Goal: Task Accomplishment & Management: Manage account settings

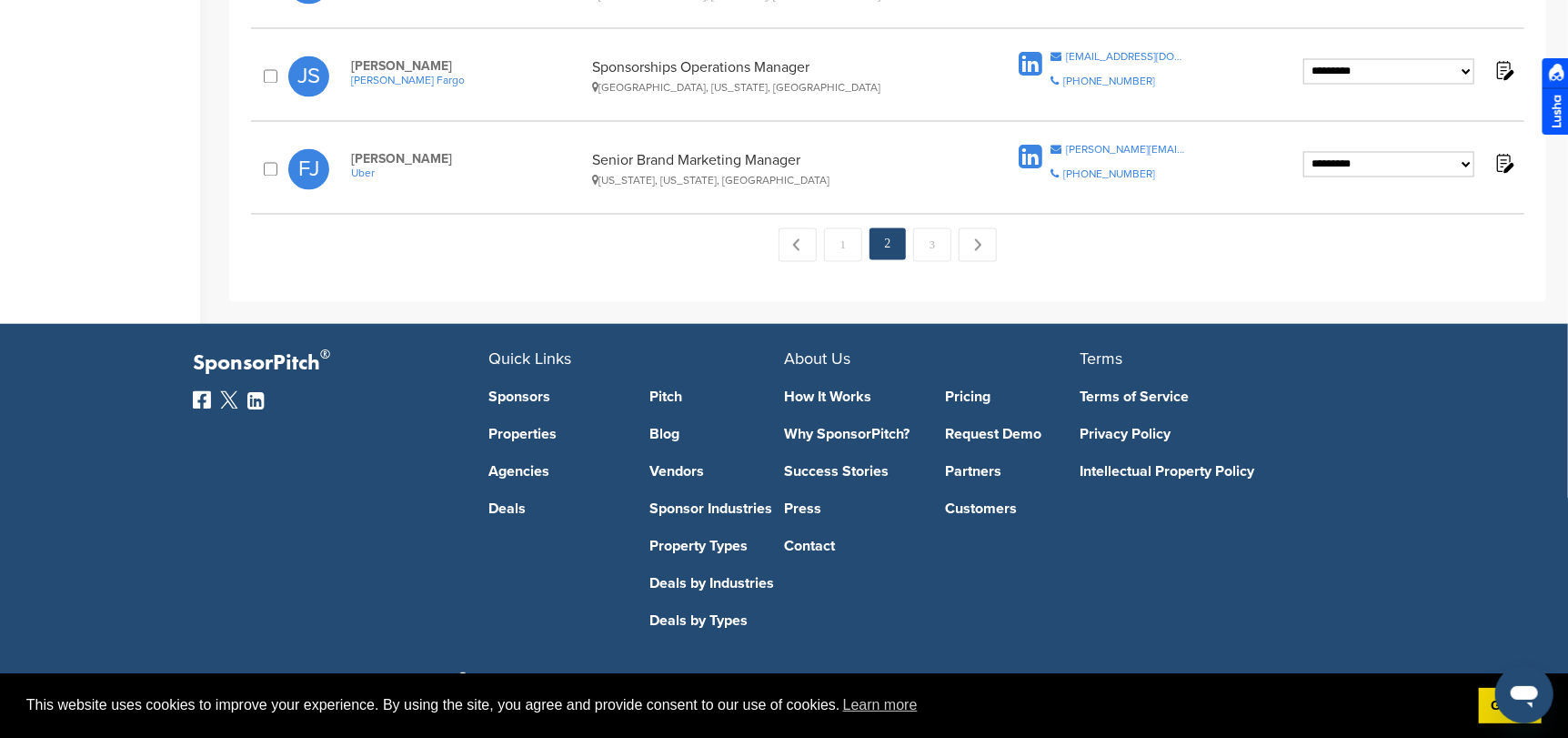
scroll to position [1681, 0]
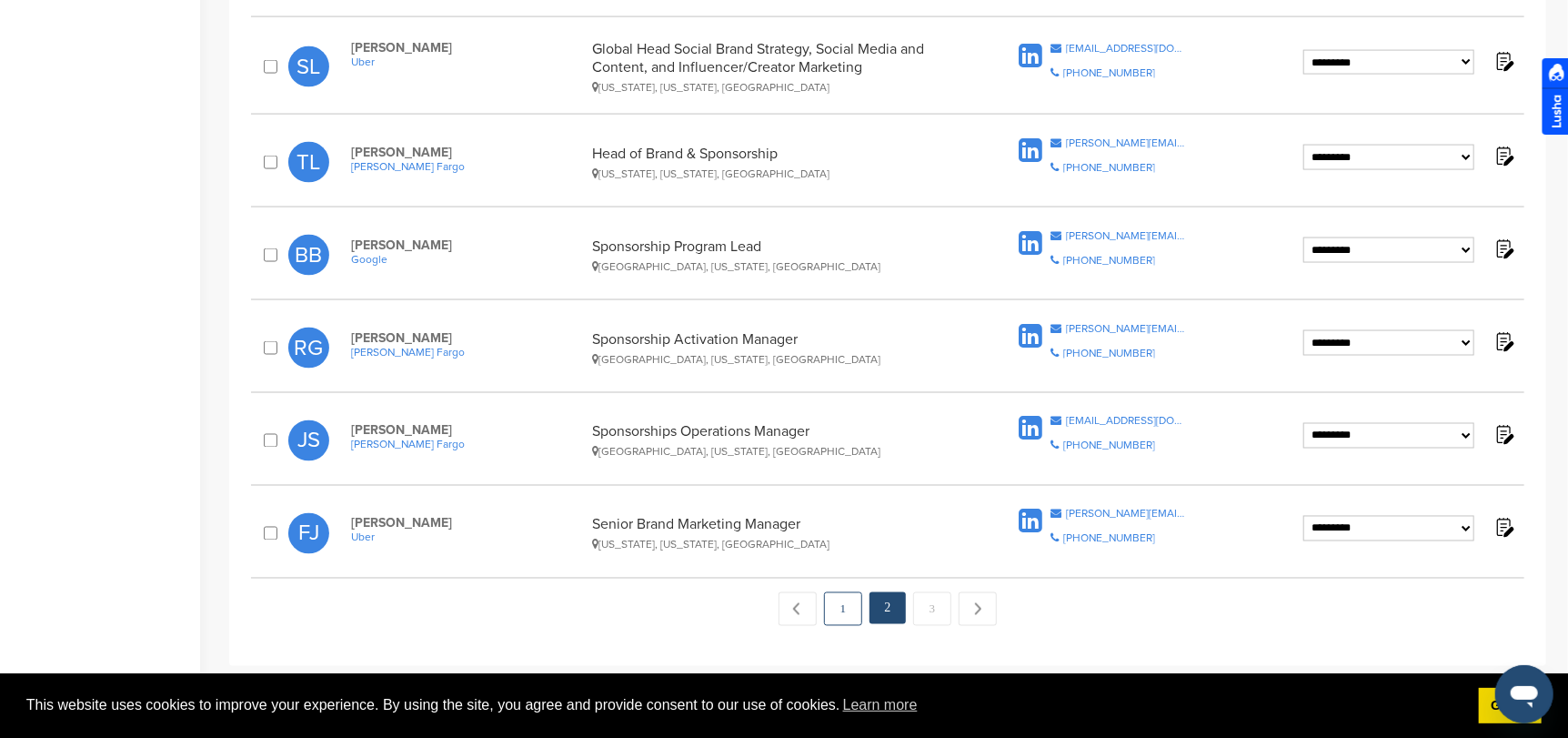
click at [840, 599] on link "1" at bounding box center [843, 609] width 39 height 34
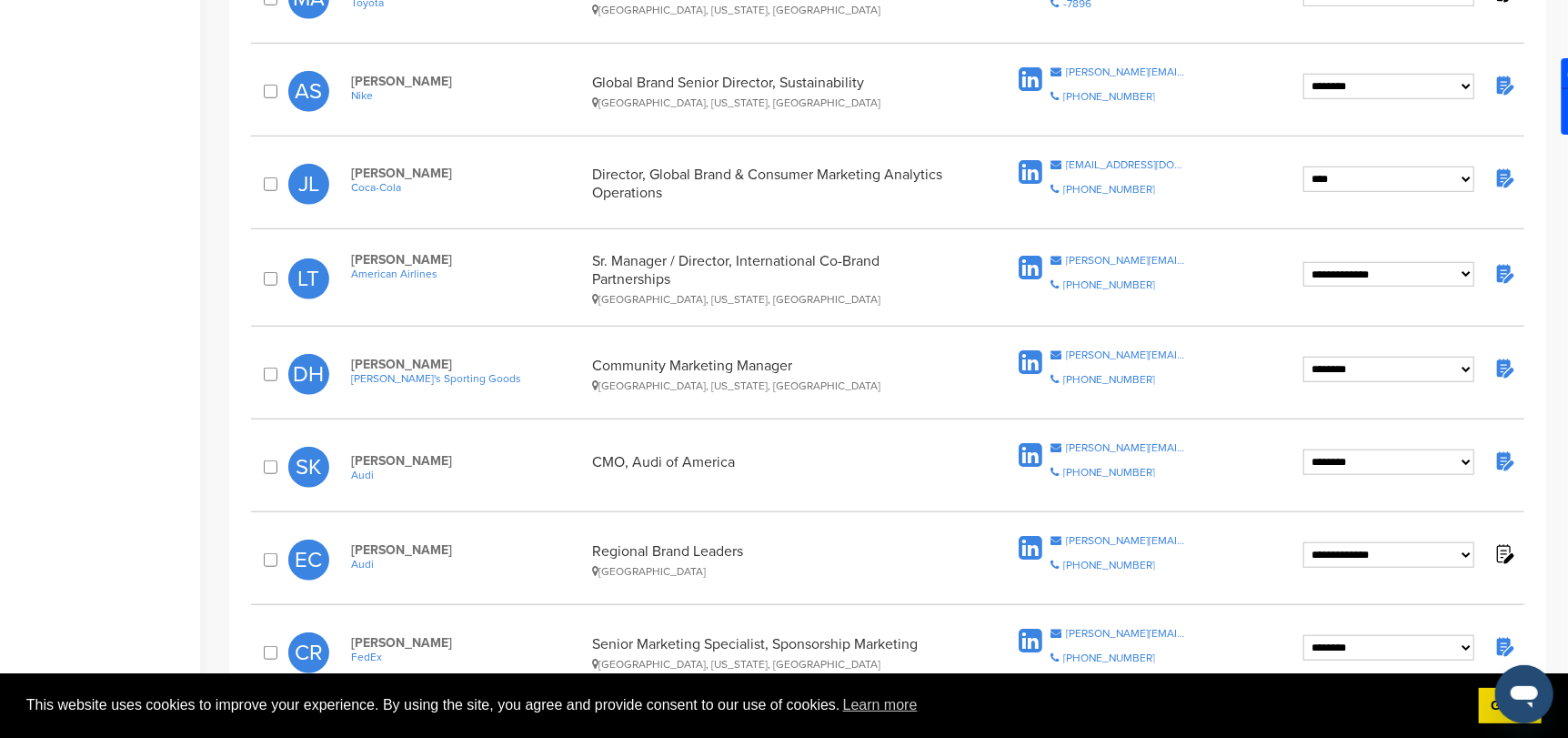
scroll to position [819, 0]
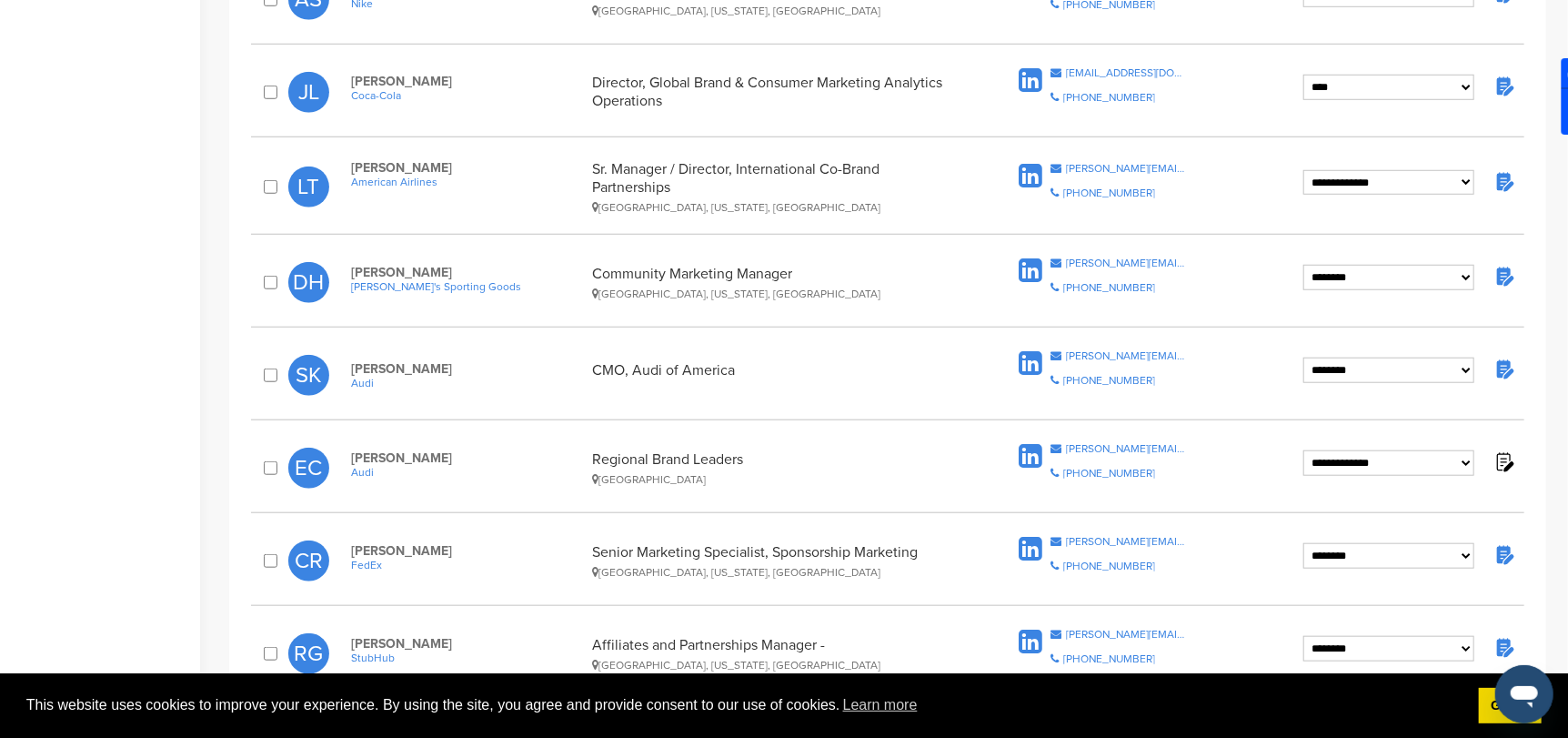
select select "********"
click at [63, 447] on div "Home Search My CRM Pitch Board My Pages Analytics Settings Help Center" at bounding box center [99, 399] width 200 height 2311
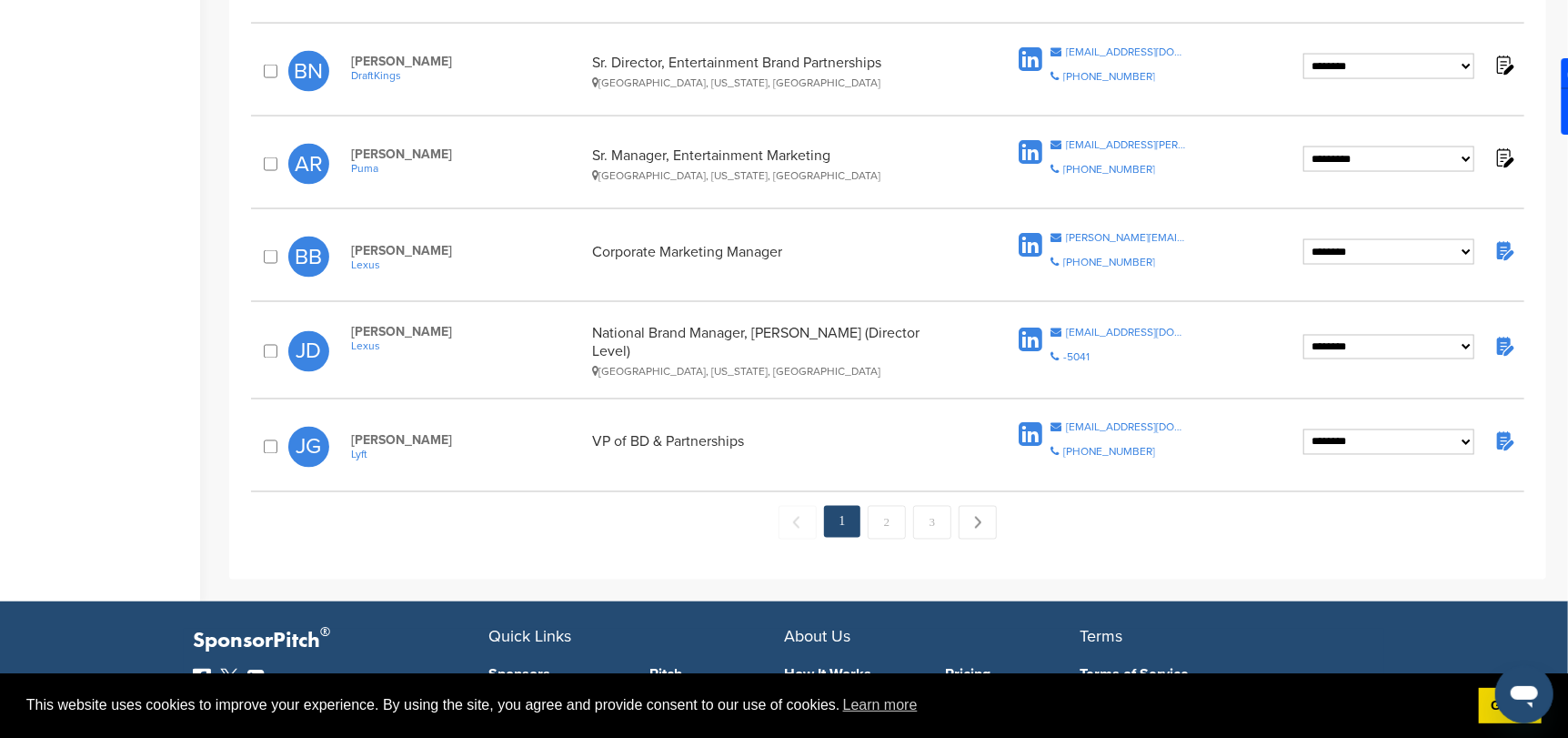
scroll to position [1818, 0]
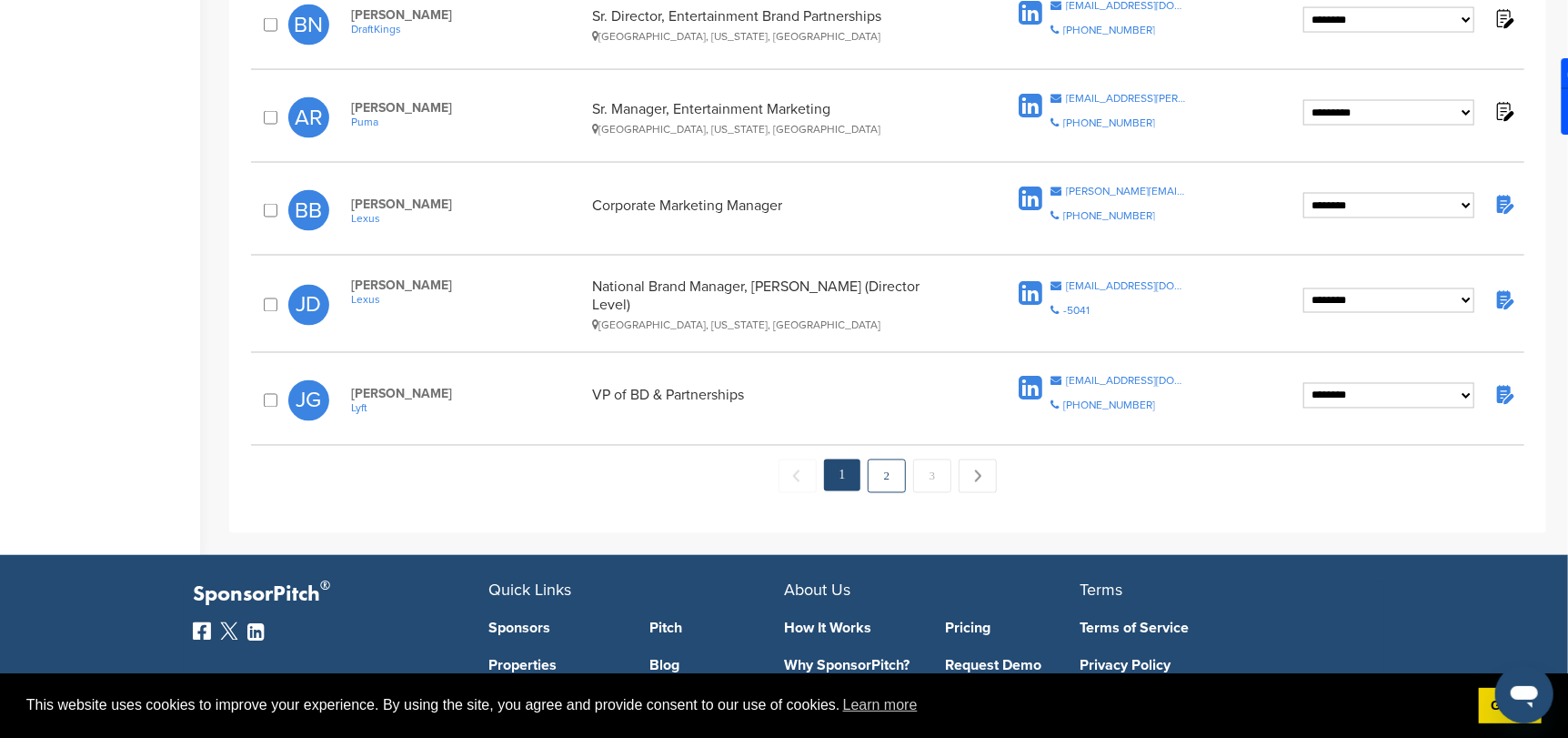
click at [888, 467] on link "2" at bounding box center [887, 476] width 39 height 34
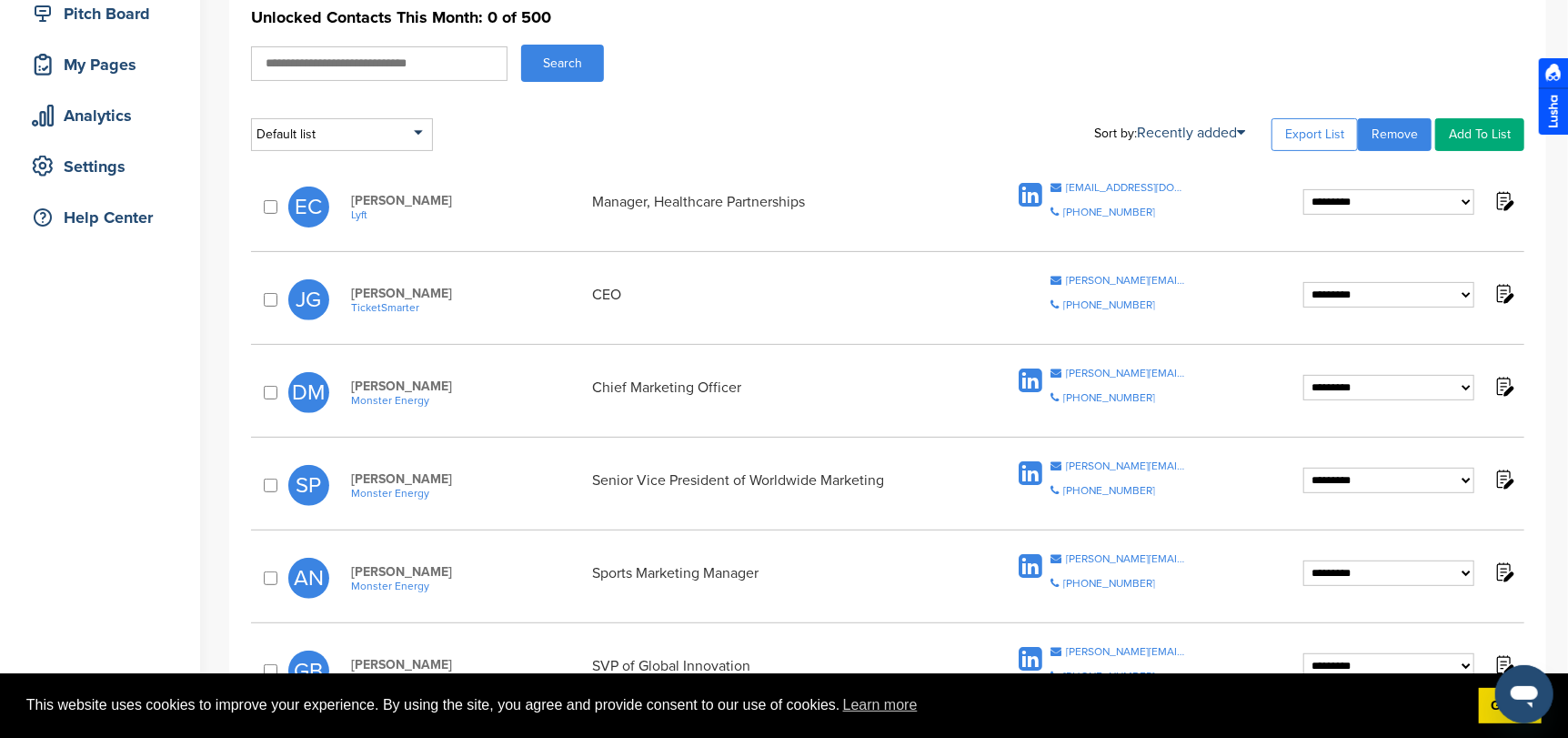
scroll to position [272, 0]
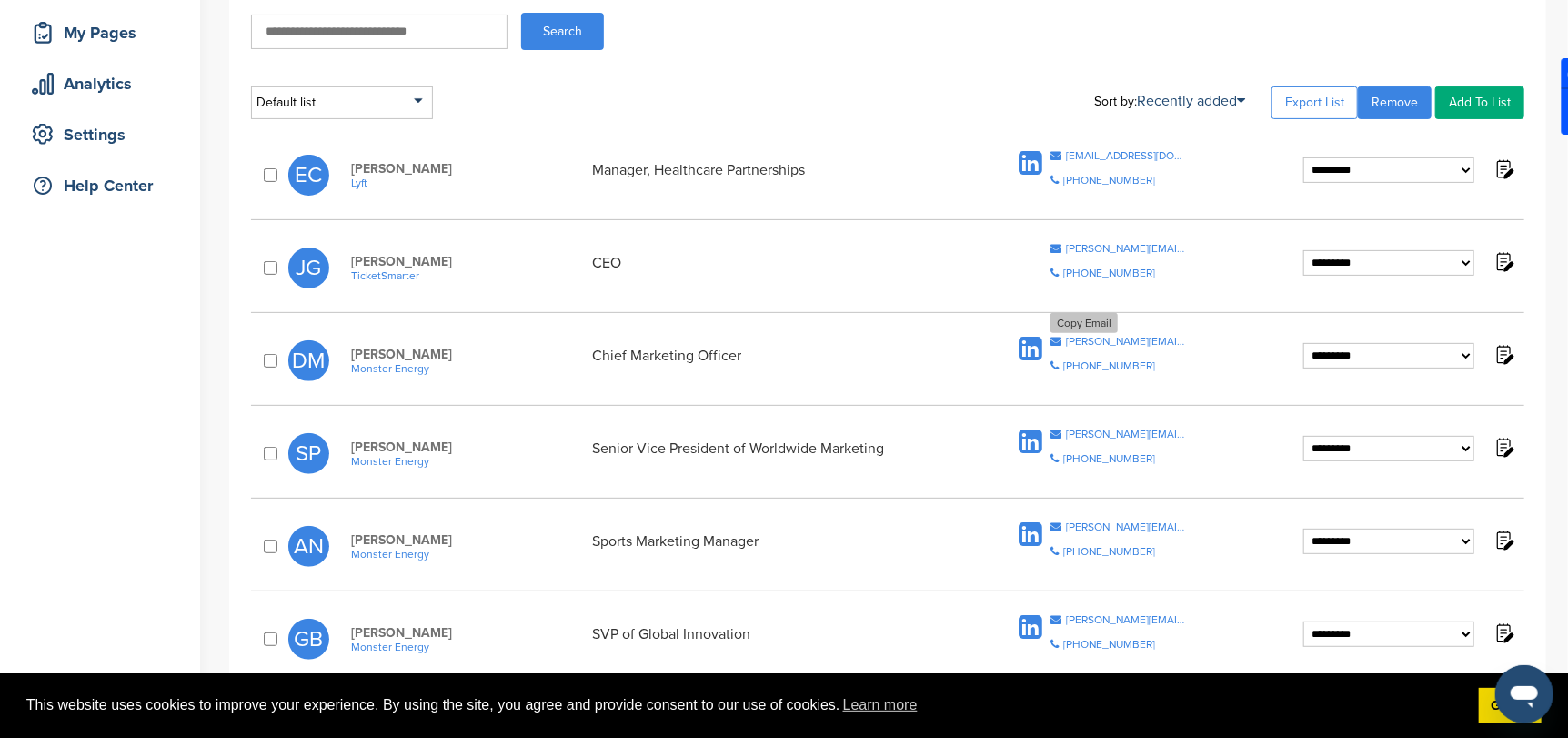
click at [1095, 336] on div "dan.mchugh@monsterenergy.com" at bounding box center [1125, 341] width 121 height 11
click at [1085, 430] on div "sam.pontrelli@monsterenergy.com" at bounding box center [1125, 433] width 121 height 11
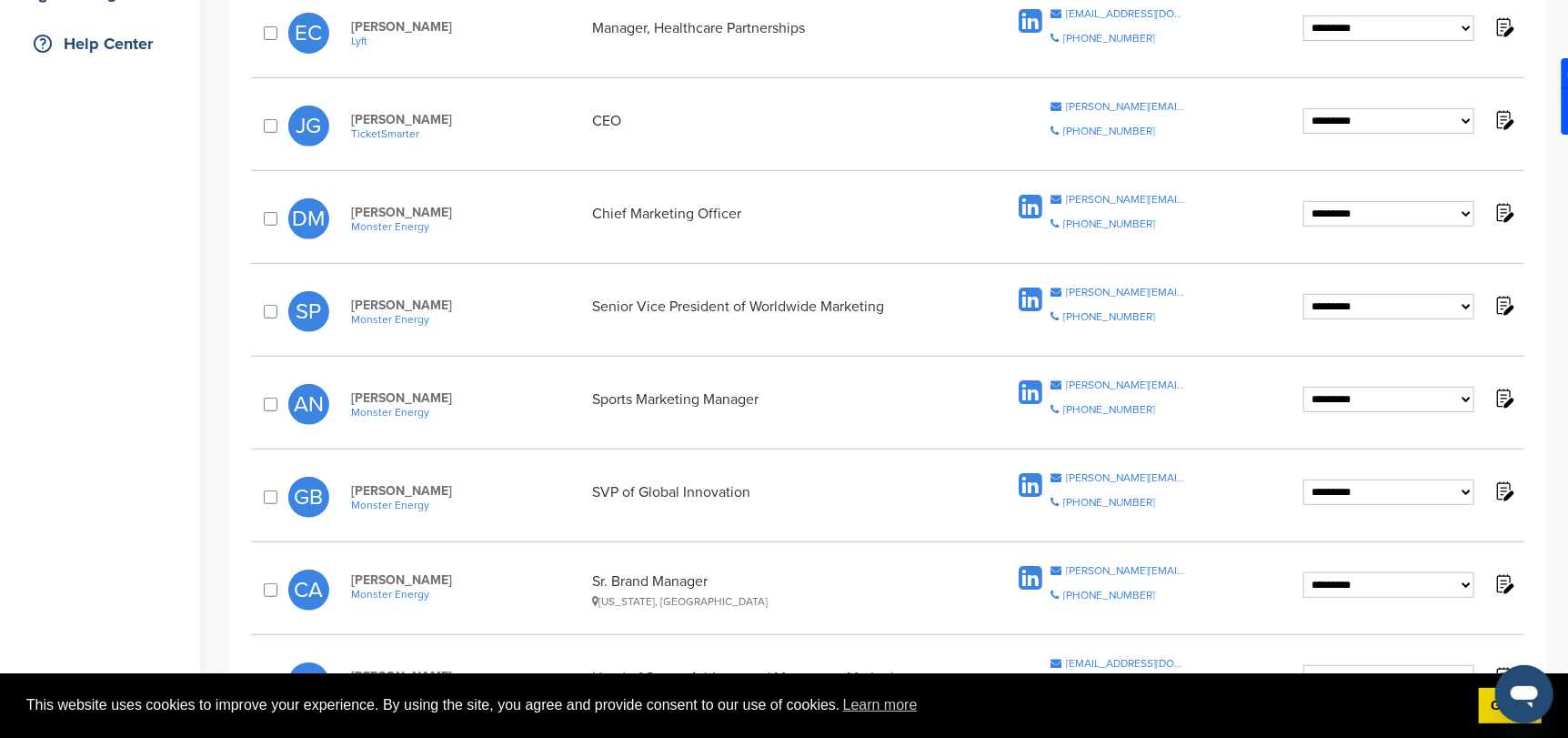
scroll to position [453, 0]
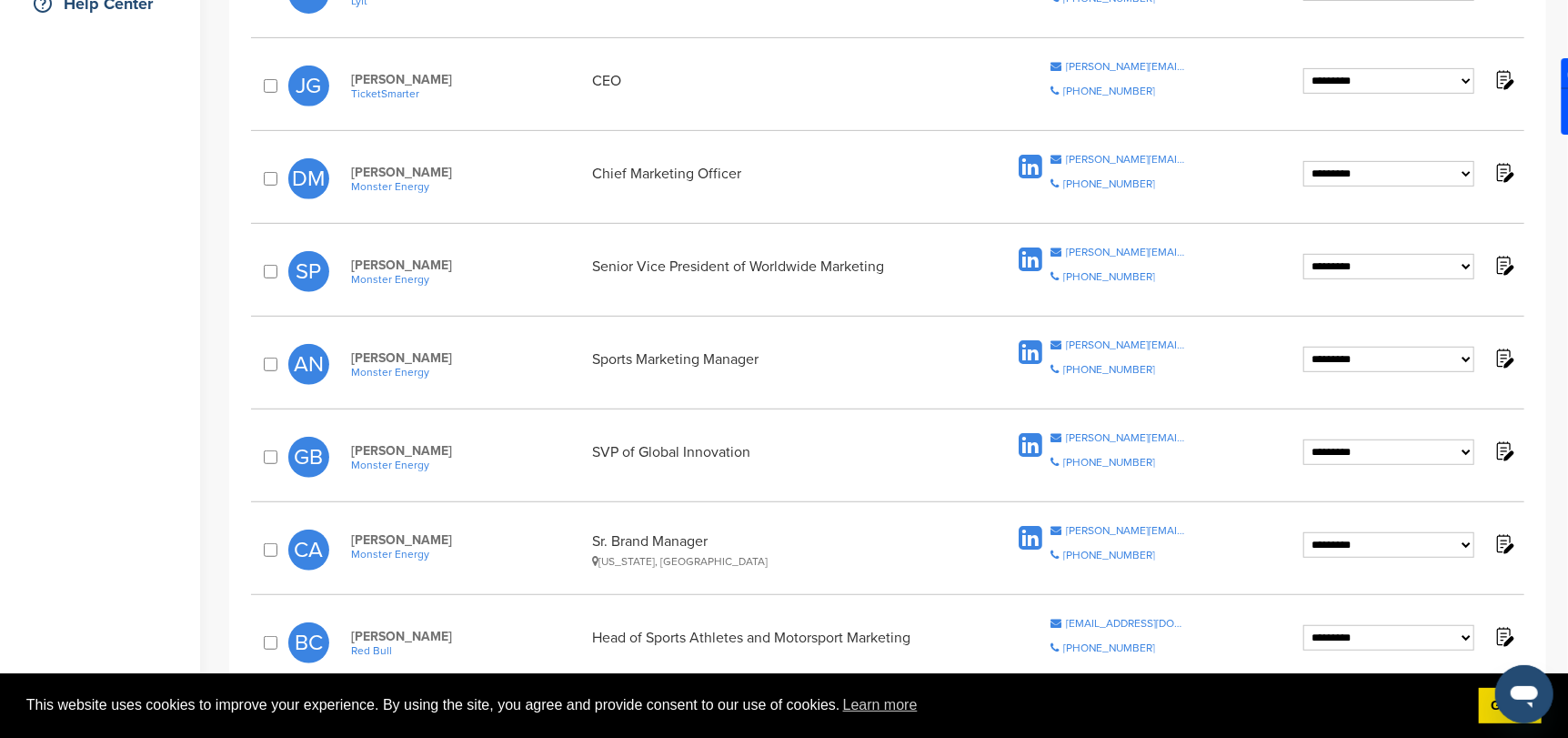
select select "********"
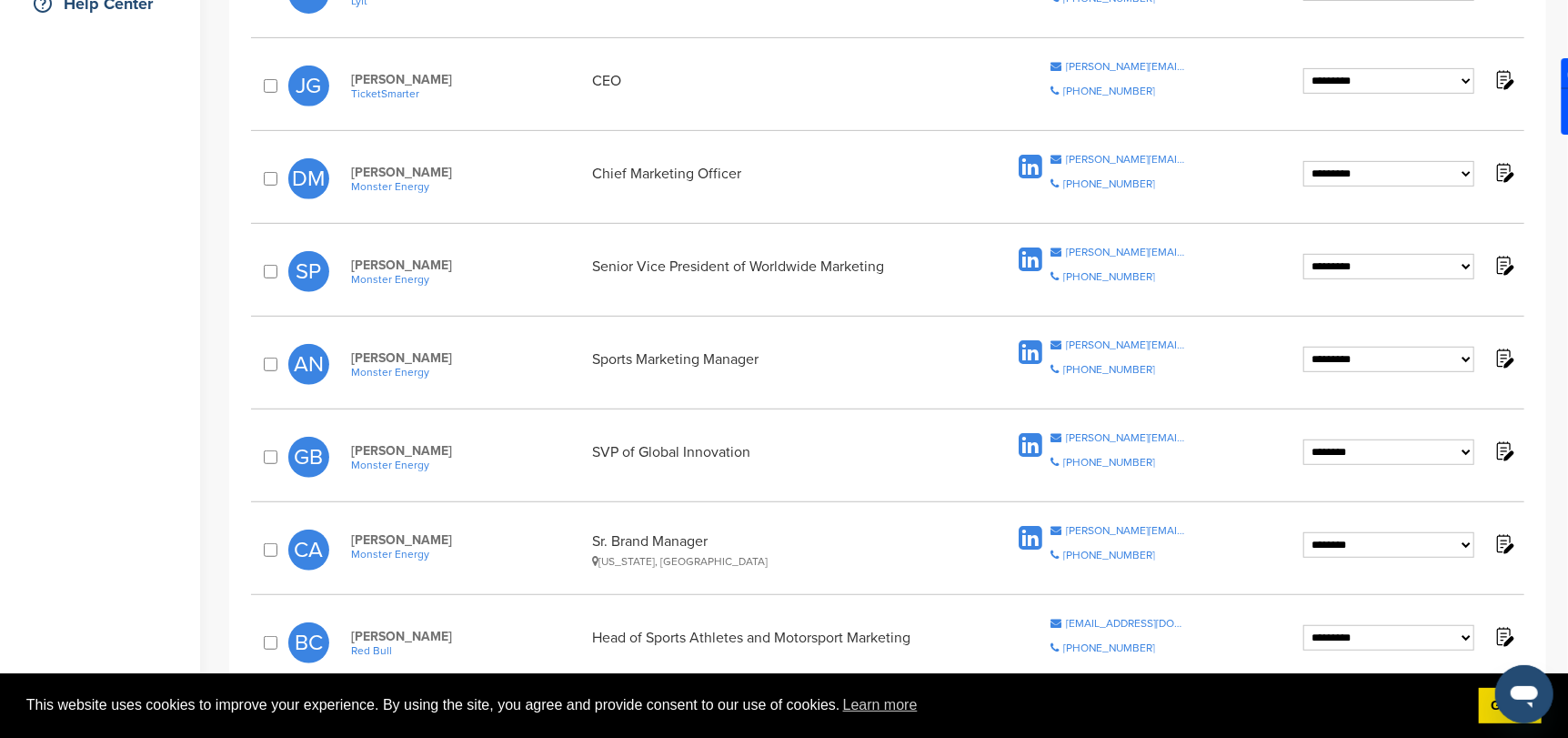
select select "********"
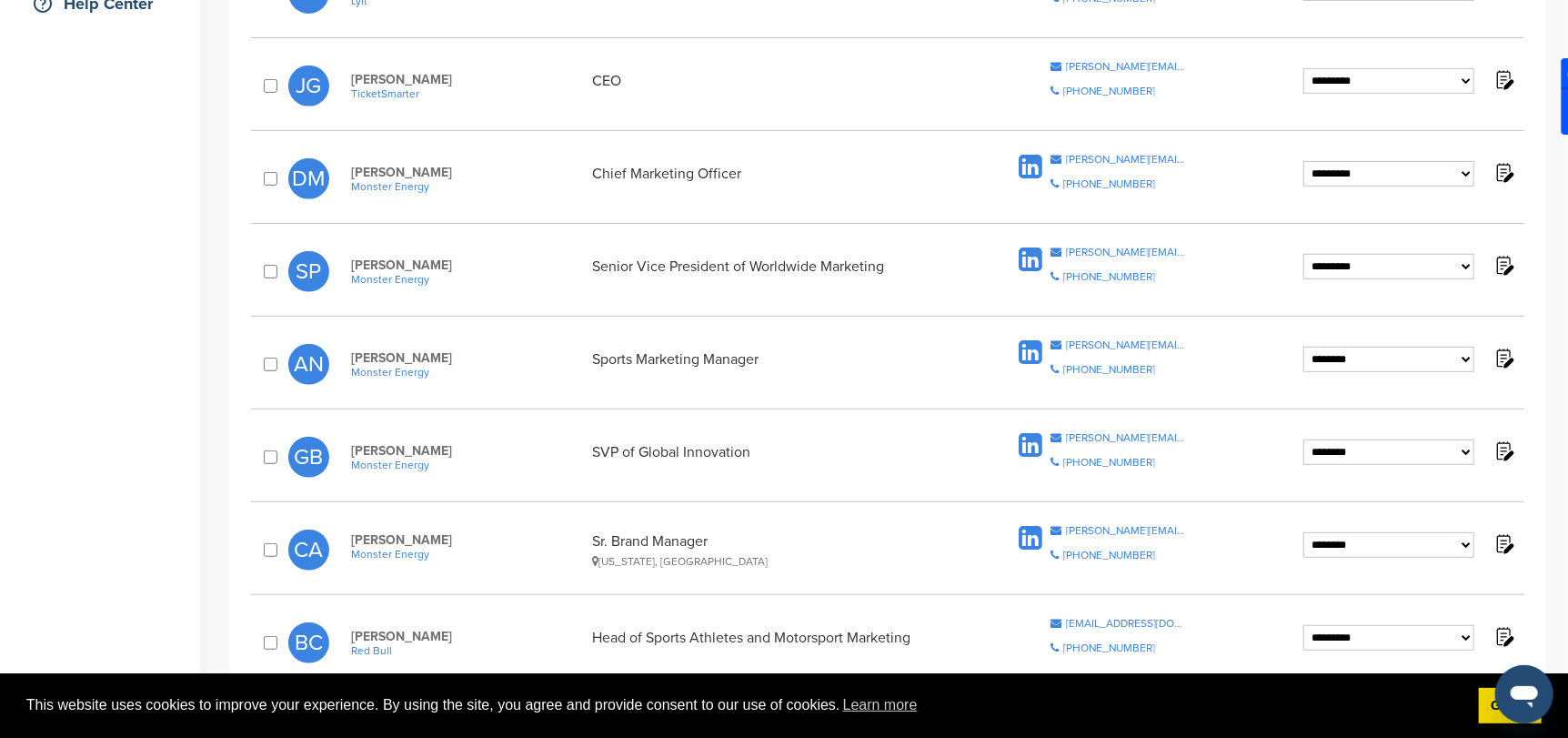
select select "********"
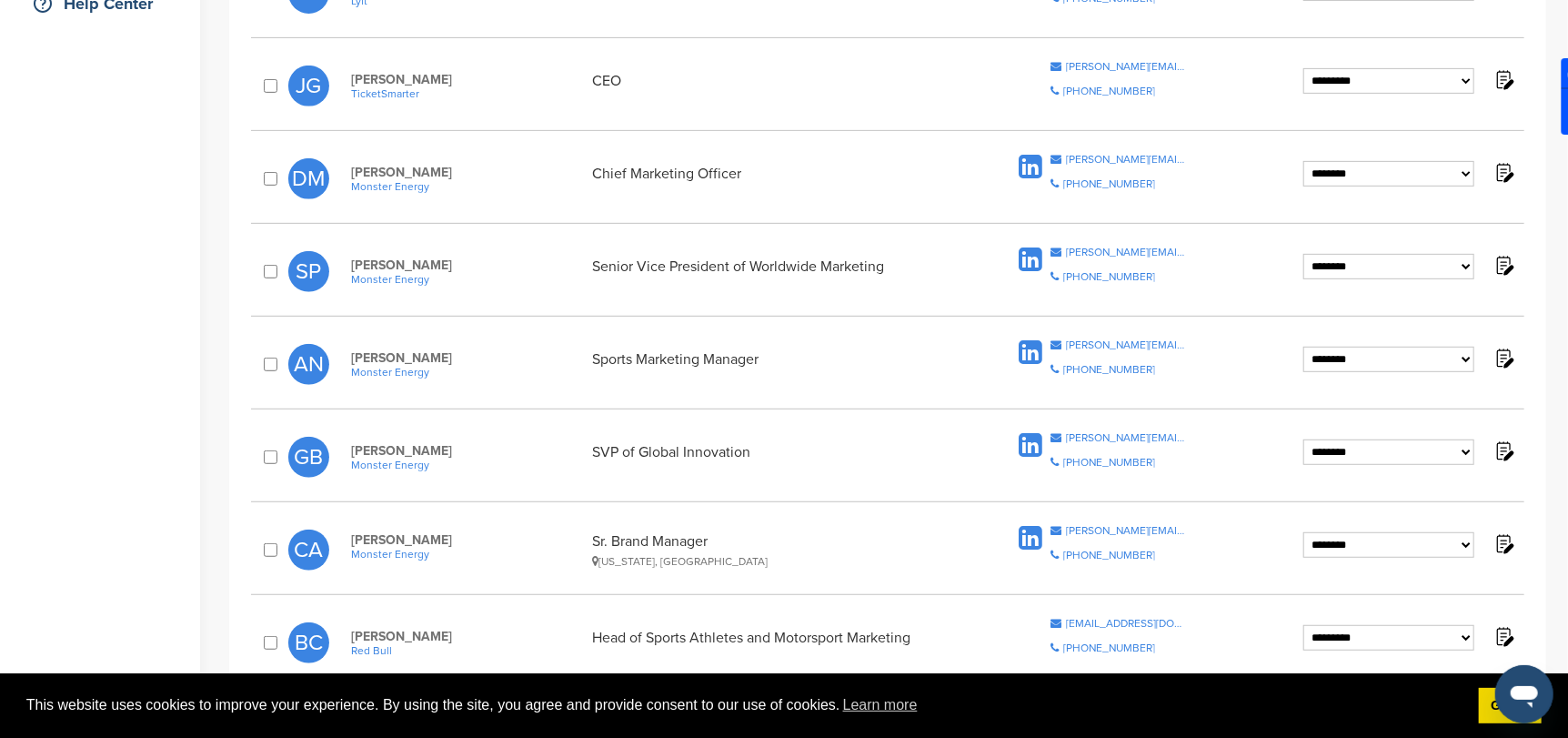
click at [1504, 174] on img at bounding box center [1503, 173] width 23 height 23
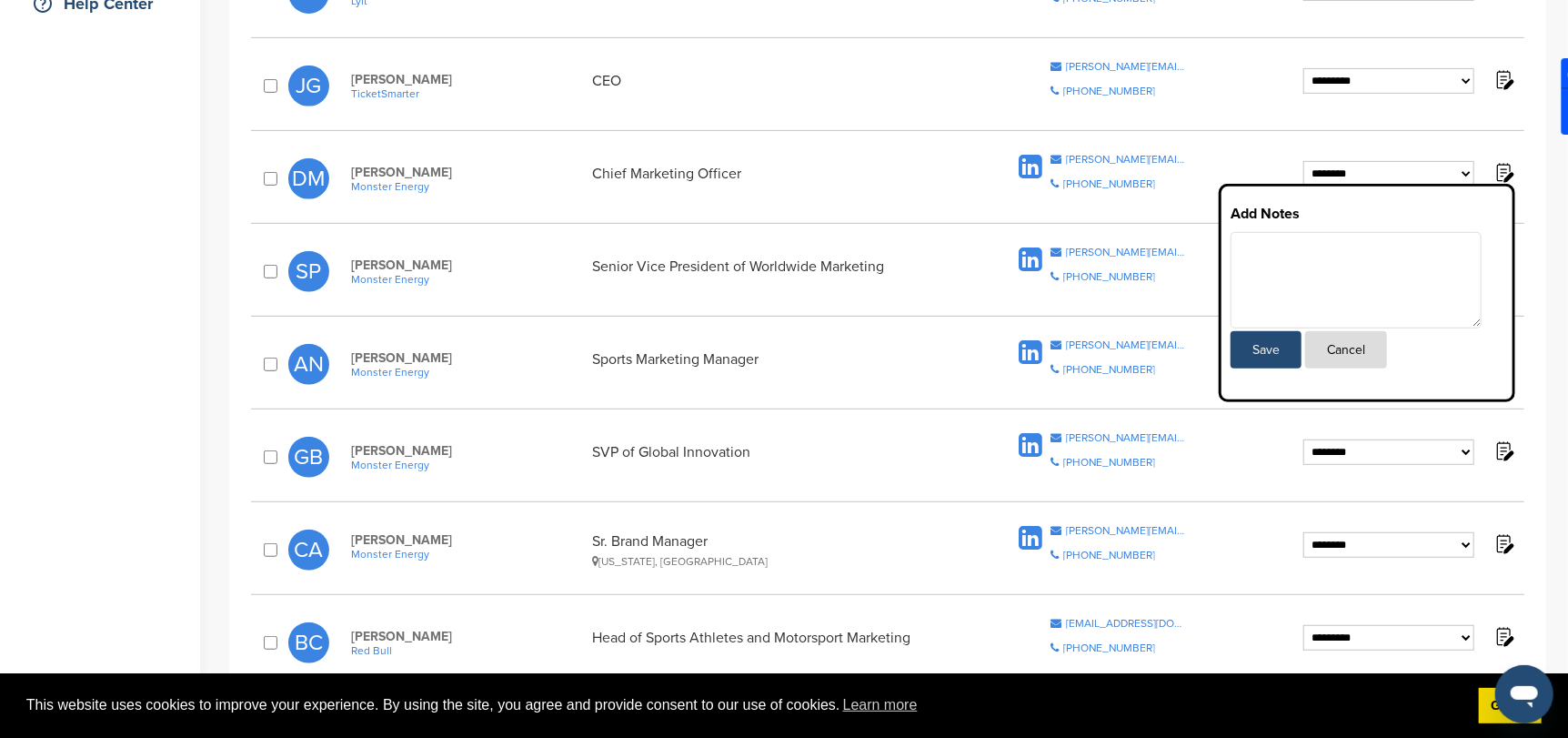
click at [1318, 261] on textarea at bounding box center [1356, 280] width 251 height 96
type textarea "**********"
click at [1259, 345] on button "Save" at bounding box center [1266, 349] width 71 height 38
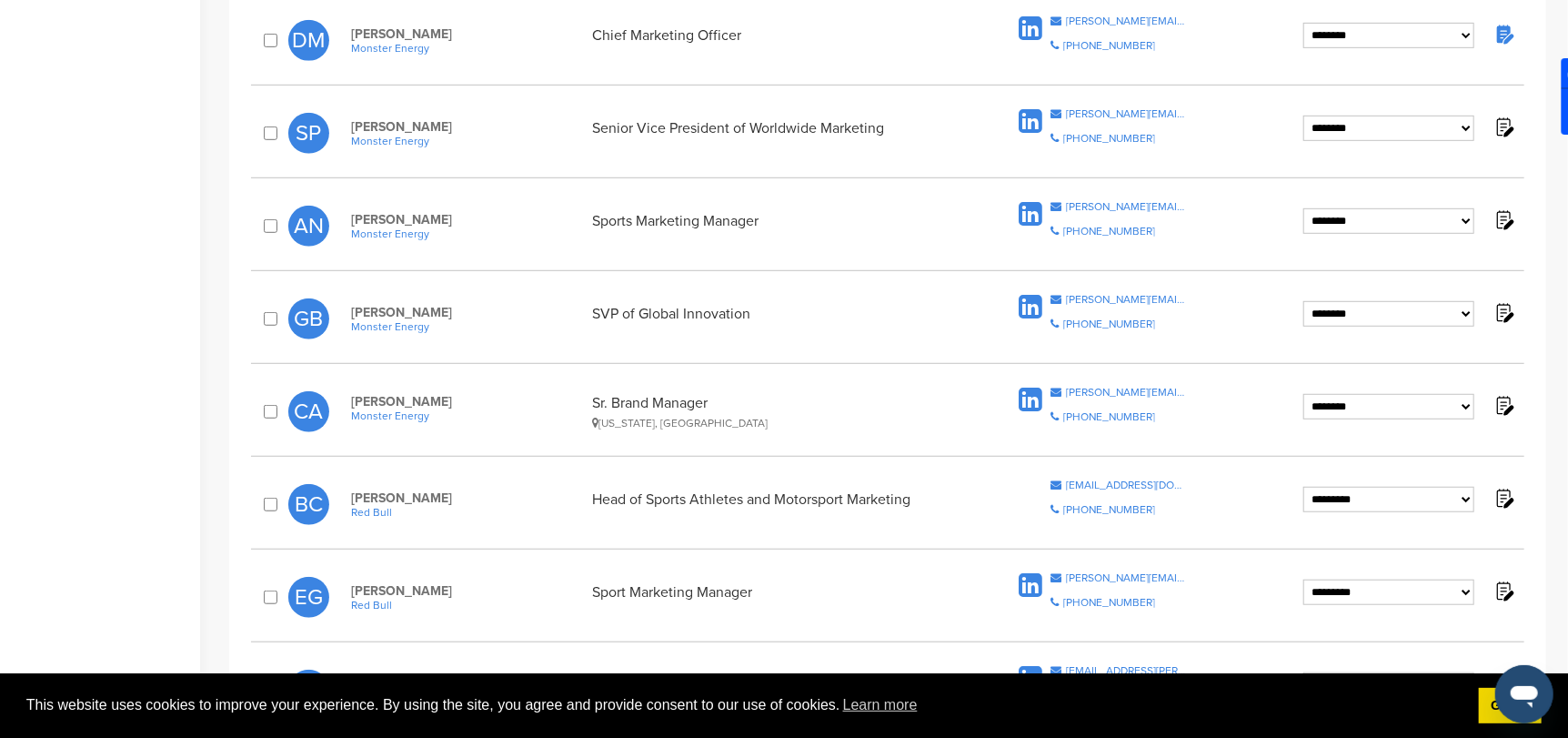
scroll to position [637, 0]
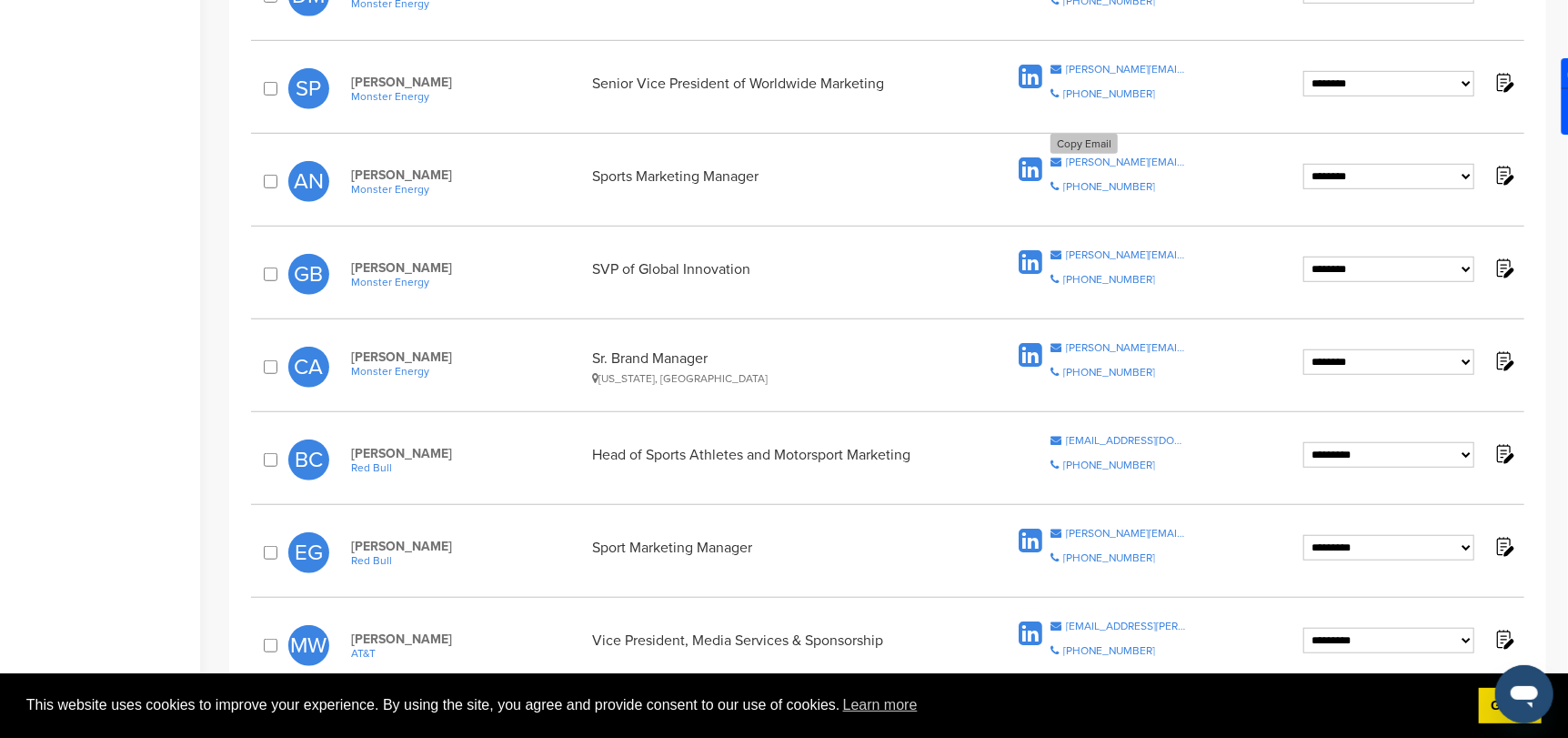
click at [1122, 157] on div "aaron.nixon@monsterenergy.com" at bounding box center [1125, 161] width 121 height 11
click at [1116, 344] on div "courtney.adams@monsterenergy.com" at bounding box center [1125, 347] width 121 height 11
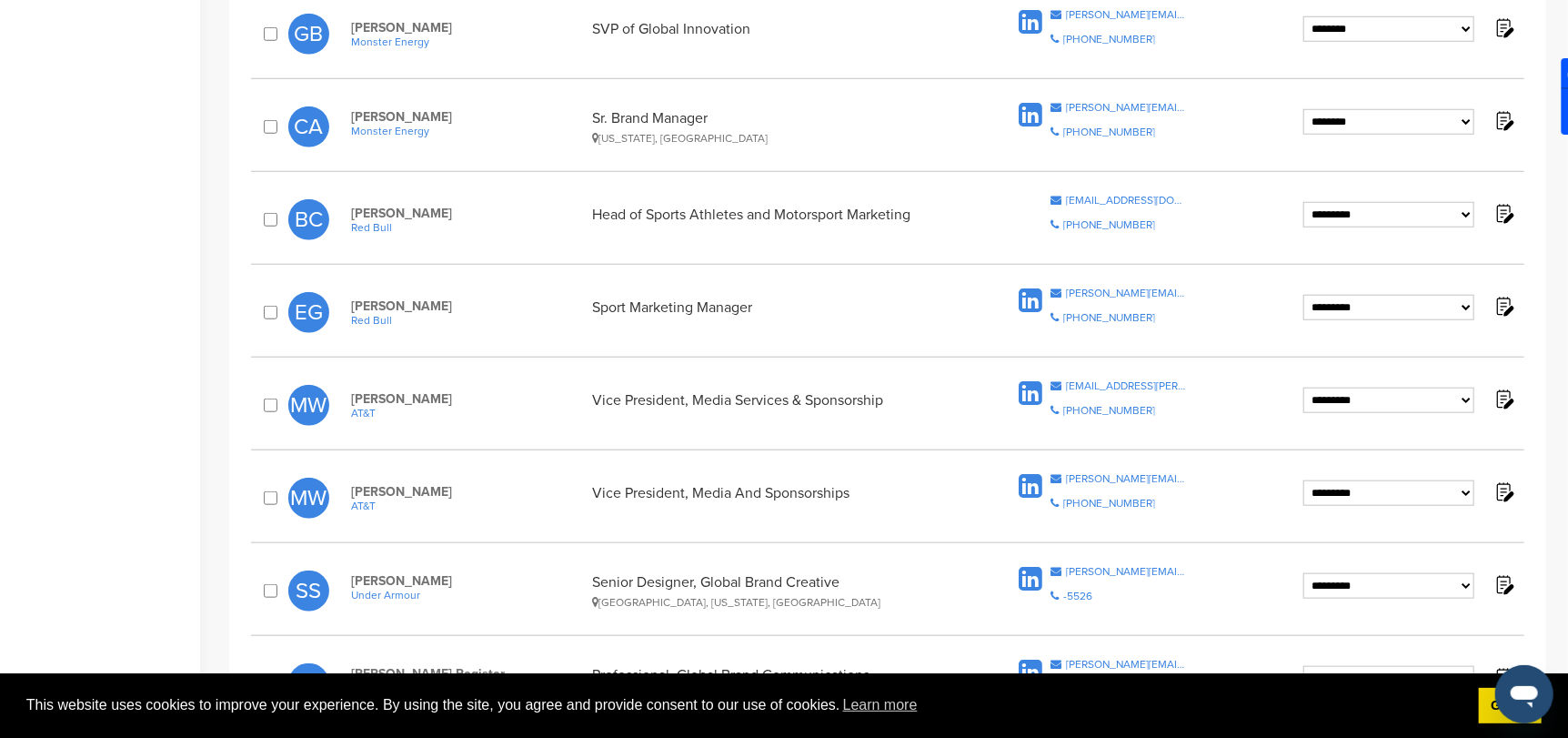
scroll to position [909, 0]
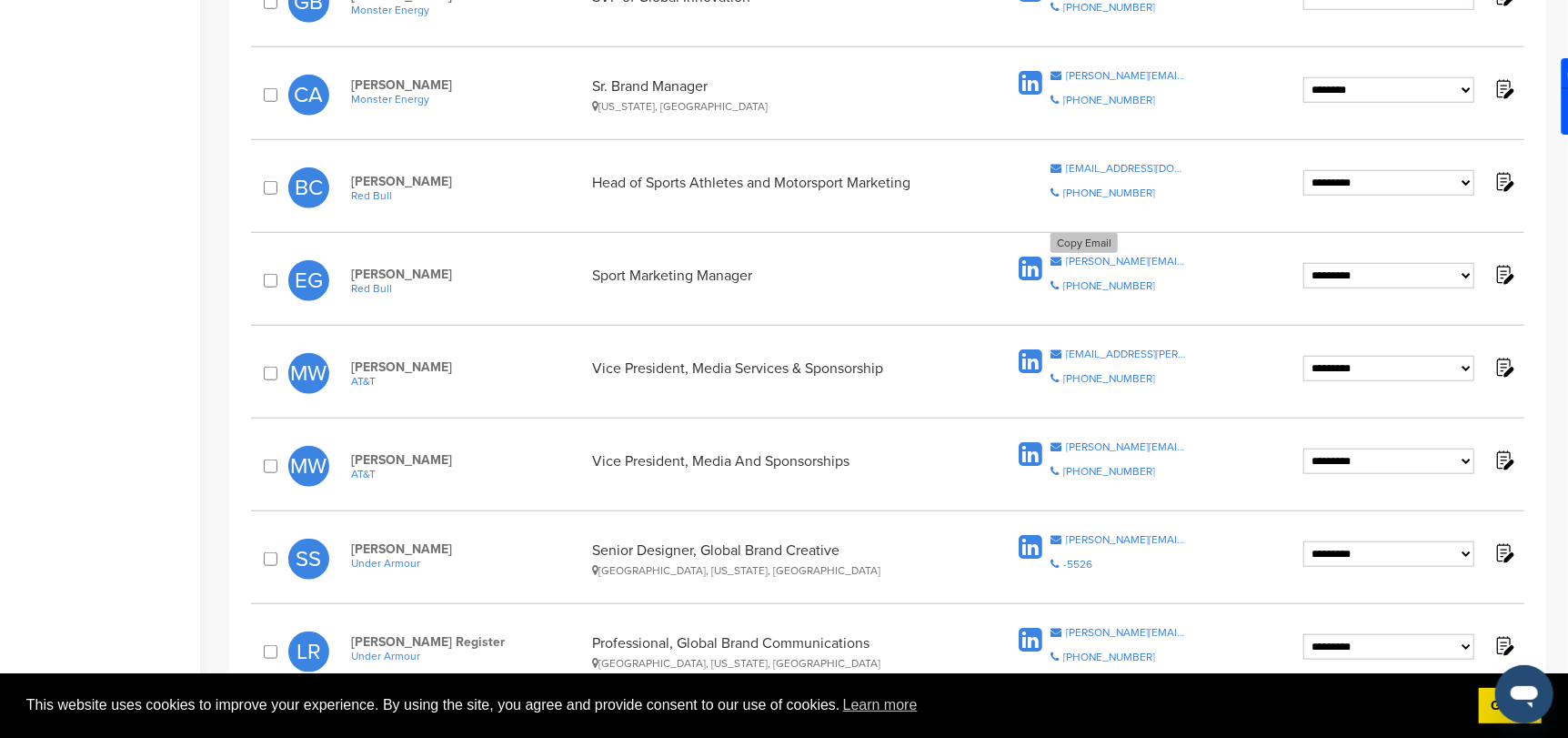
click at [1128, 256] on div "elisabetta.galbiati@it.redbull.com" at bounding box center [1125, 260] width 121 height 11
click at [1097, 167] on div "ben.courtnell@uk.redbull.com" at bounding box center [1125, 168] width 121 height 11
click at [1088, 260] on div "elisabetta.galbiati@it.redbull.com" at bounding box center [1125, 260] width 121 height 11
select select "********"
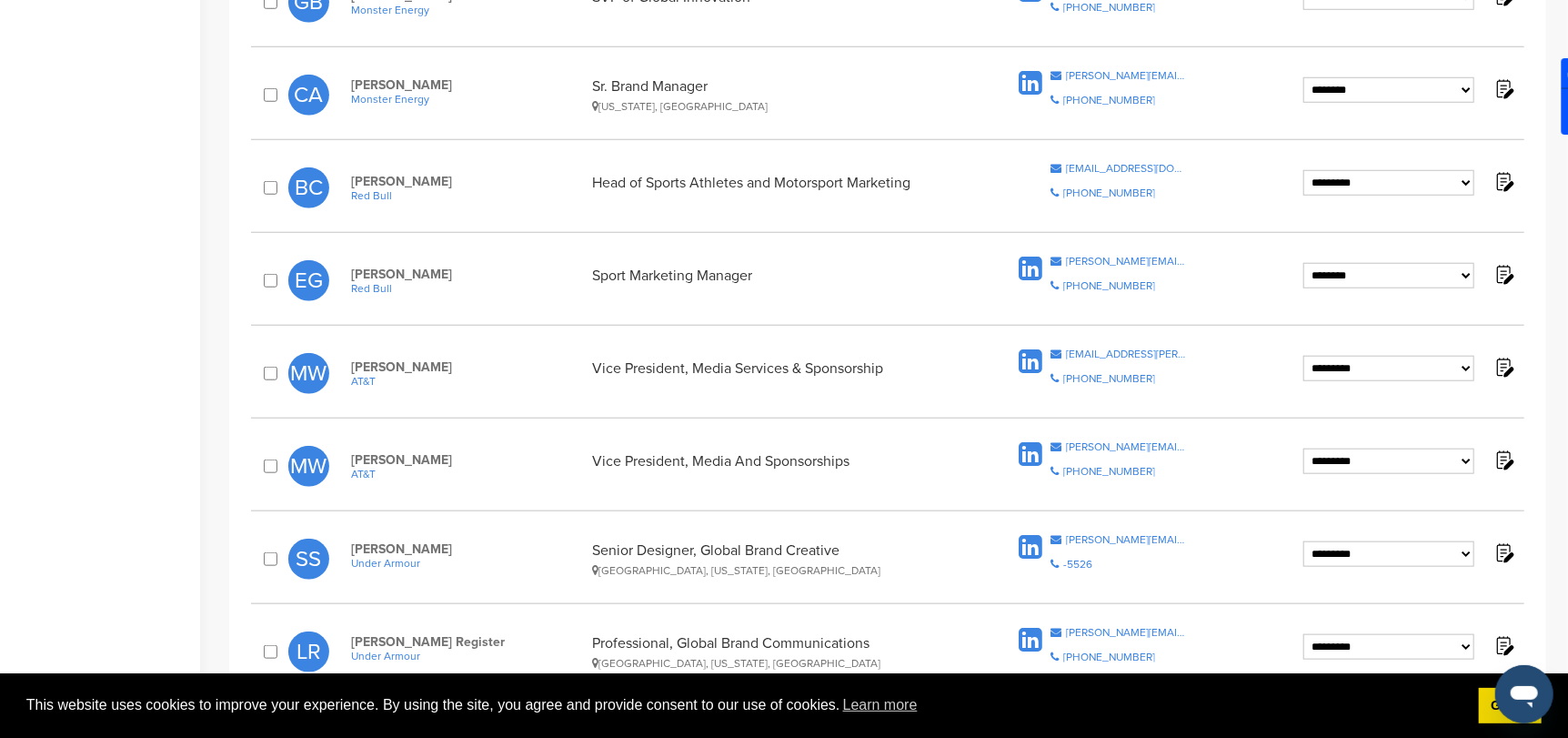
select select "********"
click at [1506, 178] on img at bounding box center [1503, 181] width 23 height 23
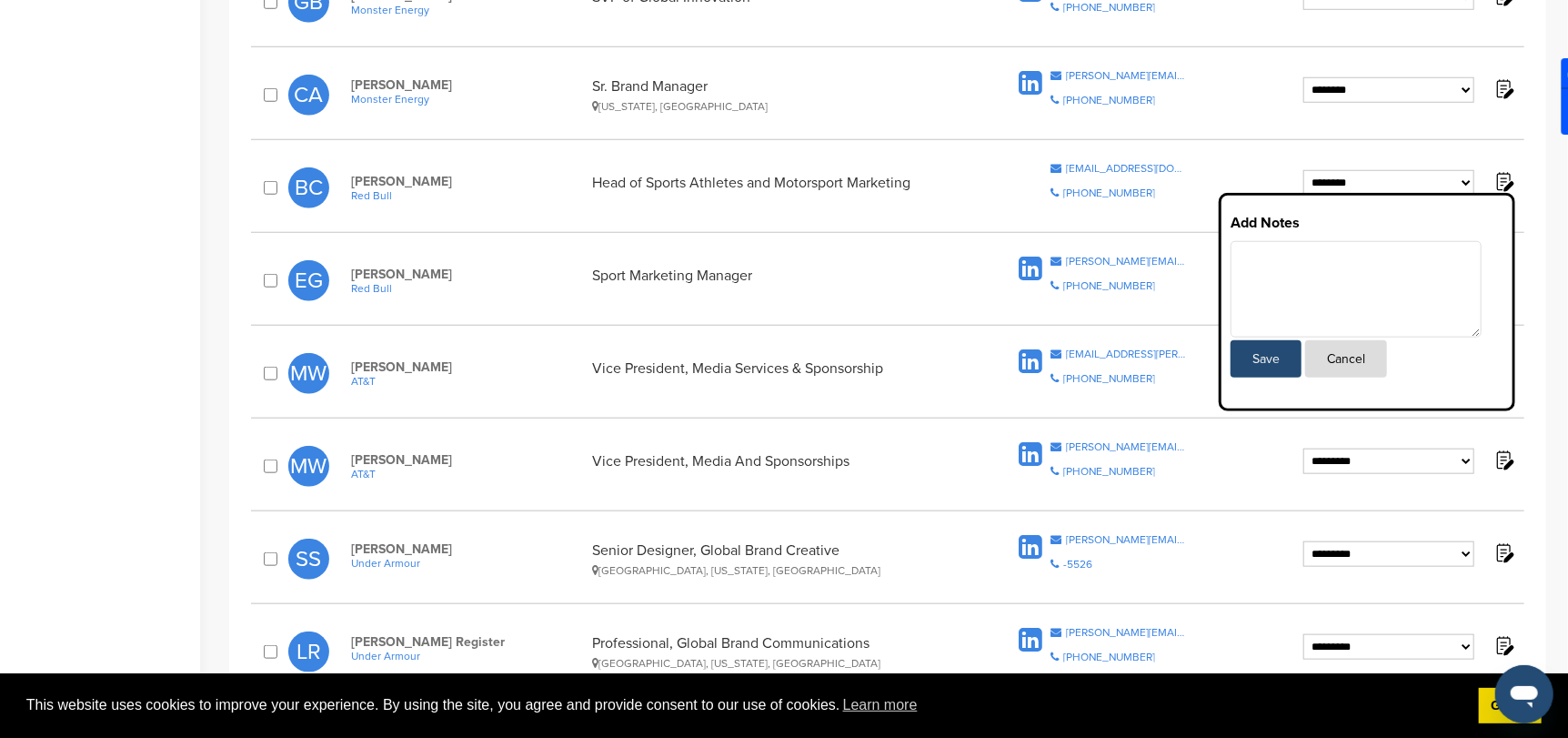
click at [1272, 257] on textarea at bounding box center [1356, 289] width 251 height 96
type textarea "**********"
click at [1260, 352] on button "Save" at bounding box center [1266, 359] width 71 height 38
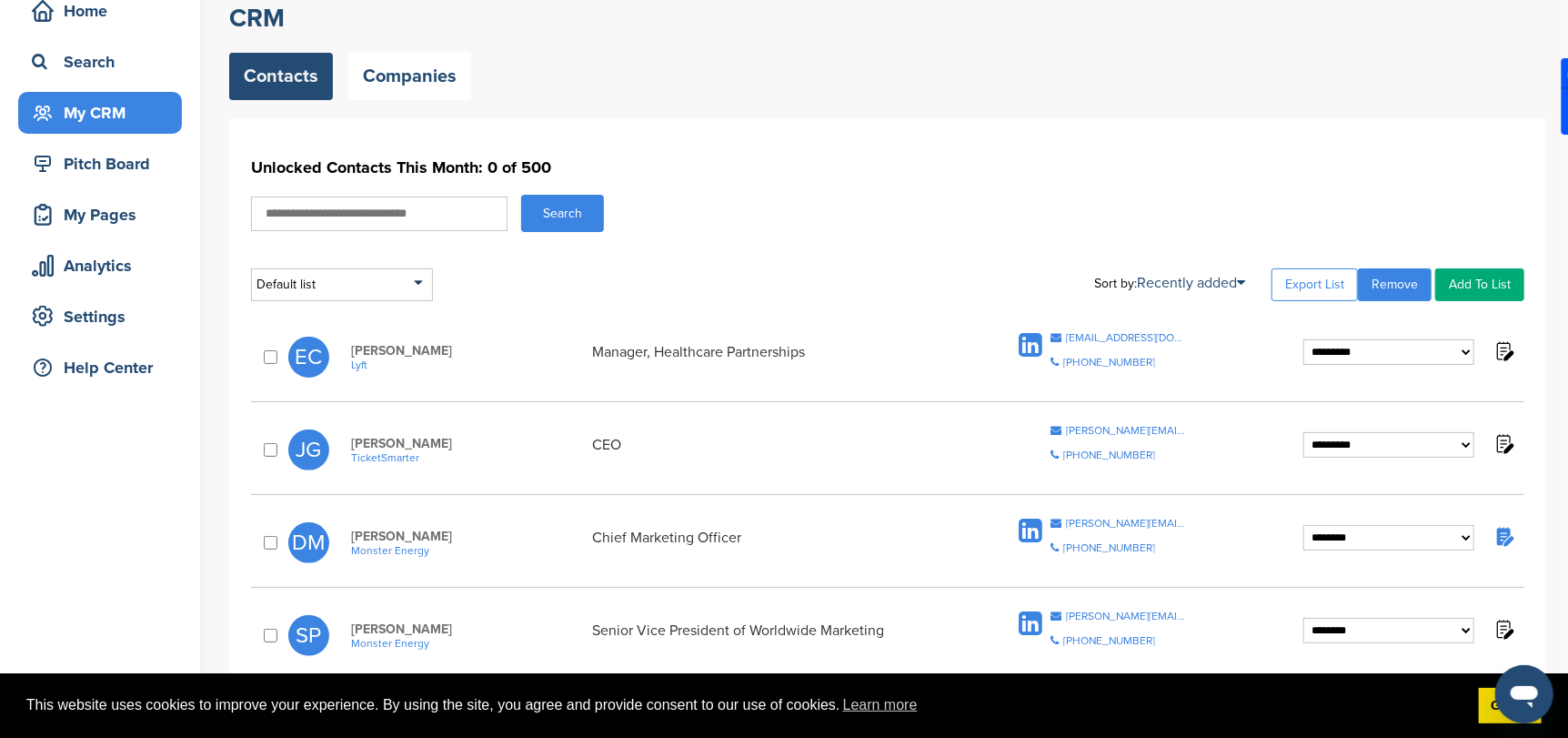
scroll to position [0, 0]
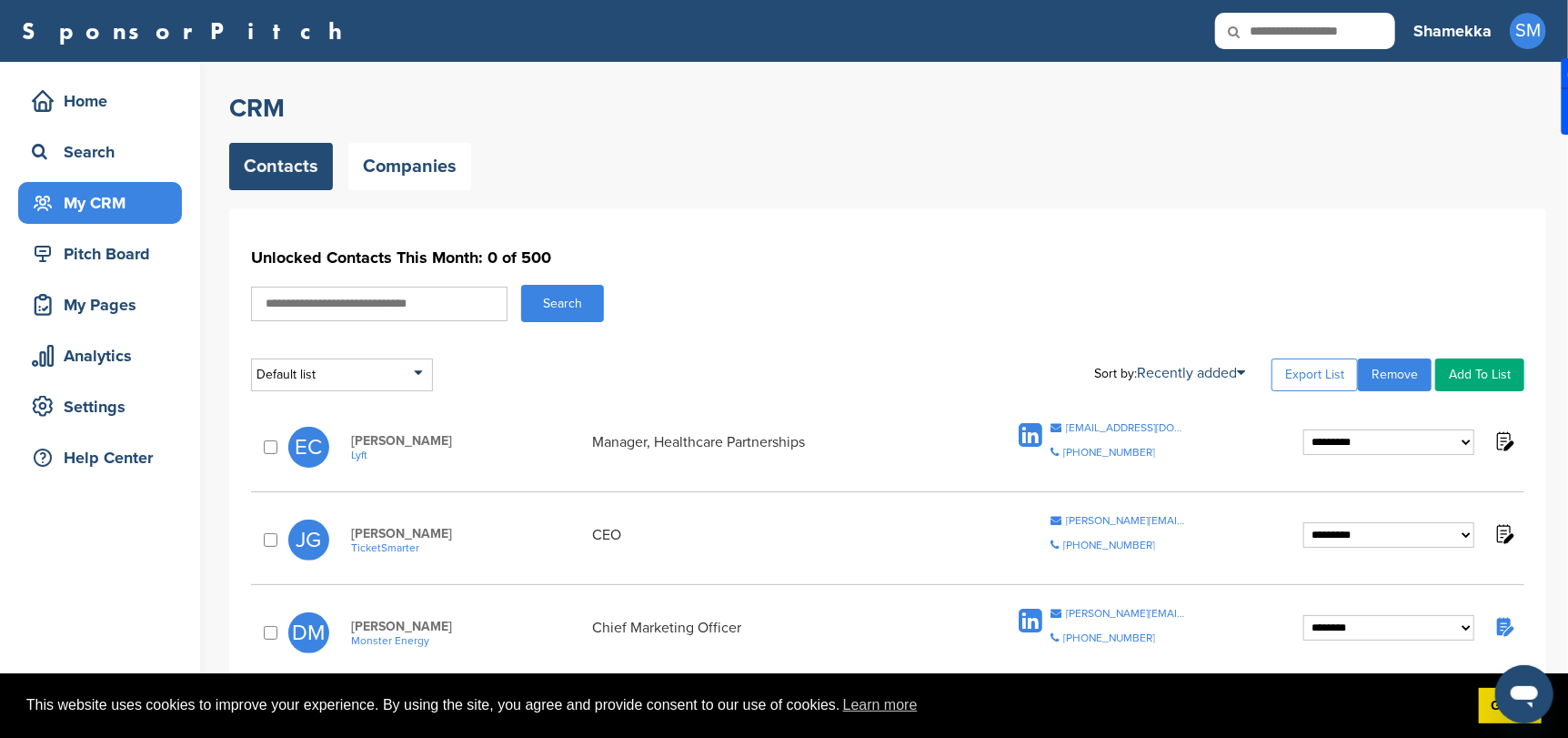
click at [95, 197] on div "My CRM" at bounding box center [104, 203] width 154 height 33
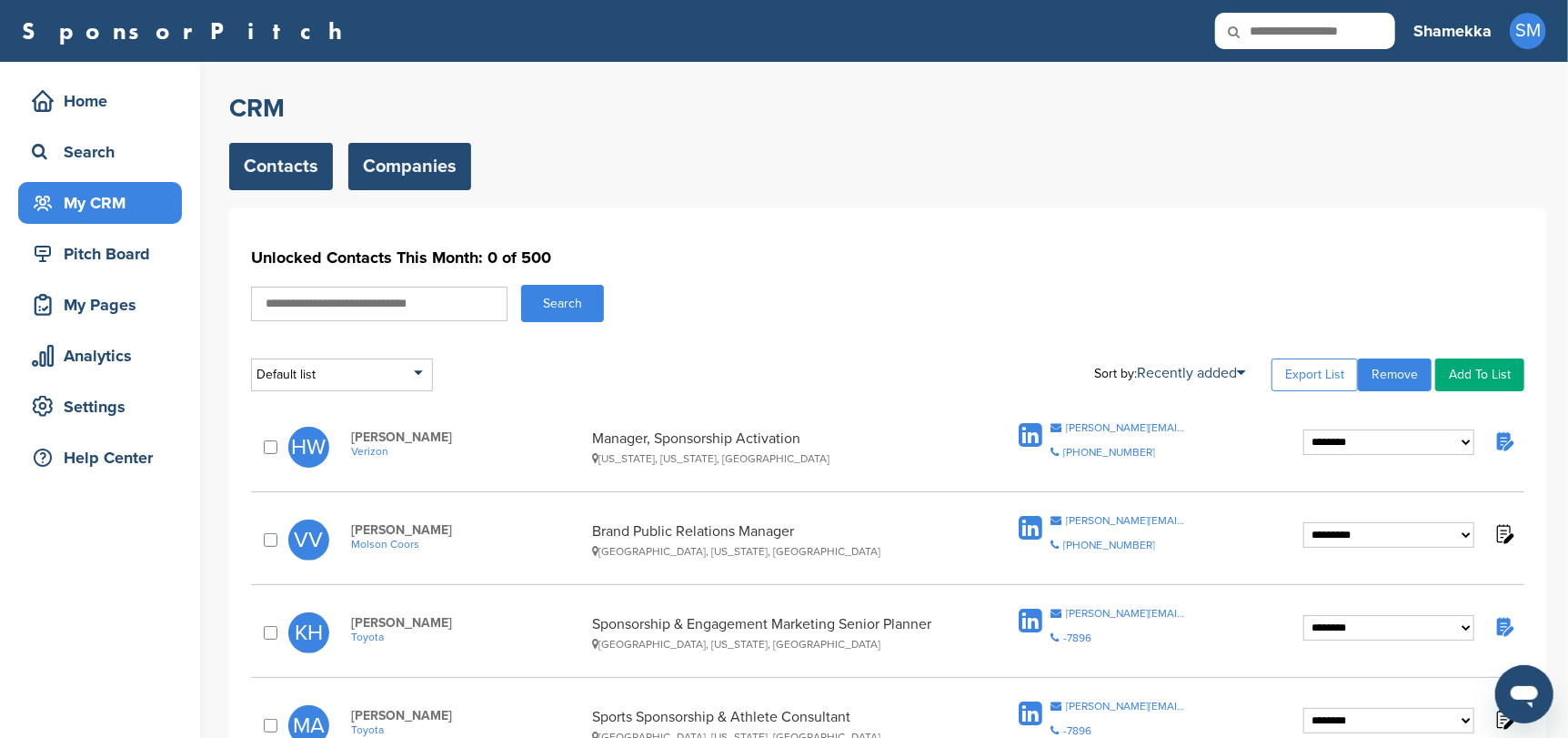
click at [416, 164] on link "Companies" at bounding box center [409, 166] width 122 height 47
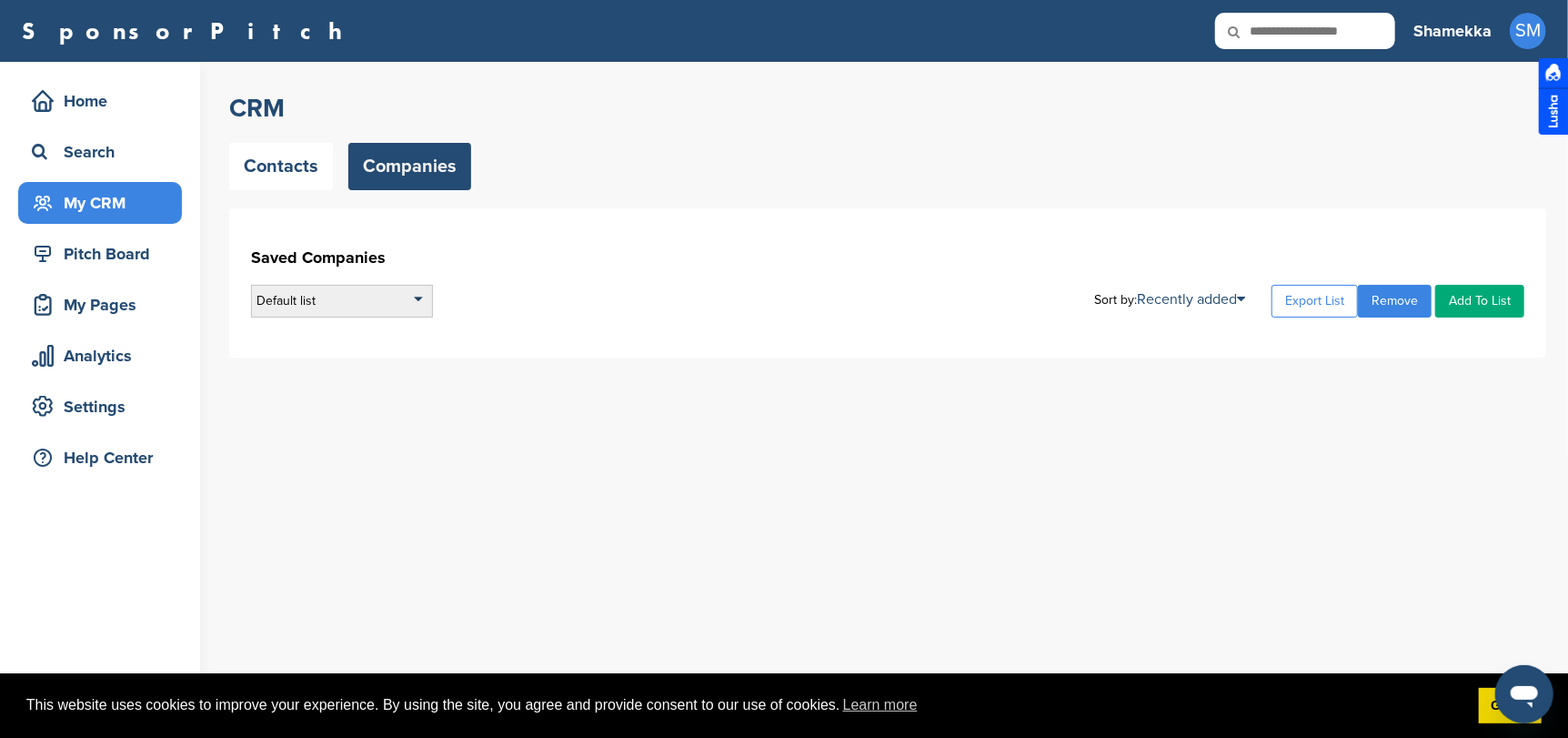
click at [341, 296] on div "Default list" at bounding box center [341, 301] width 182 height 33
click at [327, 322] on input "text" at bounding box center [341, 324] width 180 height 23
type input "**********"
click at [622, 352] on div "**********" at bounding box center [887, 283] width 1316 height 150
click at [364, 289] on div "Default list" at bounding box center [341, 301] width 182 height 33
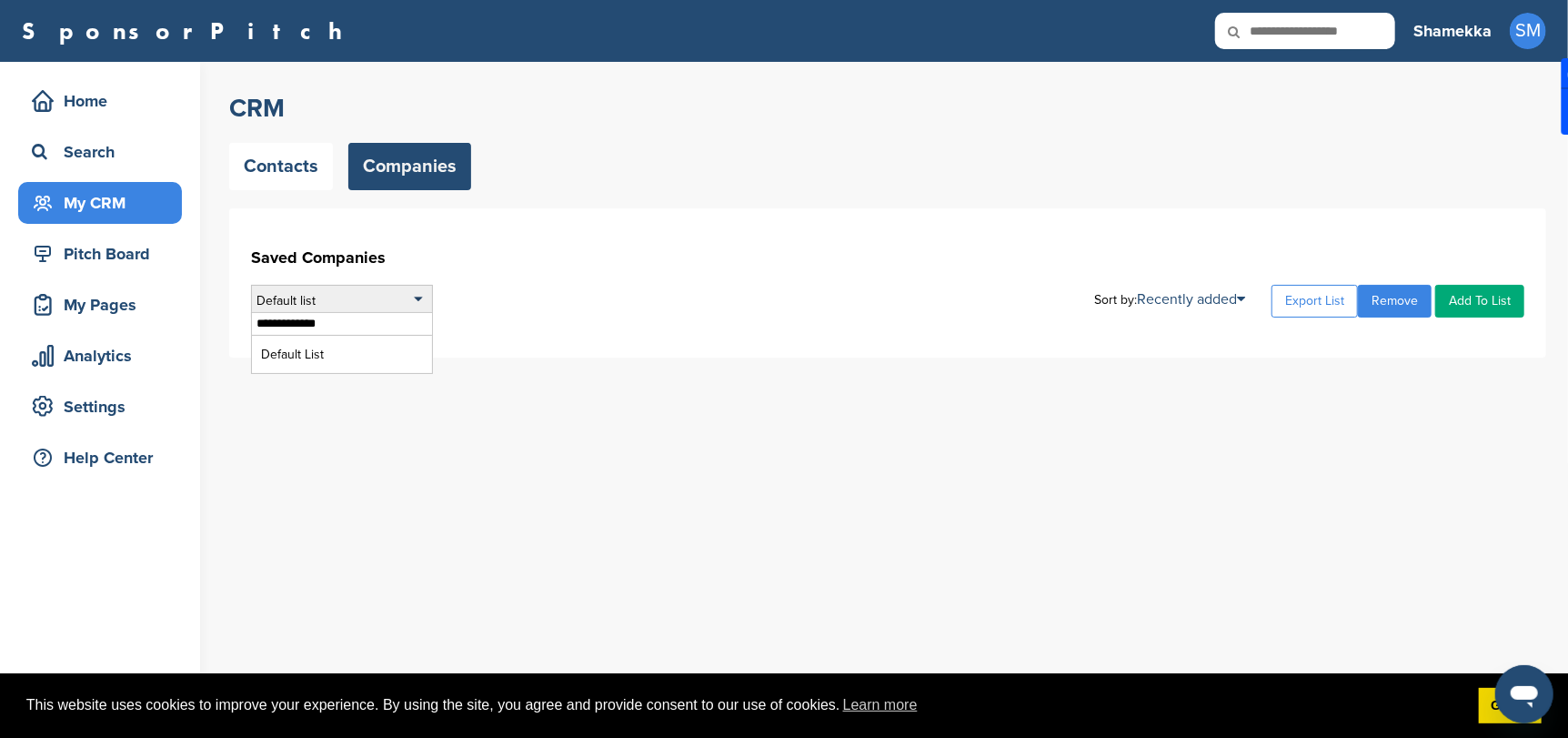
click at [342, 321] on input "**********" at bounding box center [341, 324] width 180 height 23
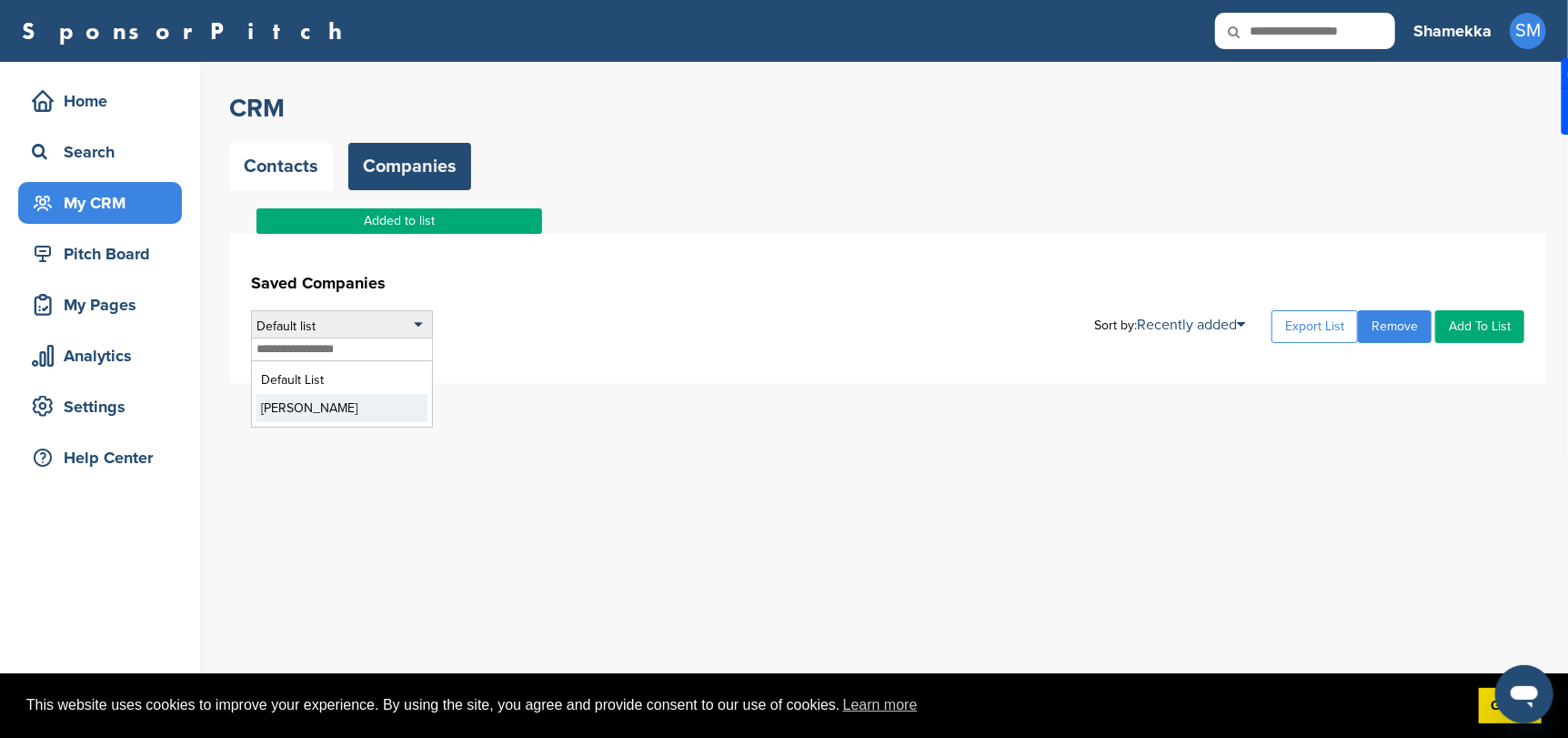
click at [306, 405] on li "Chris Targets" at bounding box center [341, 407] width 171 height 28
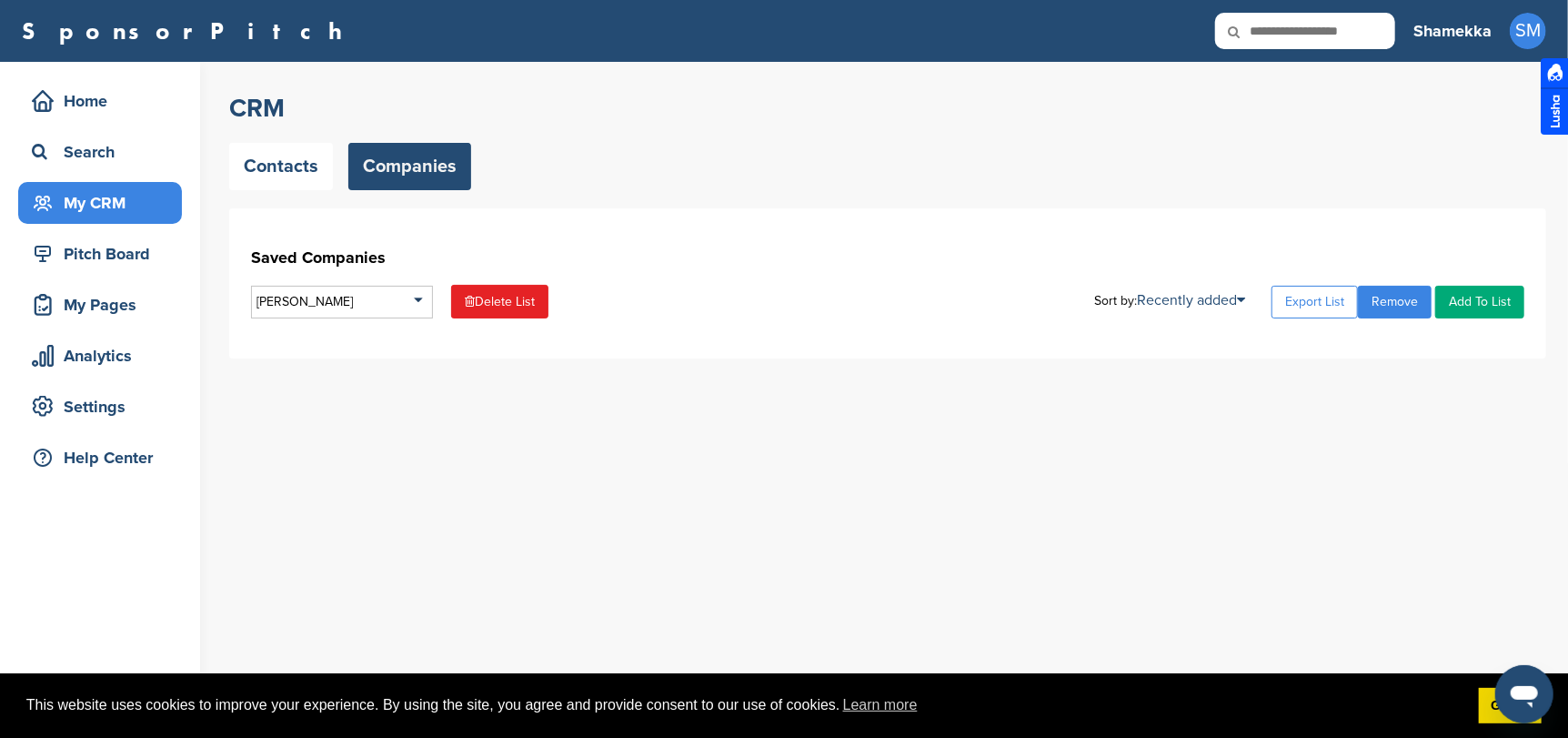
click at [1489, 299] on link "Add To List" at bounding box center [1479, 302] width 89 height 33
click at [1473, 295] on link "Add To List" at bounding box center [1479, 302] width 89 height 33
click at [1491, 708] on link "Got it!" at bounding box center [1509, 706] width 63 height 37
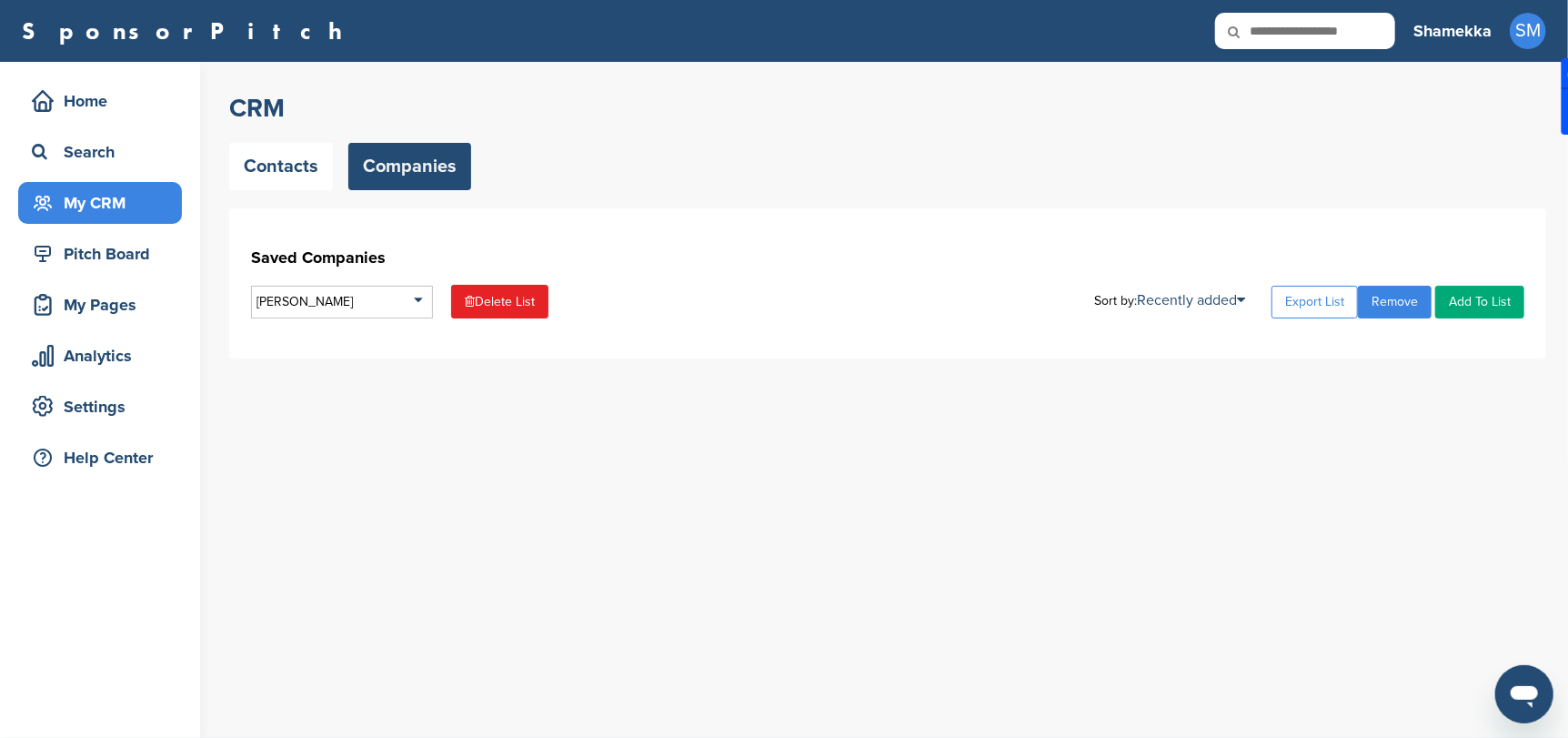
click at [1489, 299] on link "Add To List" at bounding box center [1479, 302] width 89 height 33
click at [1466, 298] on link "Add To List" at bounding box center [1479, 302] width 89 height 33
click at [1464, 296] on link "Add To List" at bounding box center [1479, 302] width 89 height 33
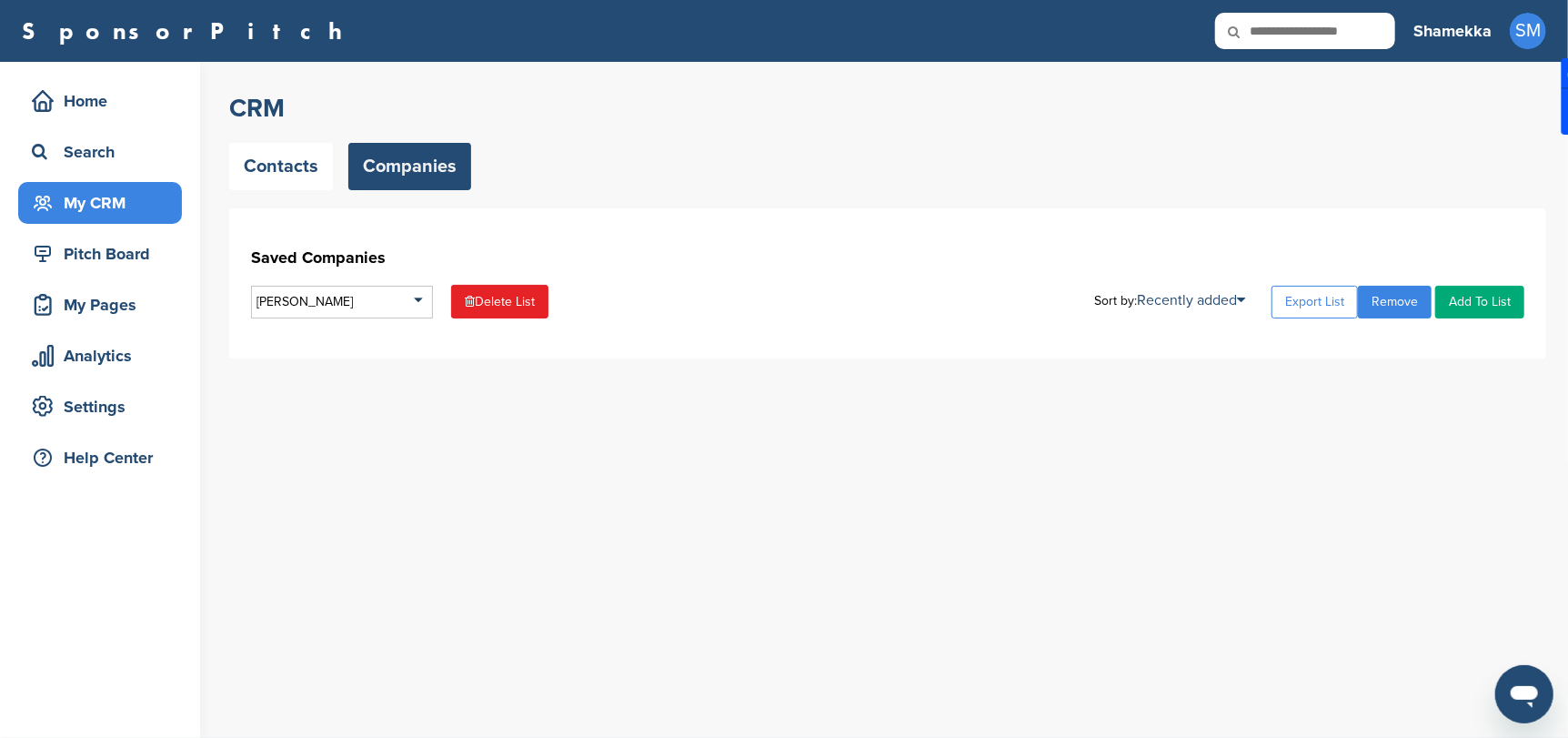
click at [1464, 296] on link "Add To List" at bounding box center [1479, 302] width 89 height 33
click at [1506, 299] on link "Add To List" at bounding box center [1479, 302] width 89 height 33
click at [1503, 300] on link "Add To List" at bounding box center [1479, 302] width 89 height 33
click at [1499, 304] on link "Add To List" at bounding box center [1479, 302] width 89 height 33
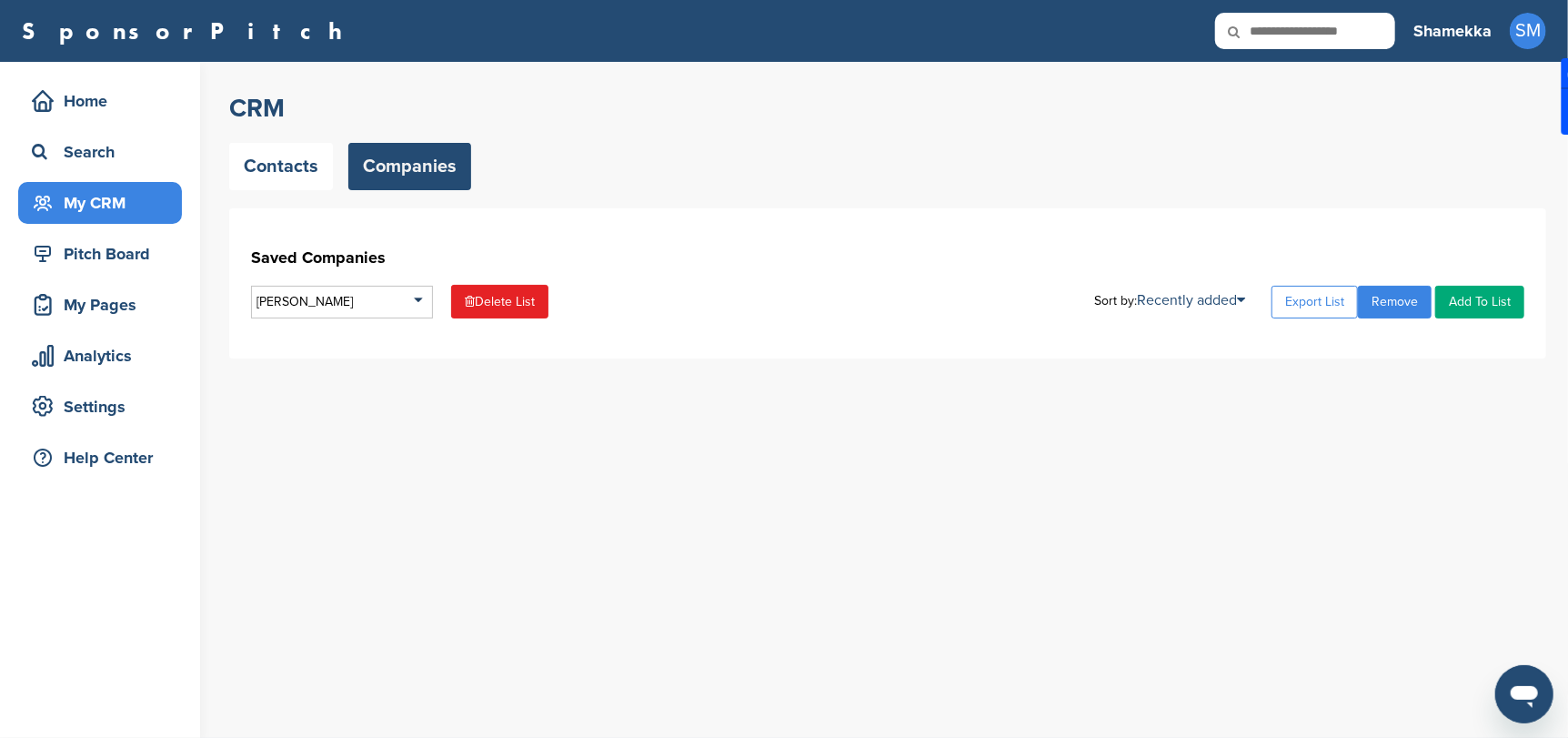
click at [1473, 311] on link "Add To List" at bounding box center [1479, 302] width 89 height 33
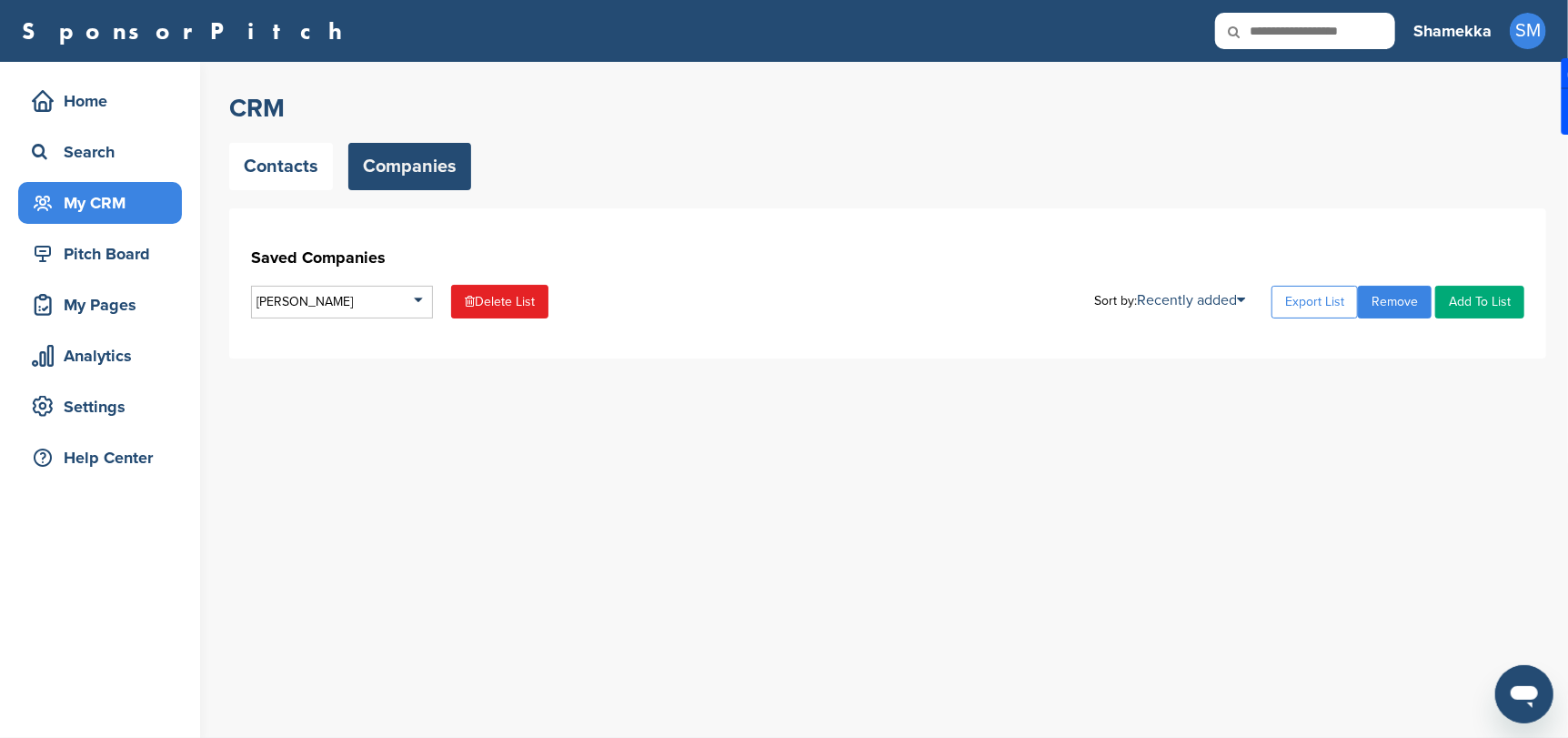
click at [1473, 311] on link "Add To List" at bounding box center [1479, 302] width 89 height 33
click at [1464, 296] on link "Add To List" at bounding box center [1479, 302] width 89 height 33
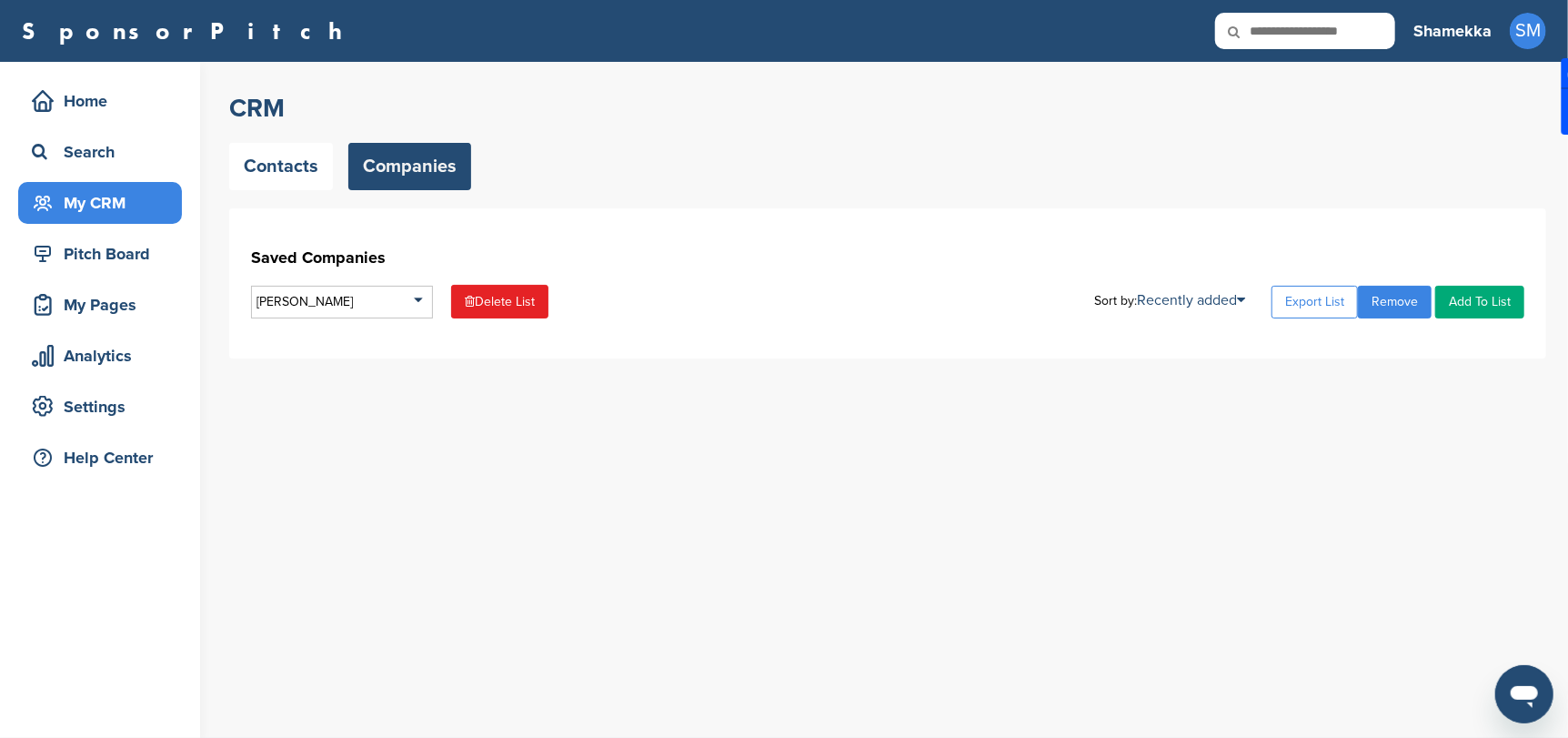
click at [1464, 296] on link "Add To List" at bounding box center [1479, 302] width 89 height 33
click at [1521, 40] on span "SM" at bounding box center [1527, 31] width 37 height 37
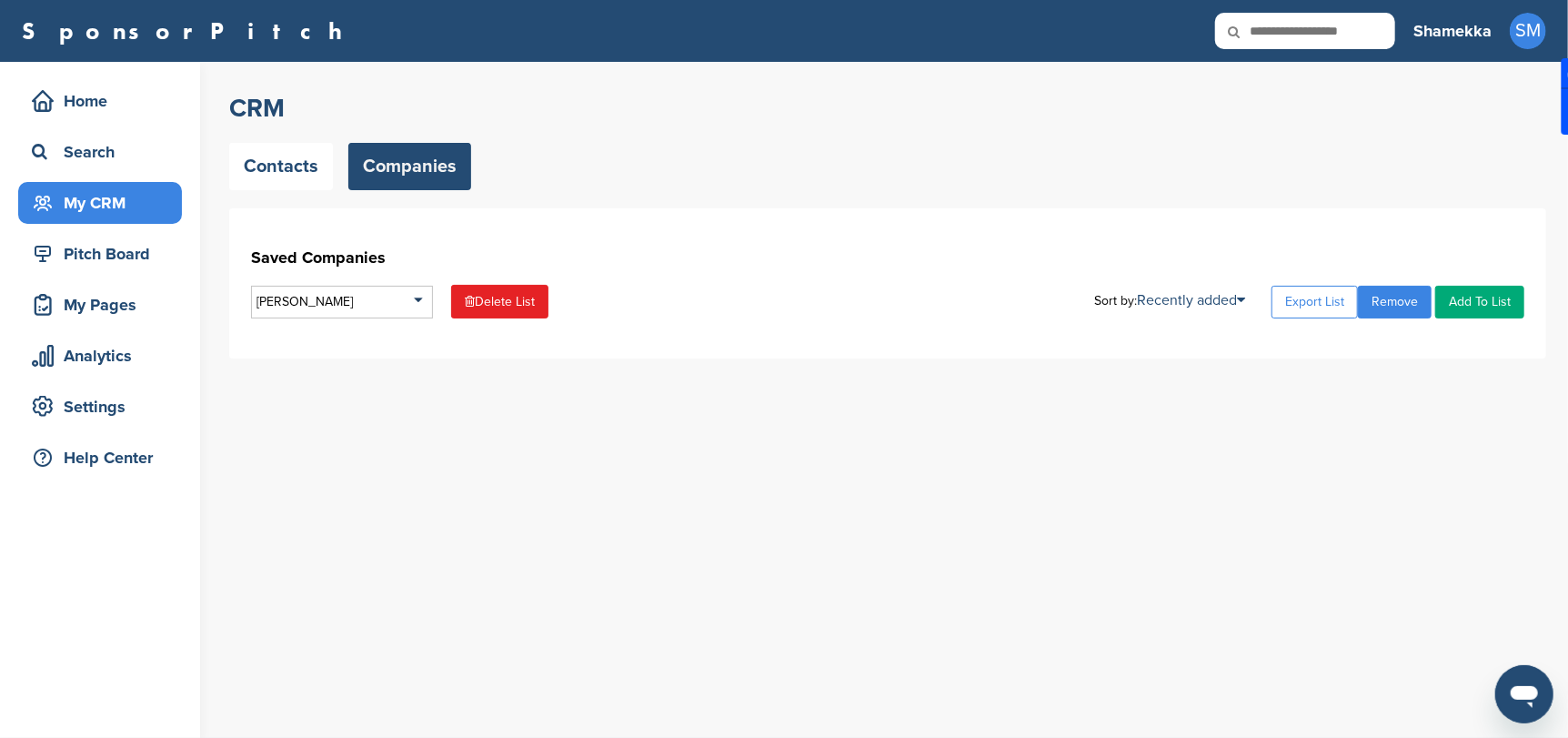
click at [1490, 300] on link "Add To List" at bounding box center [1479, 302] width 89 height 33
click at [1477, 195] on link "Plans & Pricing" at bounding box center [1480, 201] width 100 height 15
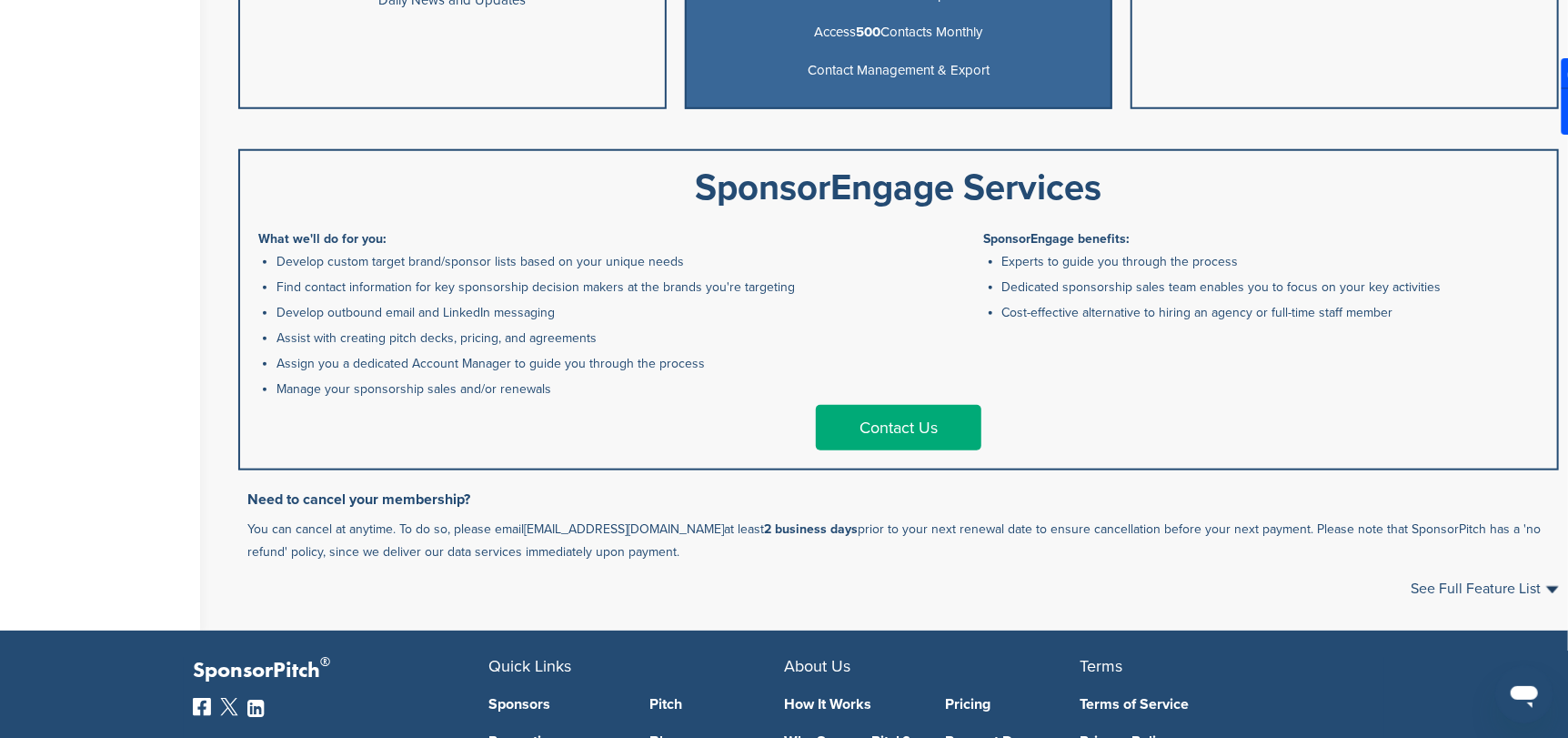
scroll to position [1000, 0]
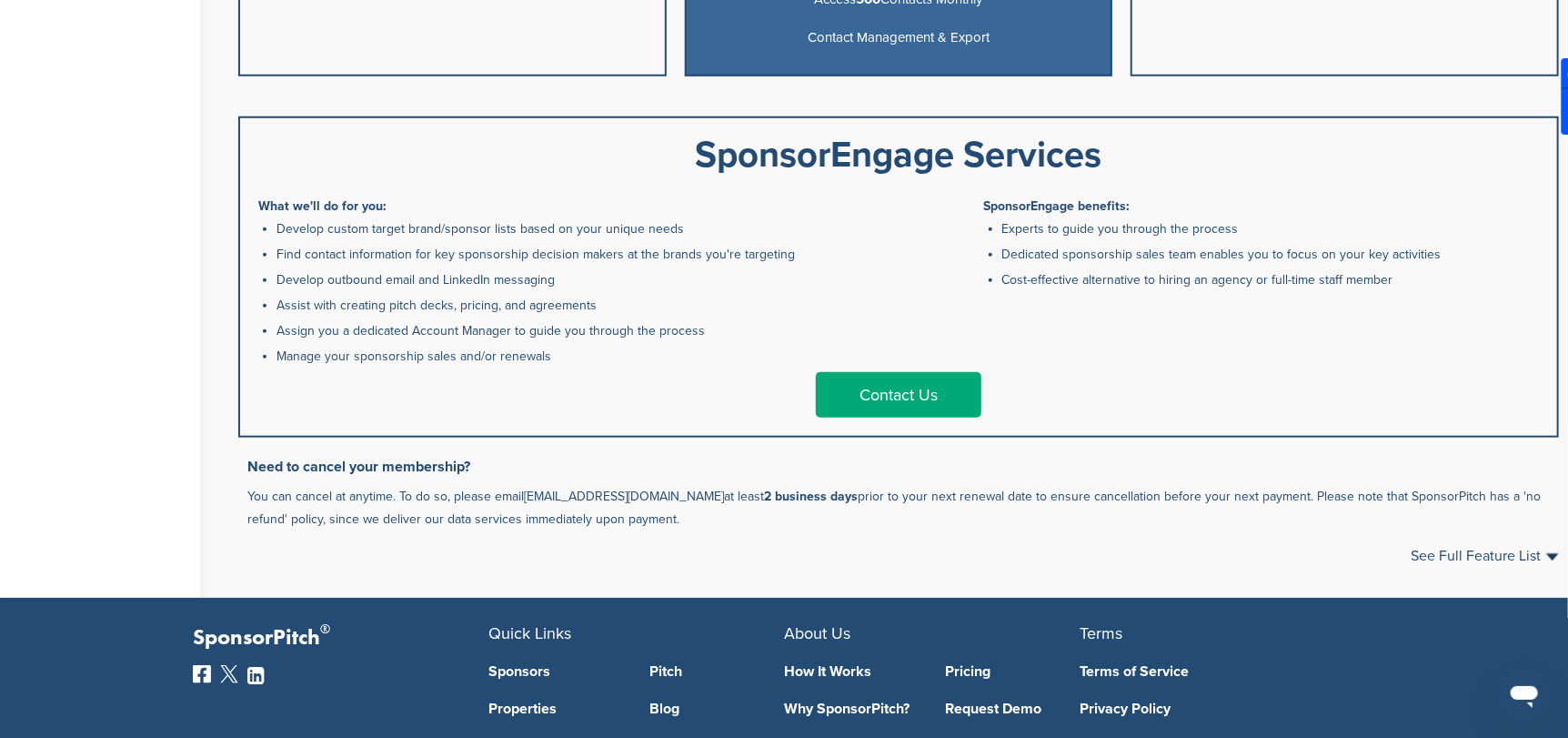
click at [884, 388] on link "Contact Us" at bounding box center [899, 395] width 166 height 45
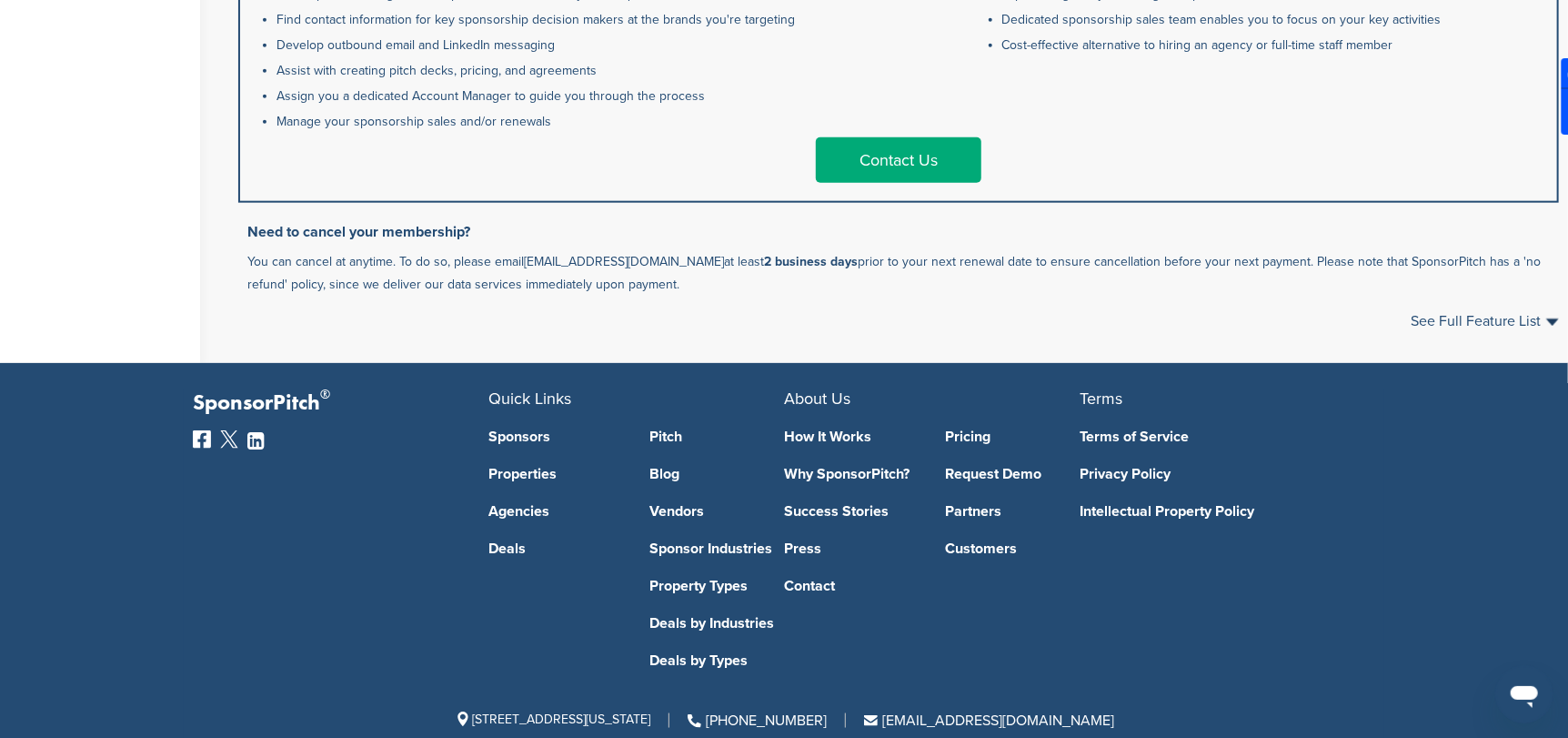
scroll to position [1278, 0]
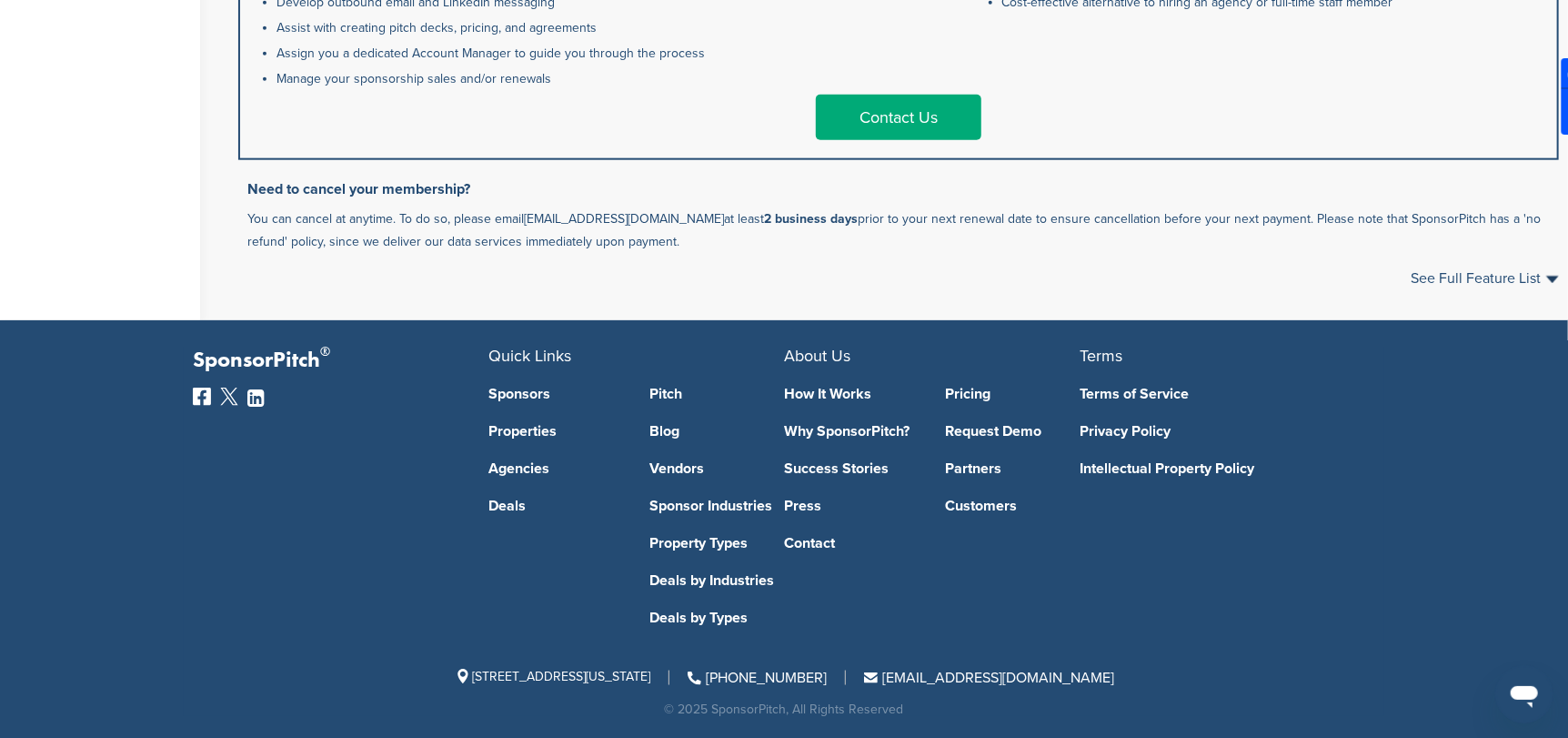
click at [828, 393] on link "How It Works" at bounding box center [852, 394] width 135 height 14
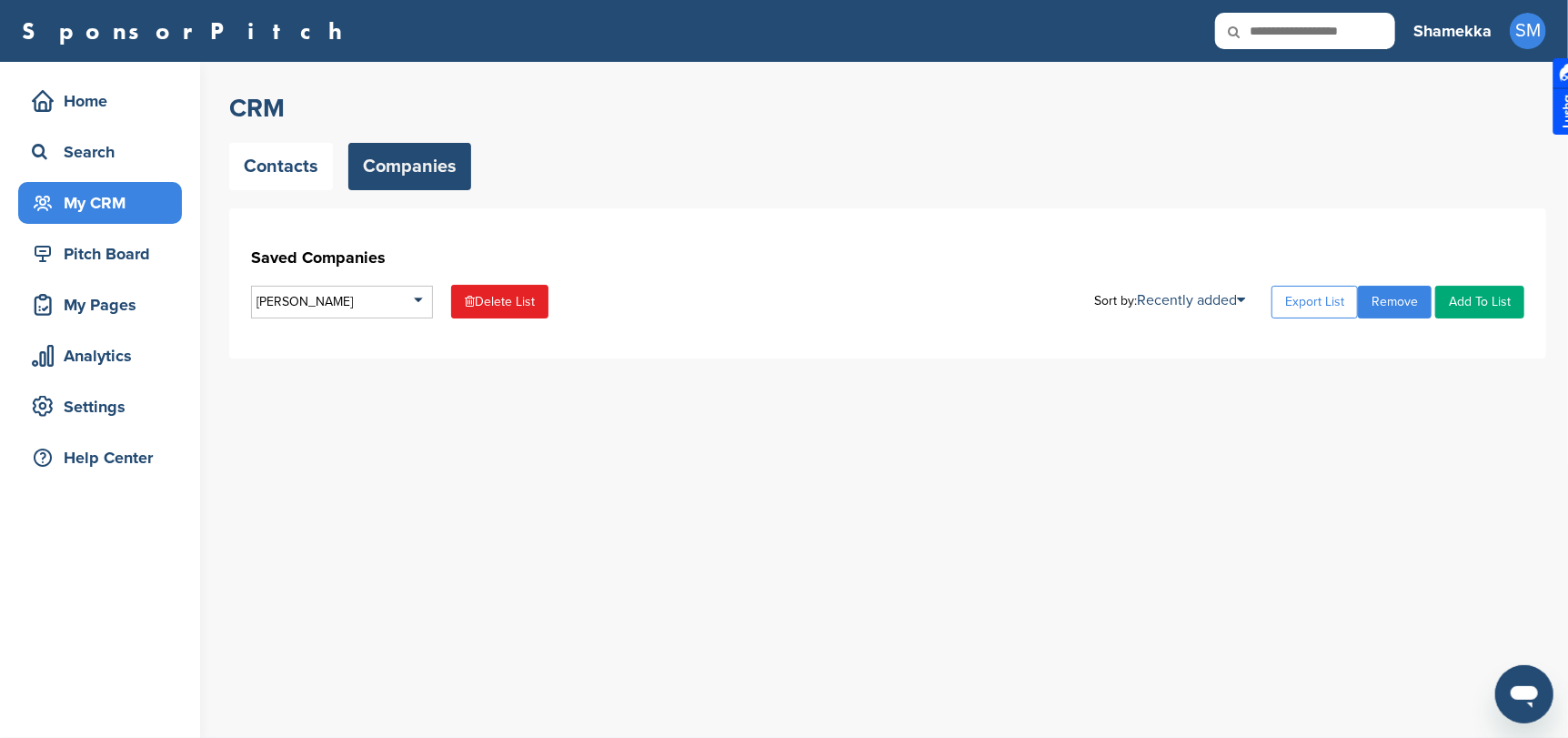
click at [1479, 300] on link "Add To List" at bounding box center [1479, 302] width 89 height 33
click at [82, 150] on div "Search" at bounding box center [104, 151] width 154 height 33
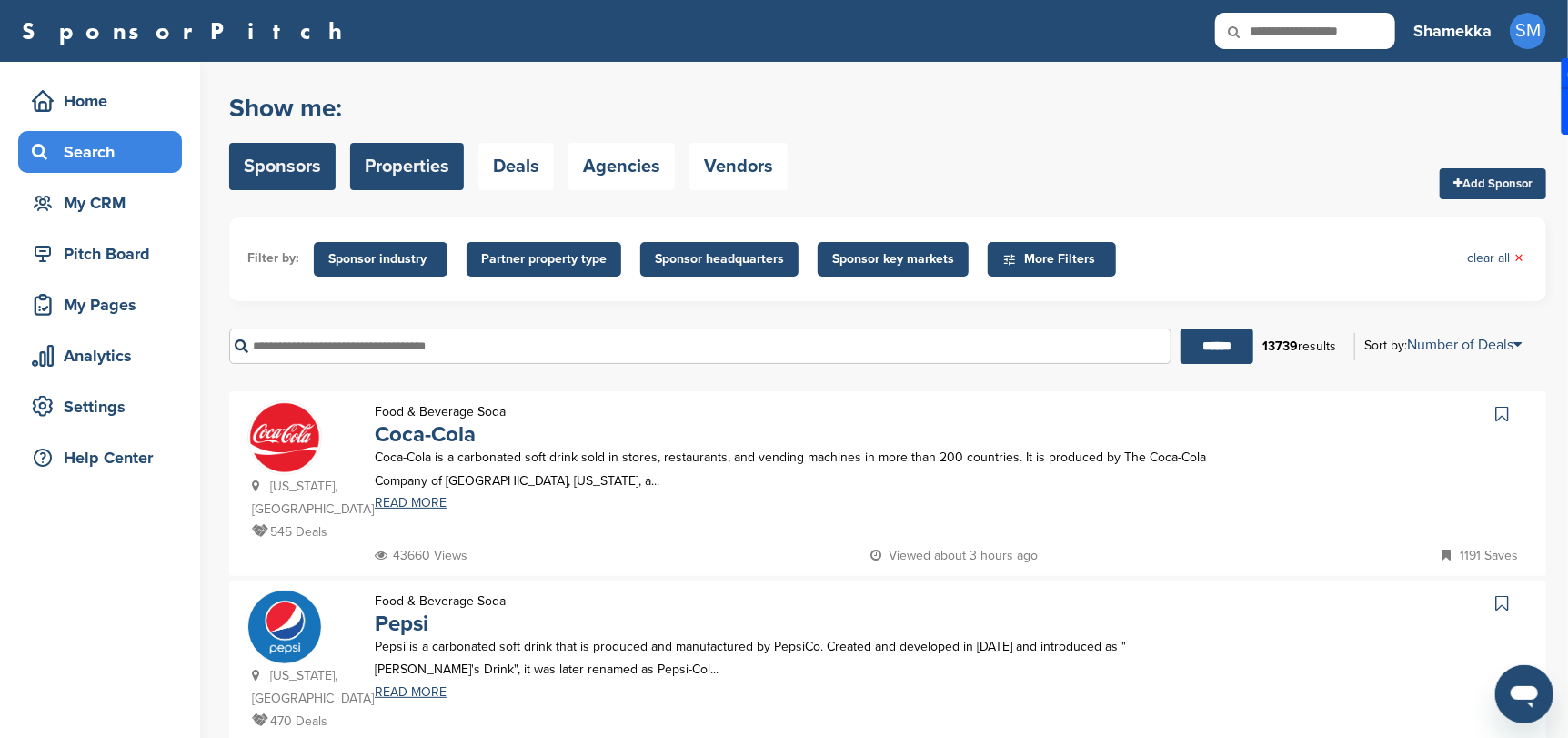
click at [400, 156] on link "Properties" at bounding box center [407, 166] width 114 height 47
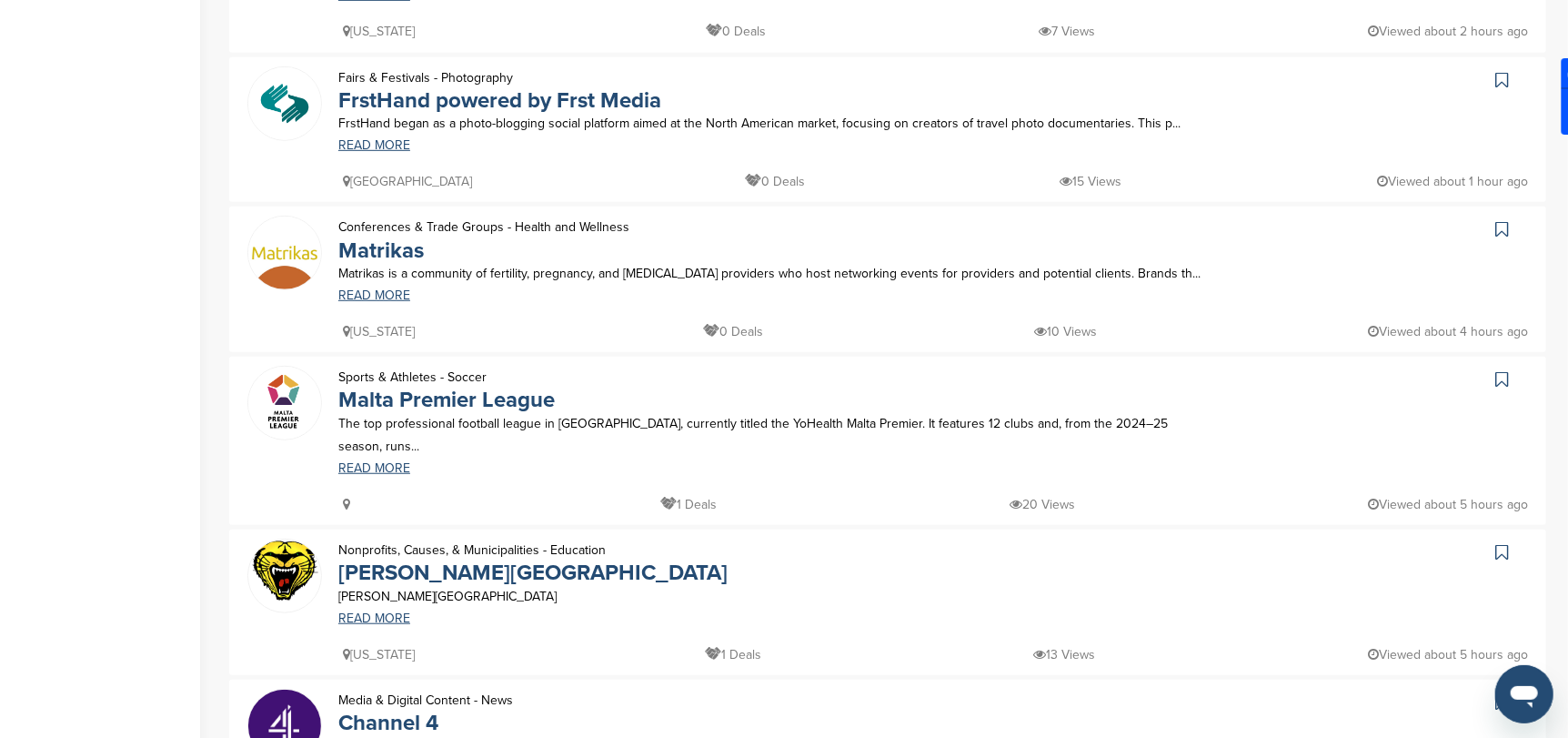
scroll to position [637, 0]
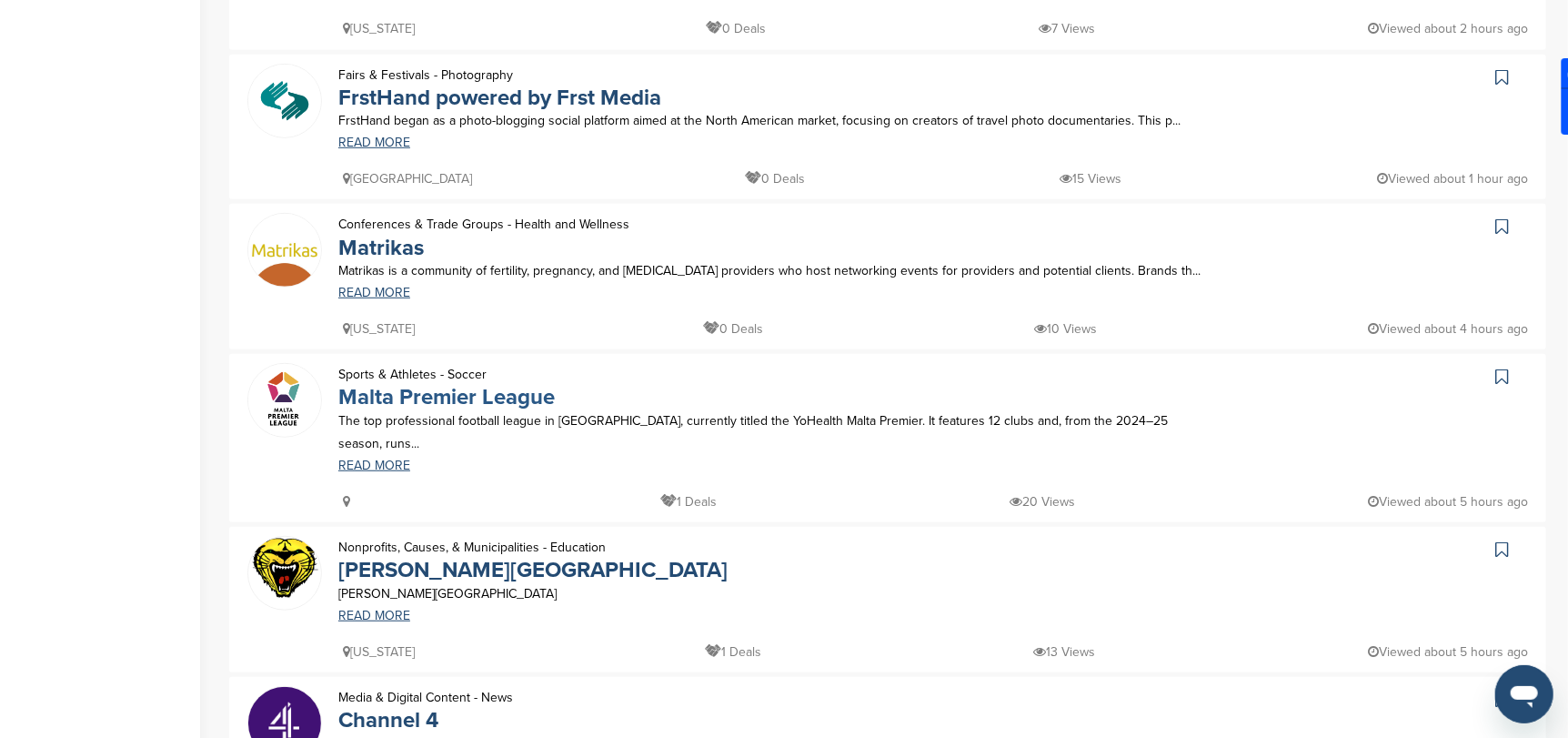
click at [414, 396] on link "Malta Premier League" at bounding box center [446, 396] width 216 height 26
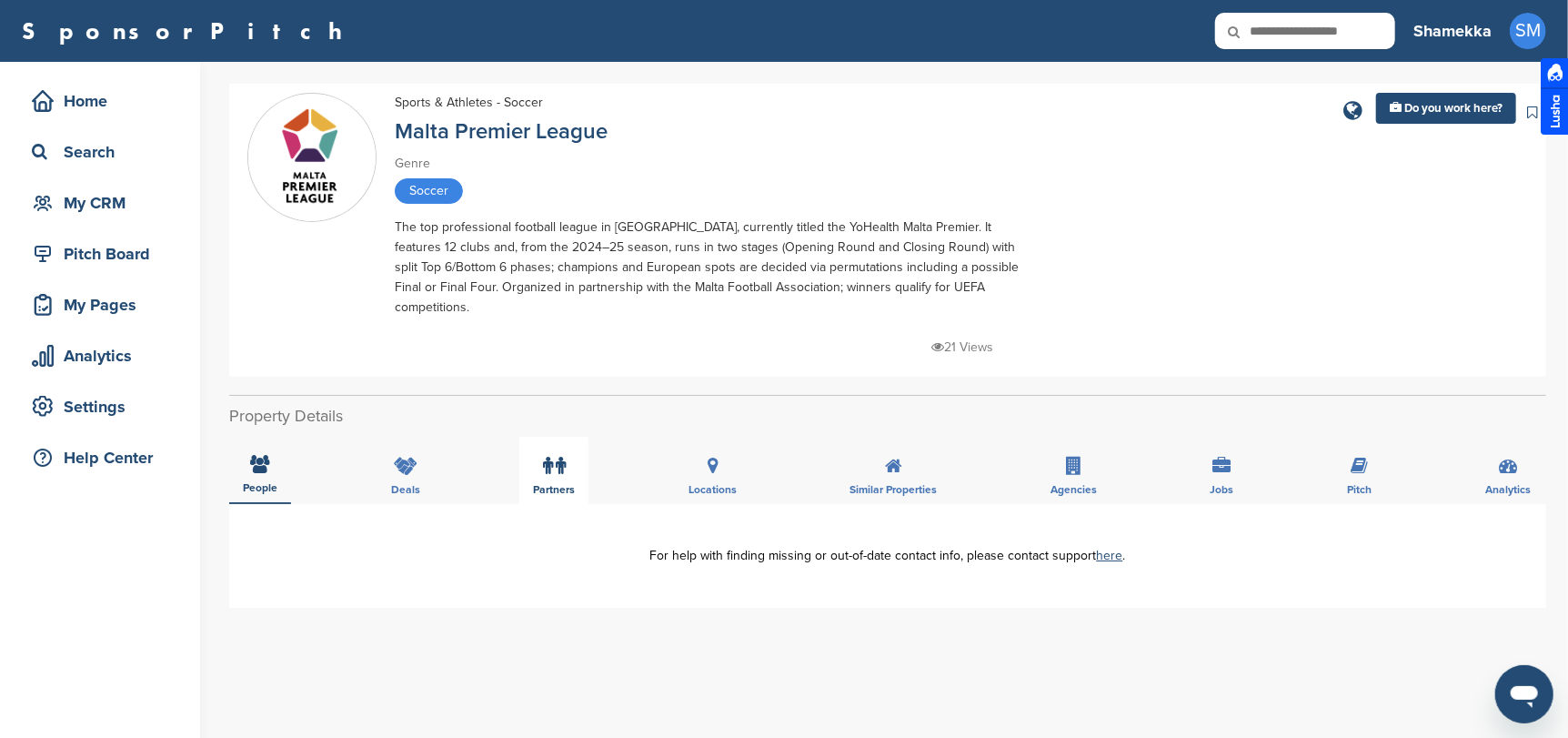
click at [547, 456] on icon at bounding box center [548, 465] width 10 height 18
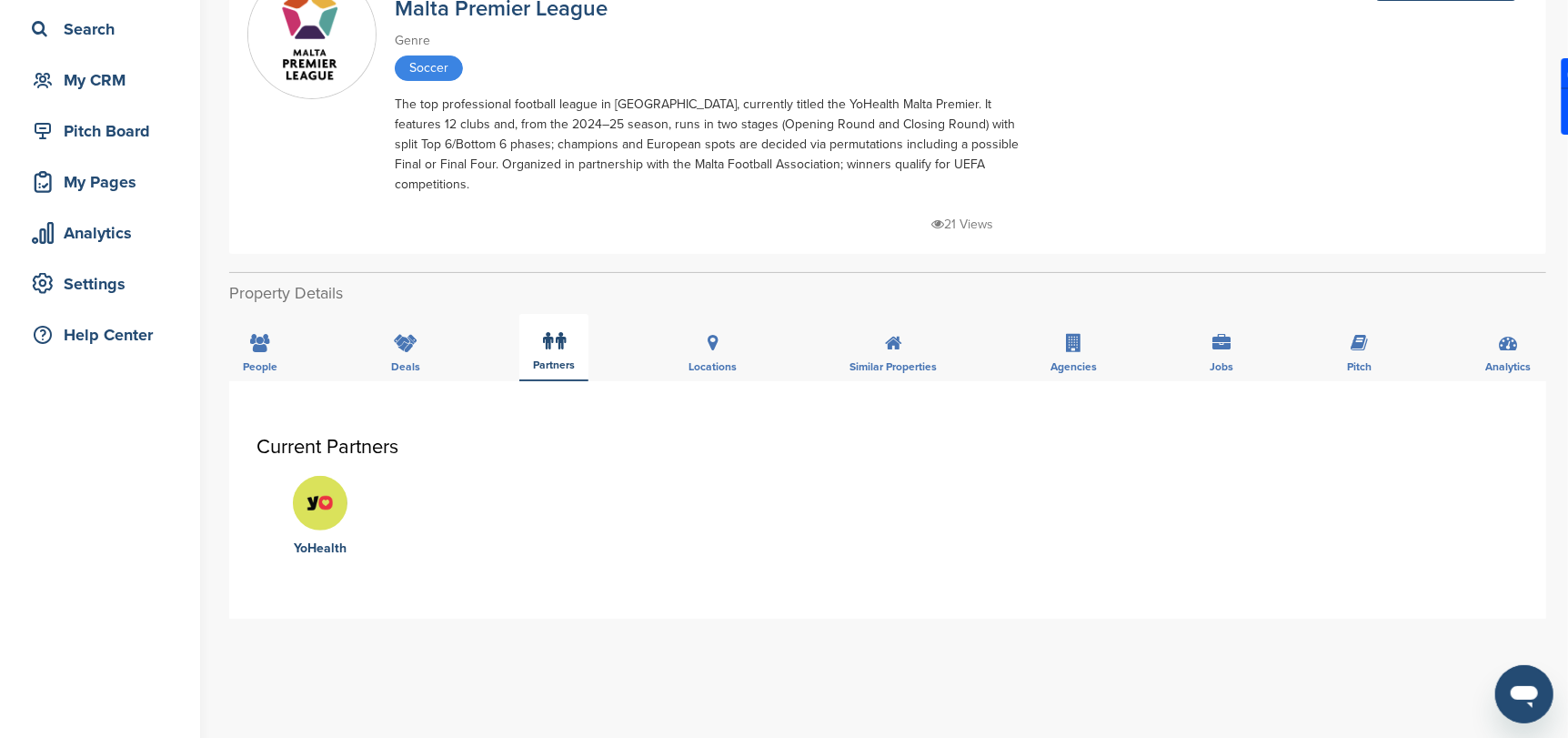
scroll to position [90, 0]
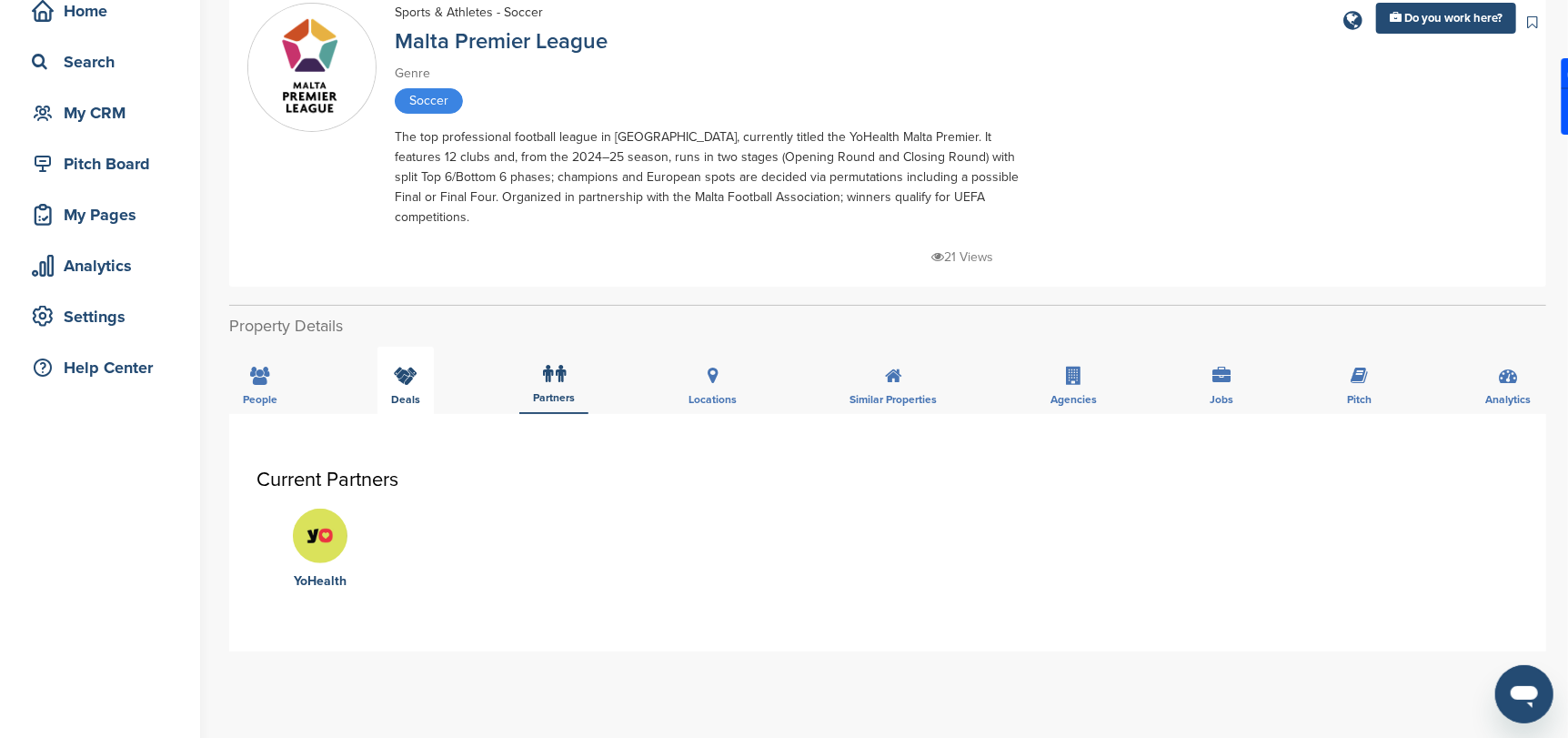
click at [404, 367] on icon at bounding box center [405, 375] width 24 height 18
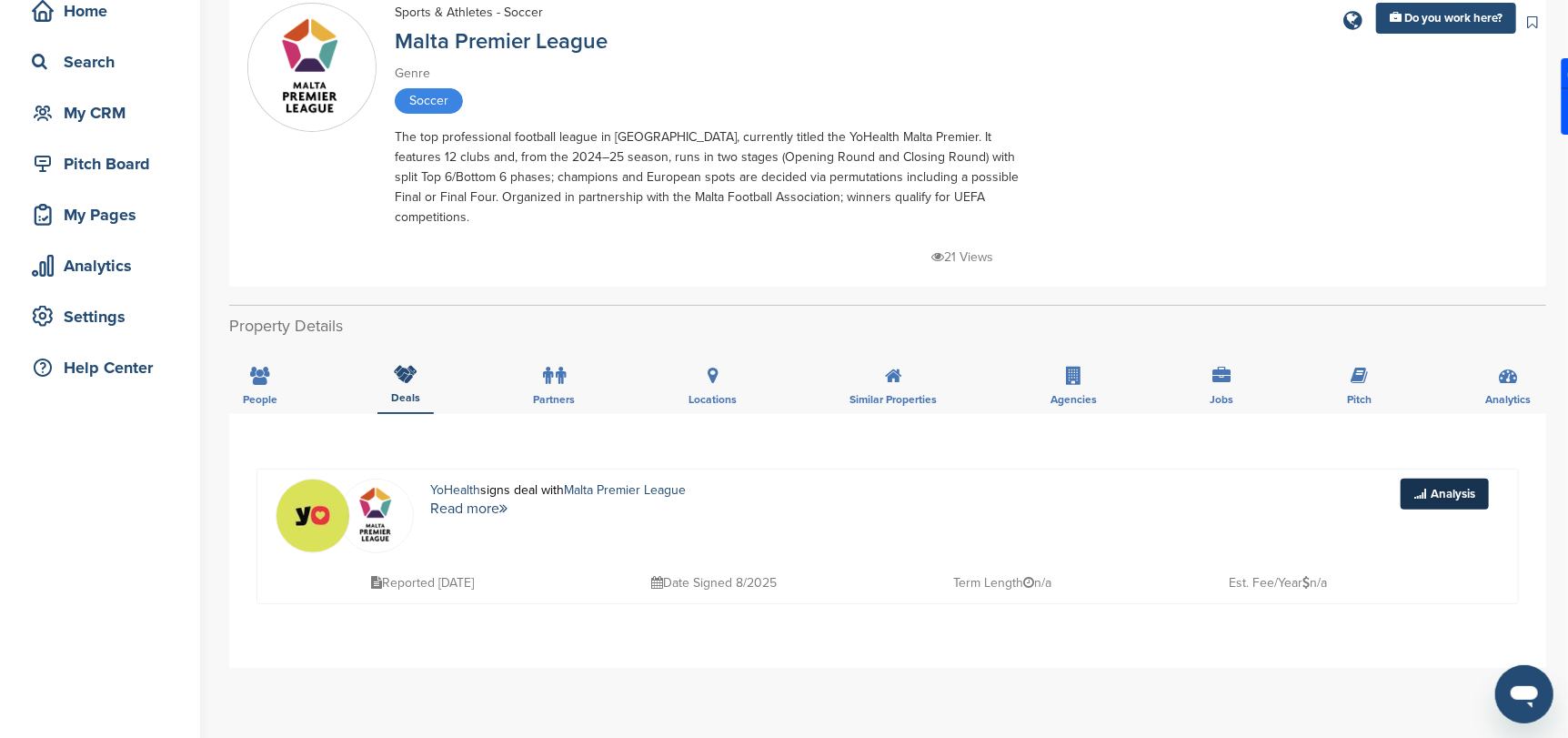
click at [1462, 478] on link "Analysis" at bounding box center [1444, 494] width 88 height 31
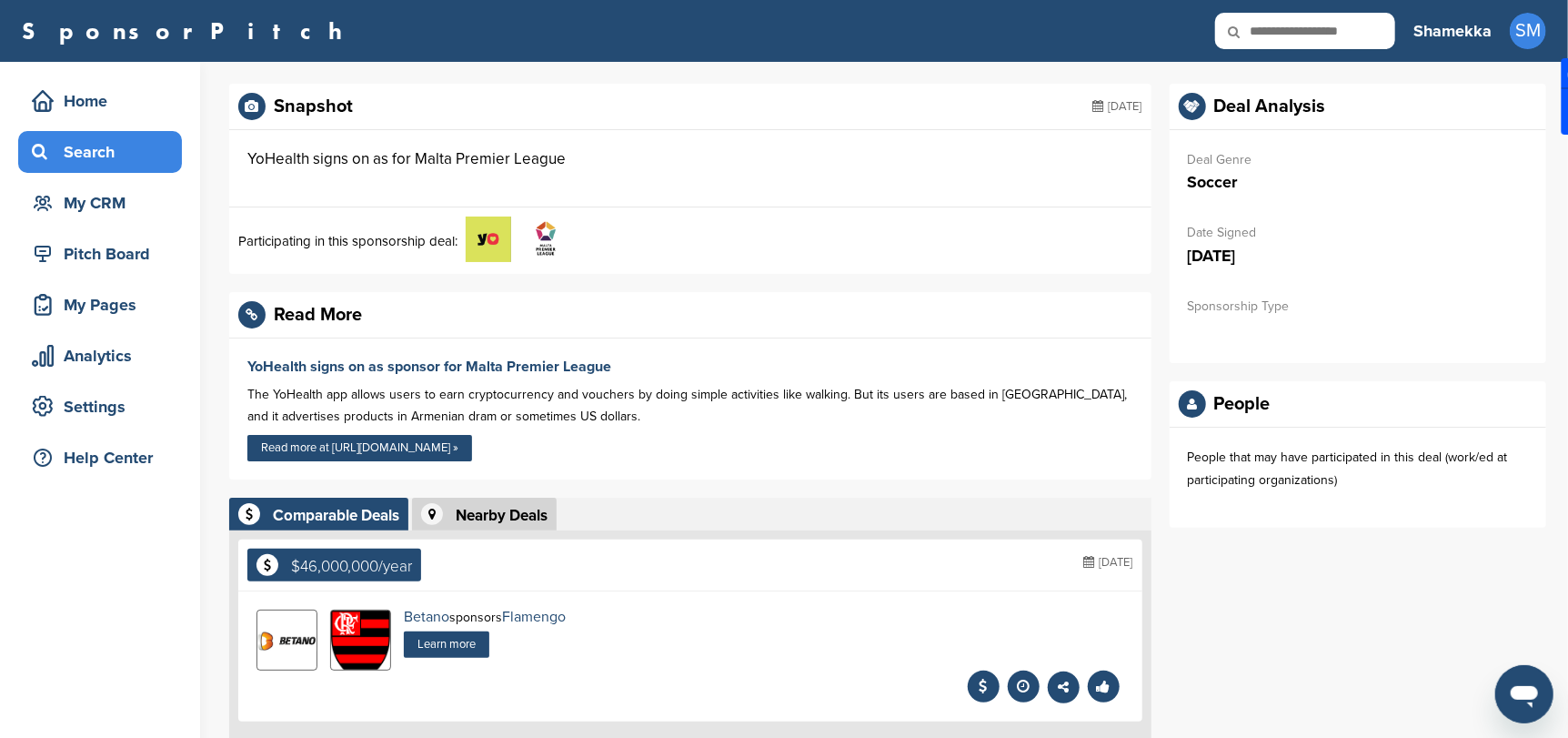
click at [103, 143] on div "Search" at bounding box center [104, 151] width 154 height 33
click at [88, 149] on div "Search" at bounding box center [104, 151] width 154 height 33
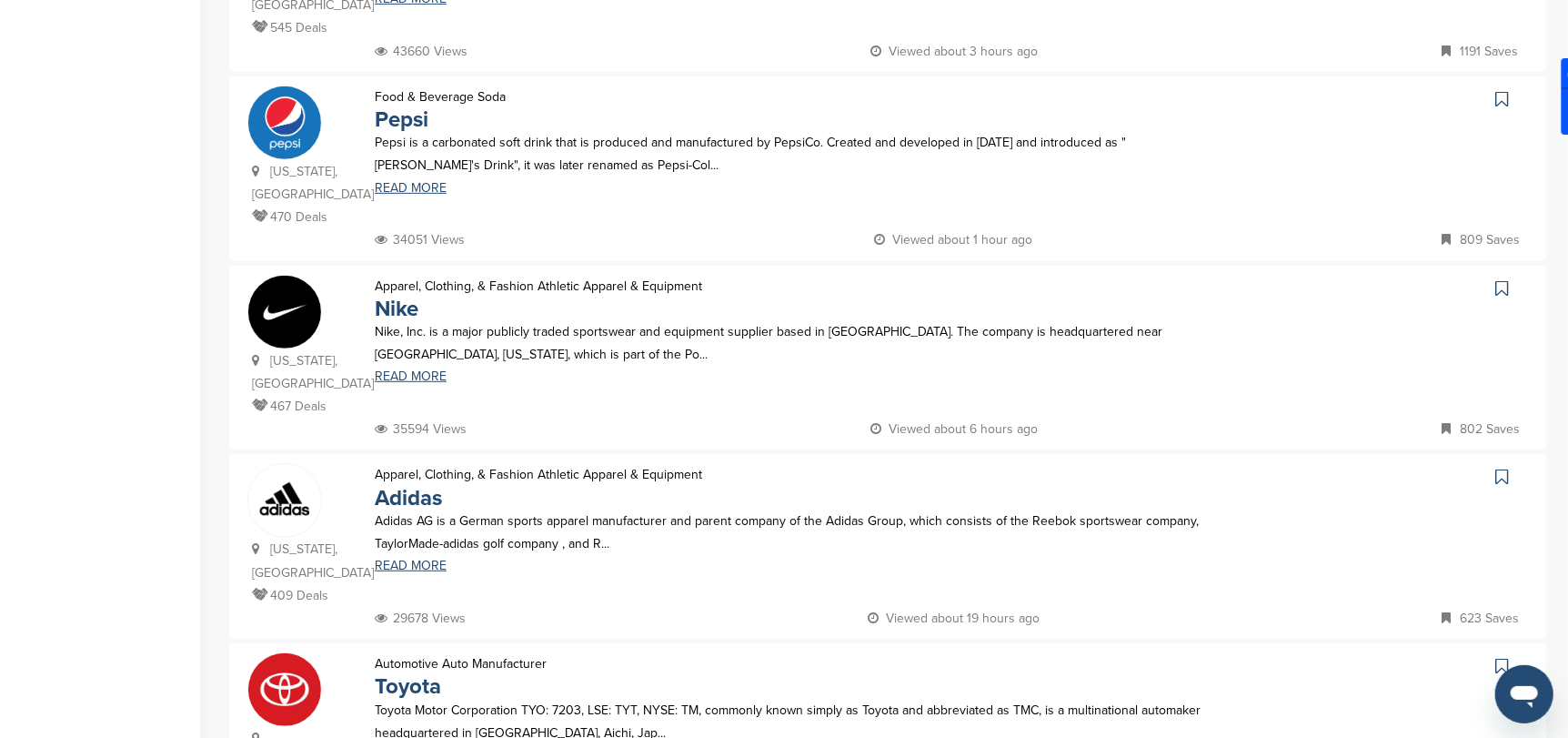
scroll to position [637, 0]
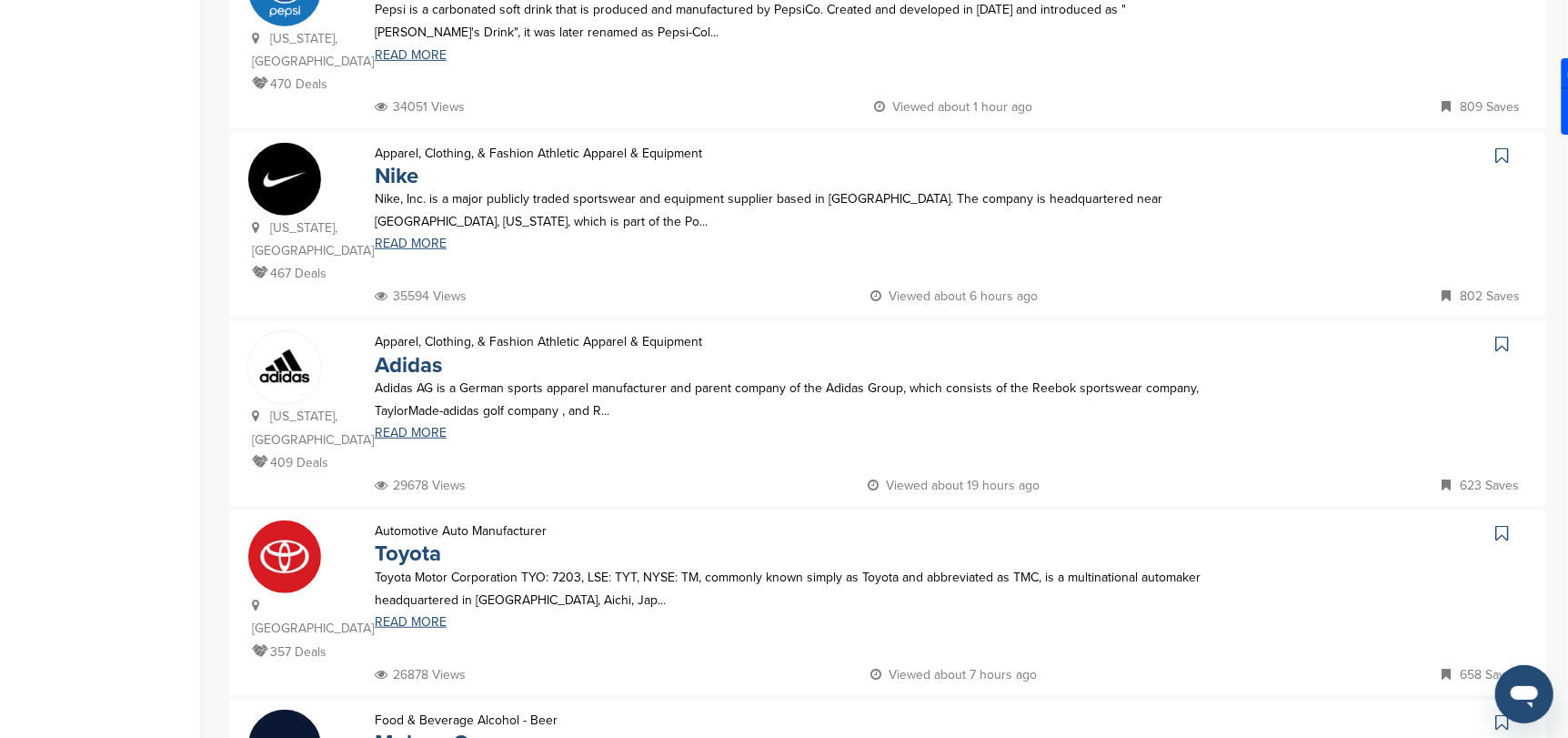
click at [270, 331] on img at bounding box center [284, 367] width 72 height 72
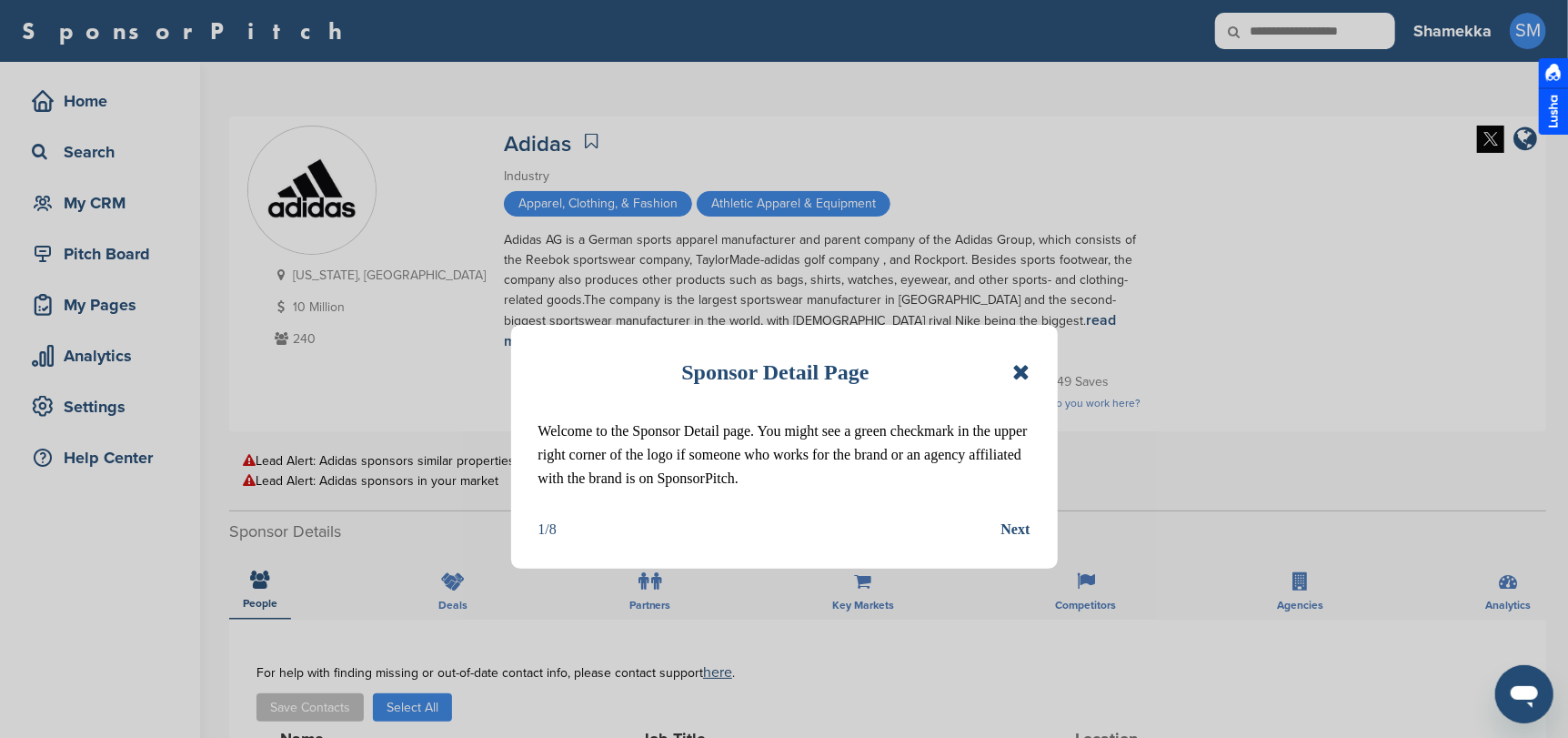
click at [1022, 369] on icon at bounding box center [1020, 371] width 17 height 22
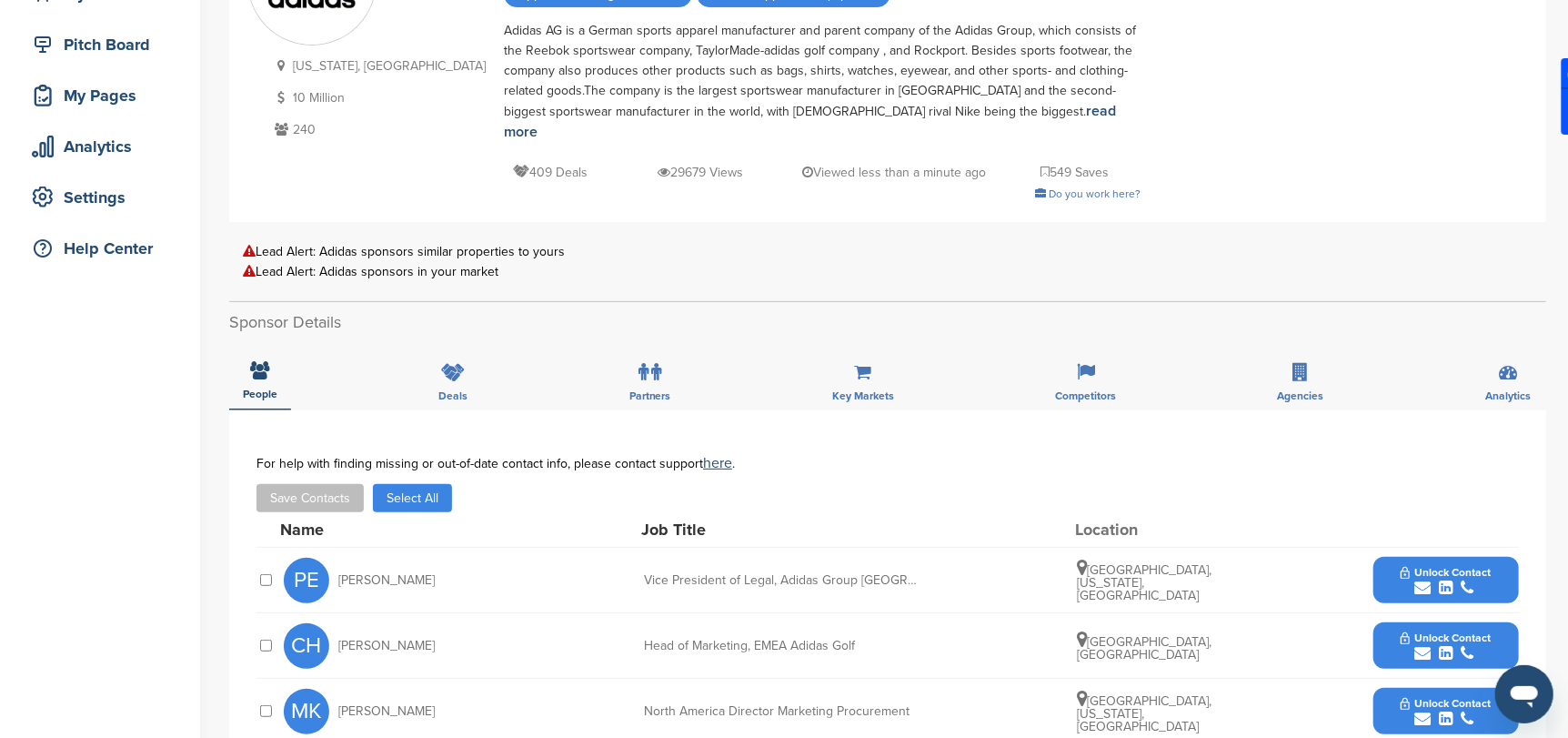
scroll to position [364, 0]
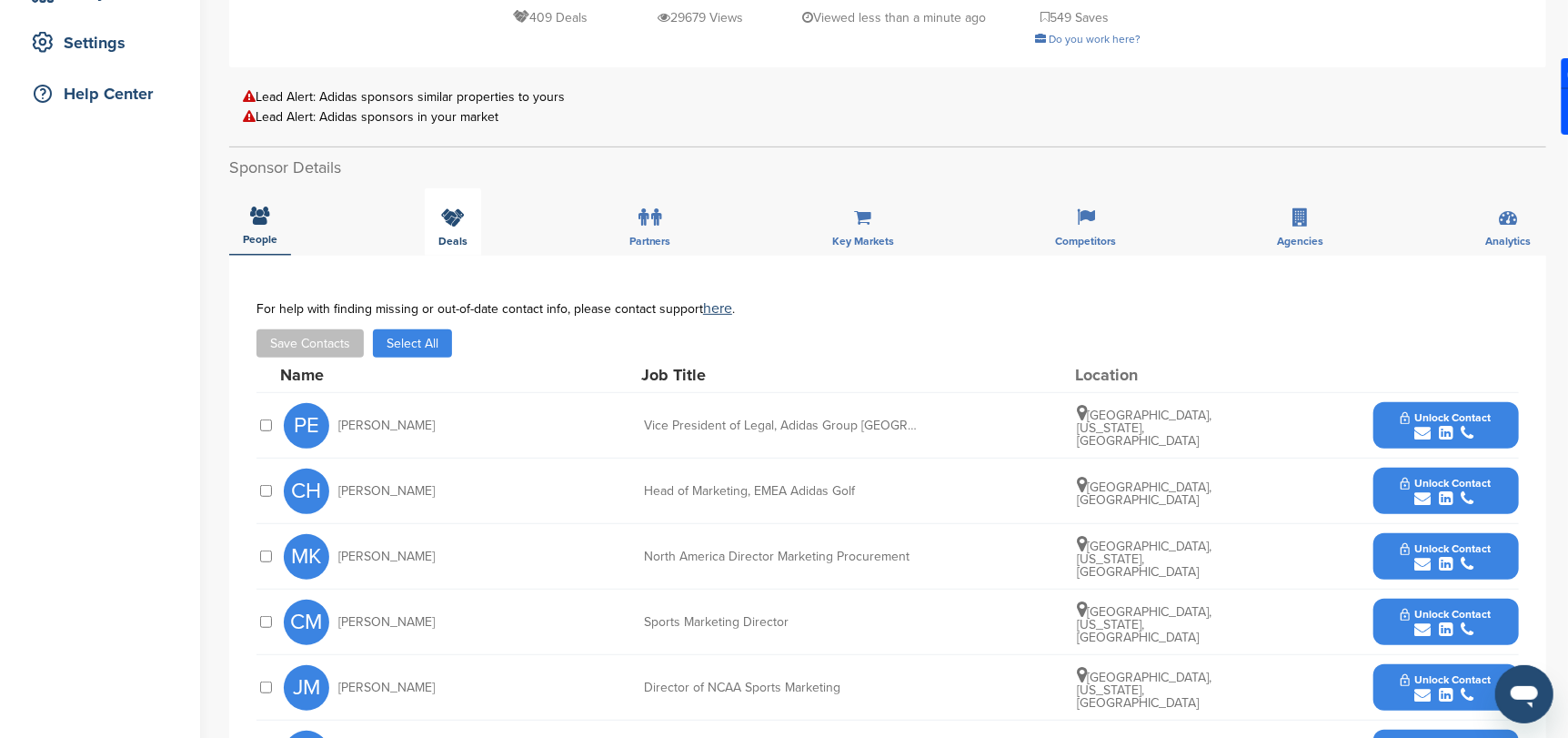
click at [441, 208] on icon at bounding box center [452, 217] width 24 height 18
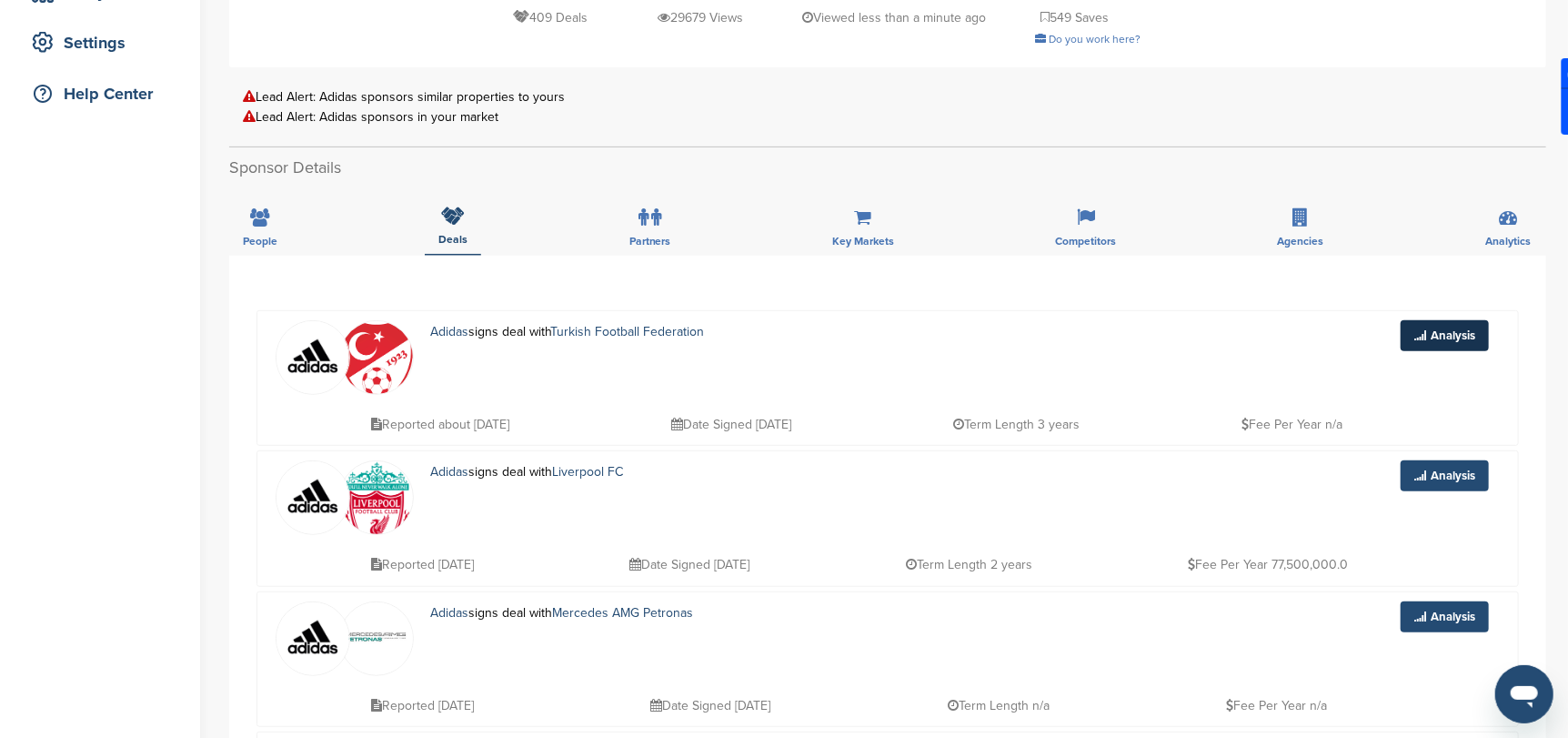
click at [1458, 320] on link "Analysis" at bounding box center [1444, 336] width 88 height 31
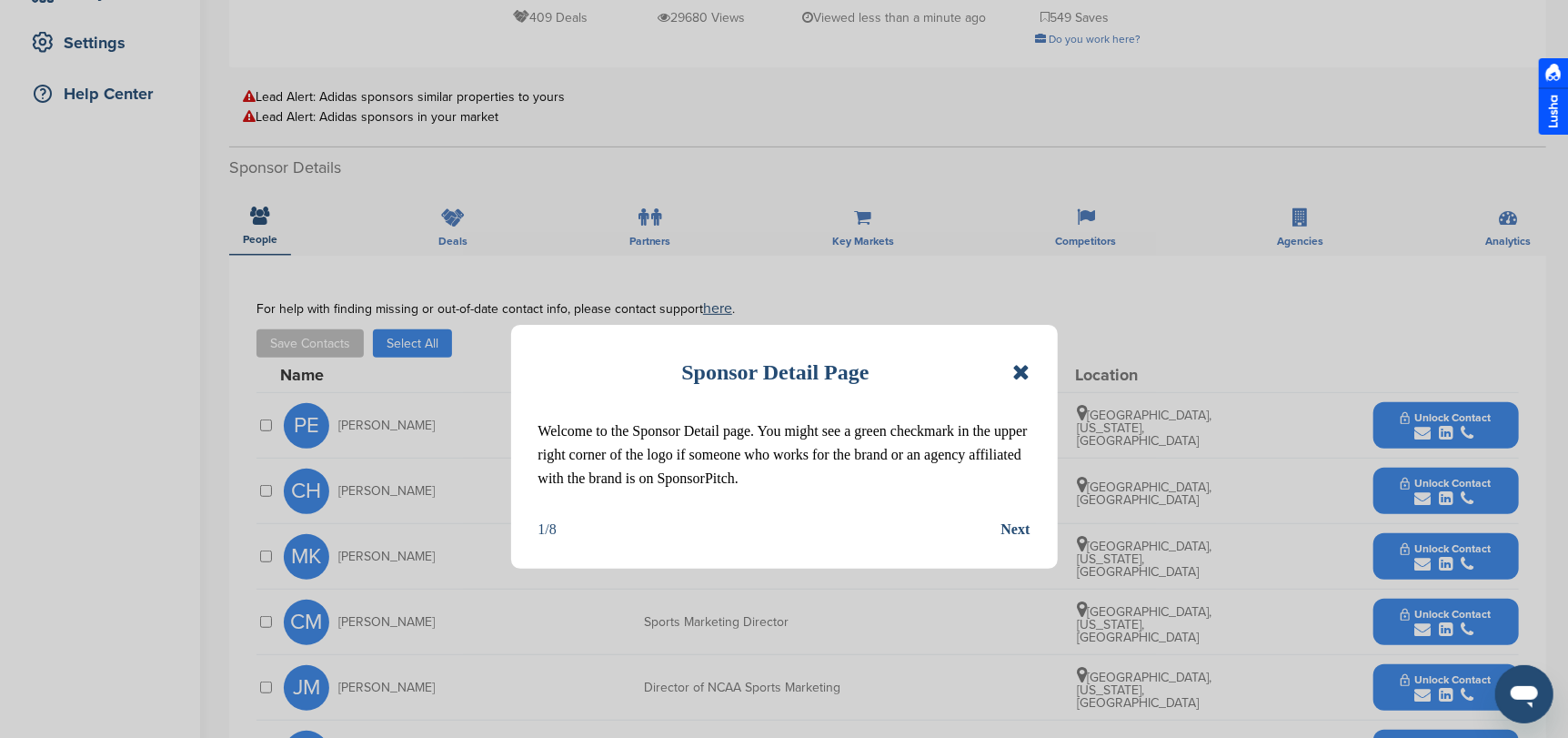
click at [1023, 372] on icon at bounding box center [1020, 371] width 17 height 22
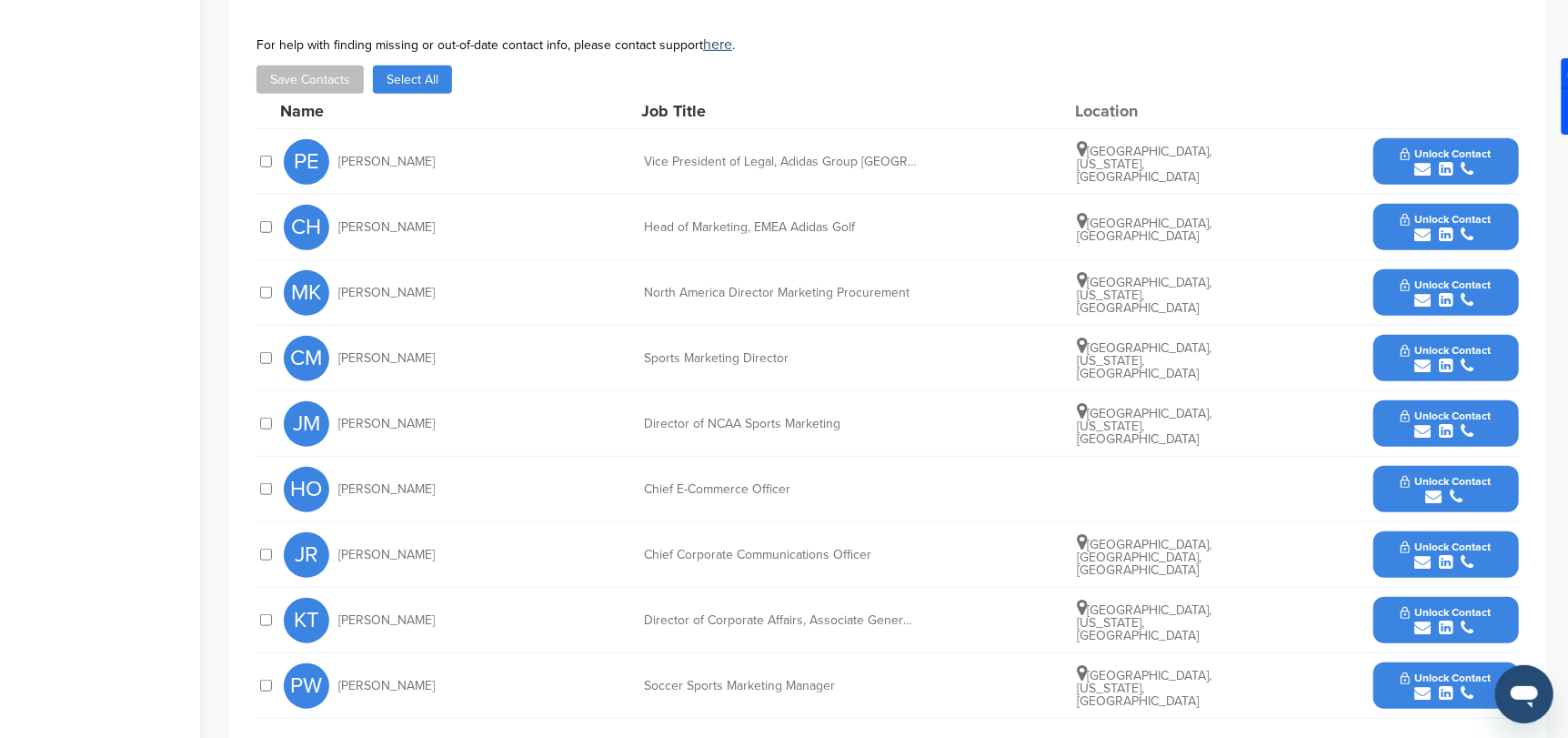
scroll to position [546, 0]
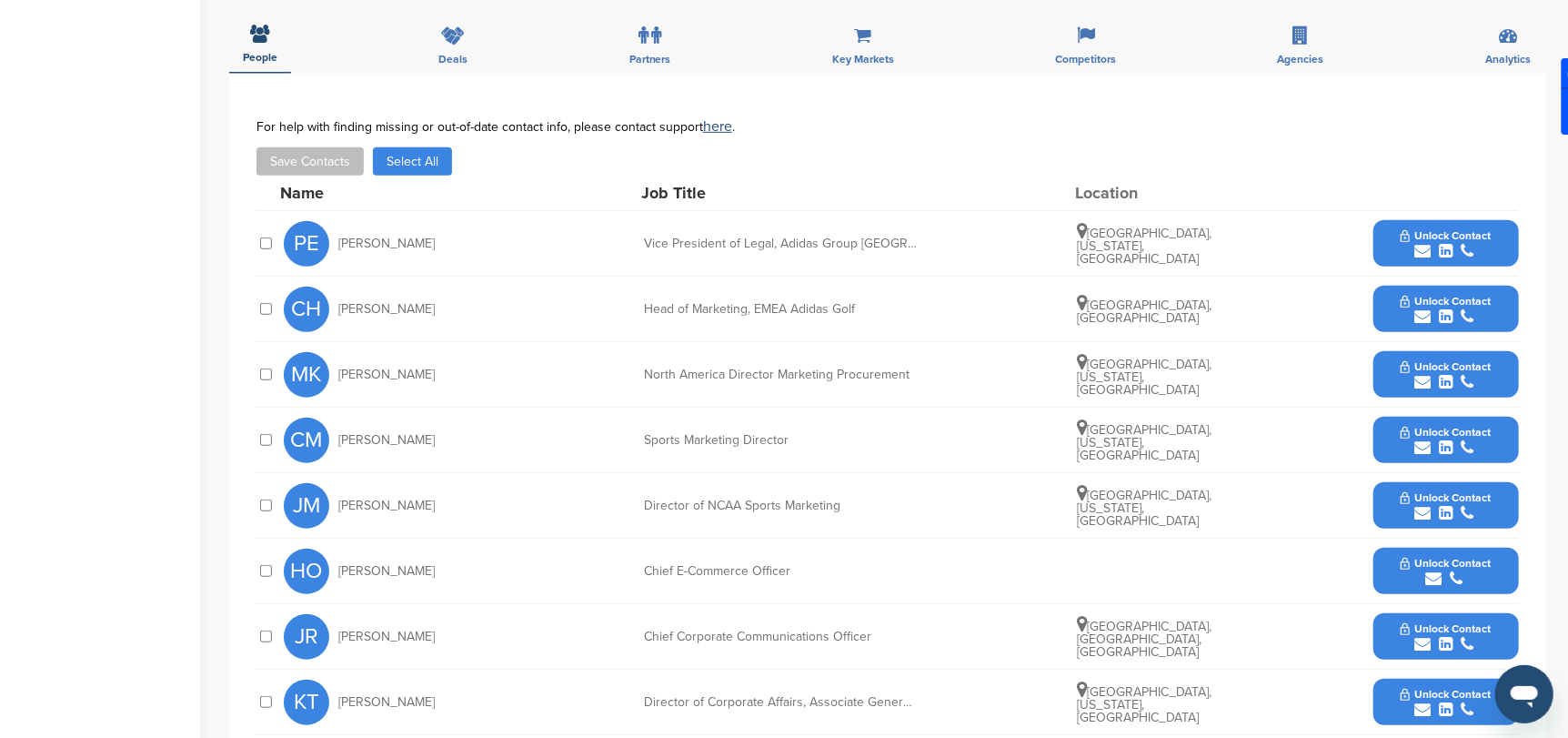
click at [1439, 425] on span "Unlock Contact" at bounding box center [1445, 431] width 90 height 13
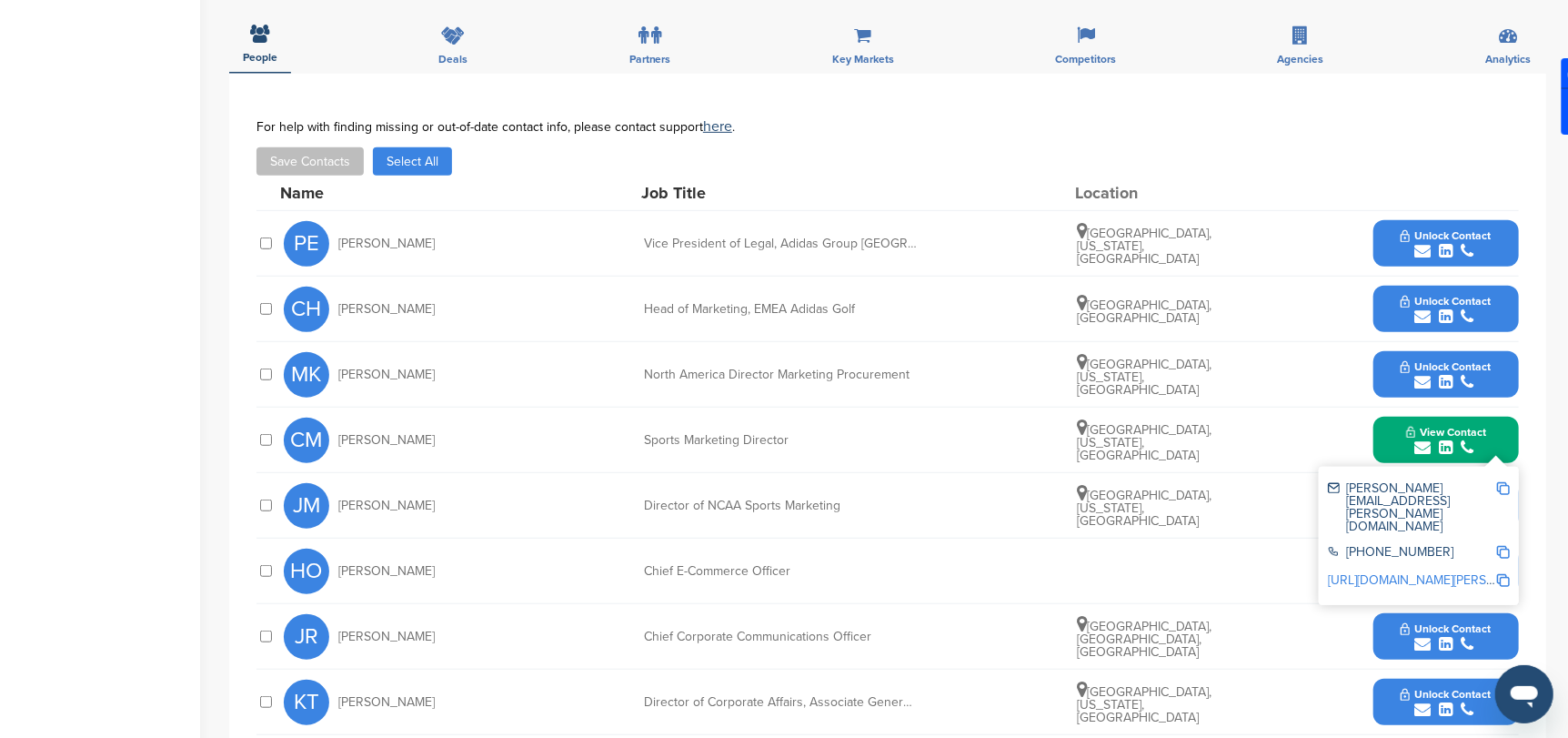
click at [1421, 425] on span "View Contact" at bounding box center [1446, 431] width 80 height 13
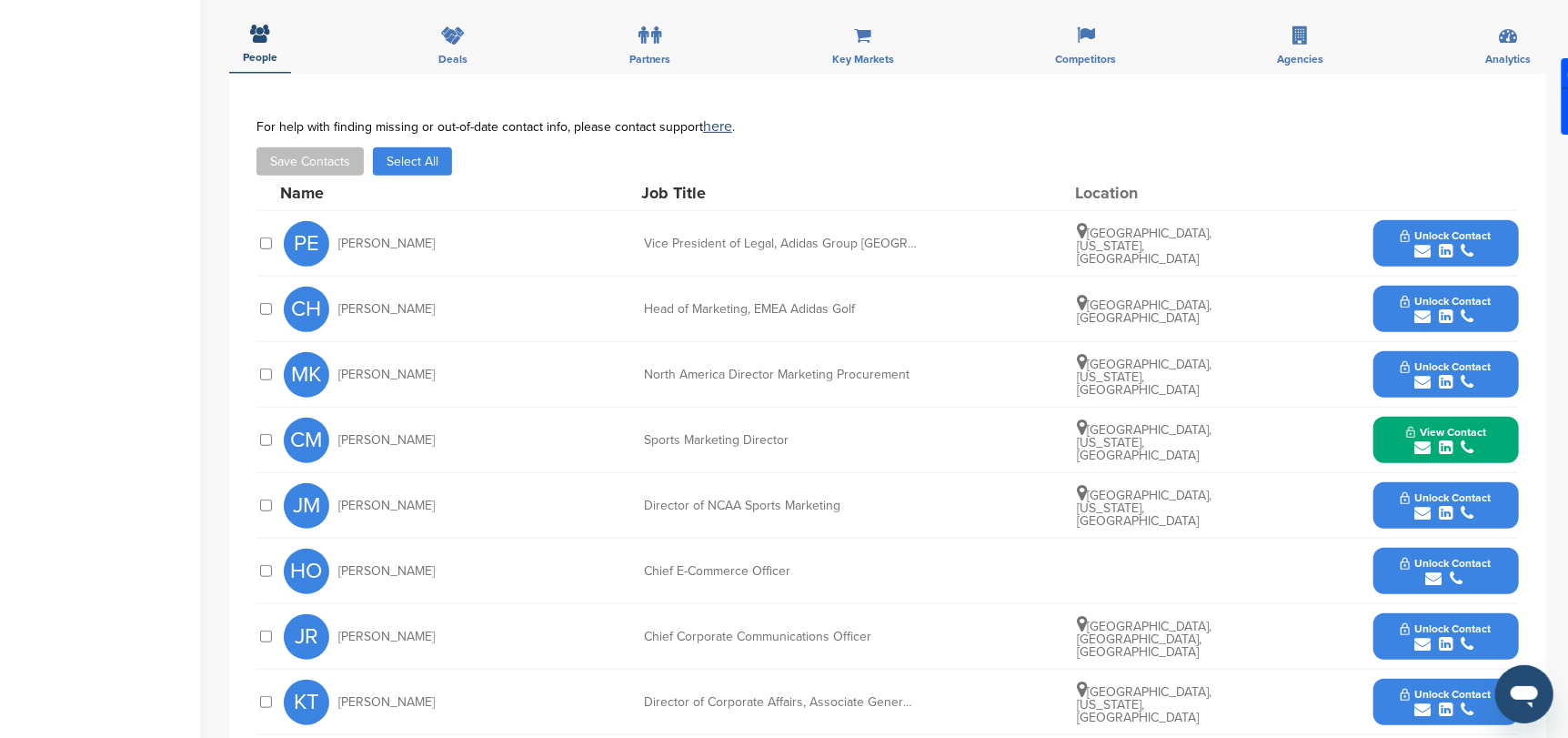
click at [1442, 425] on span "View Contact" at bounding box center [1446, 431] width 80 height 13
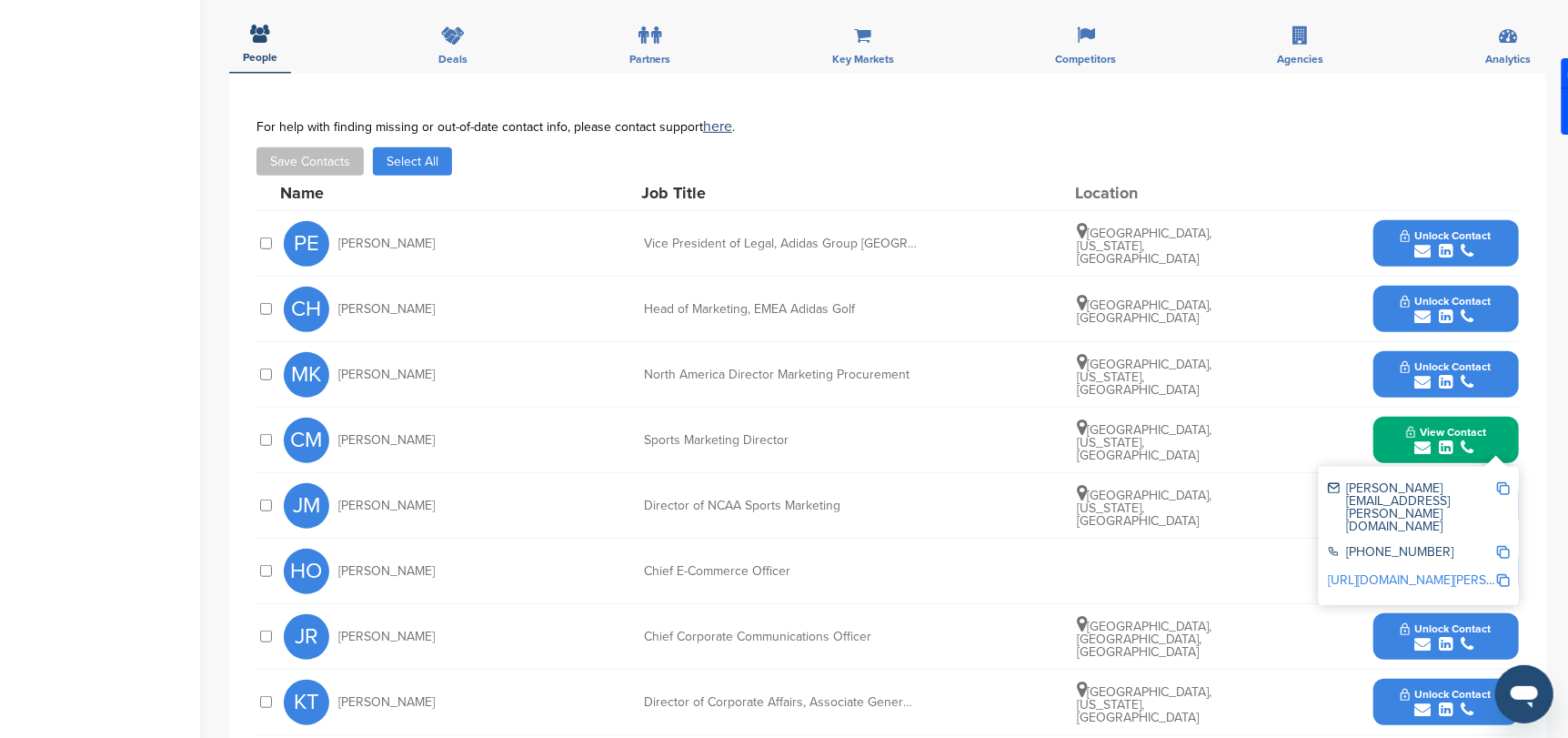
click at [1445, 425] on span "View Contact" at bounding box center [1446, 431] width 80 height 13
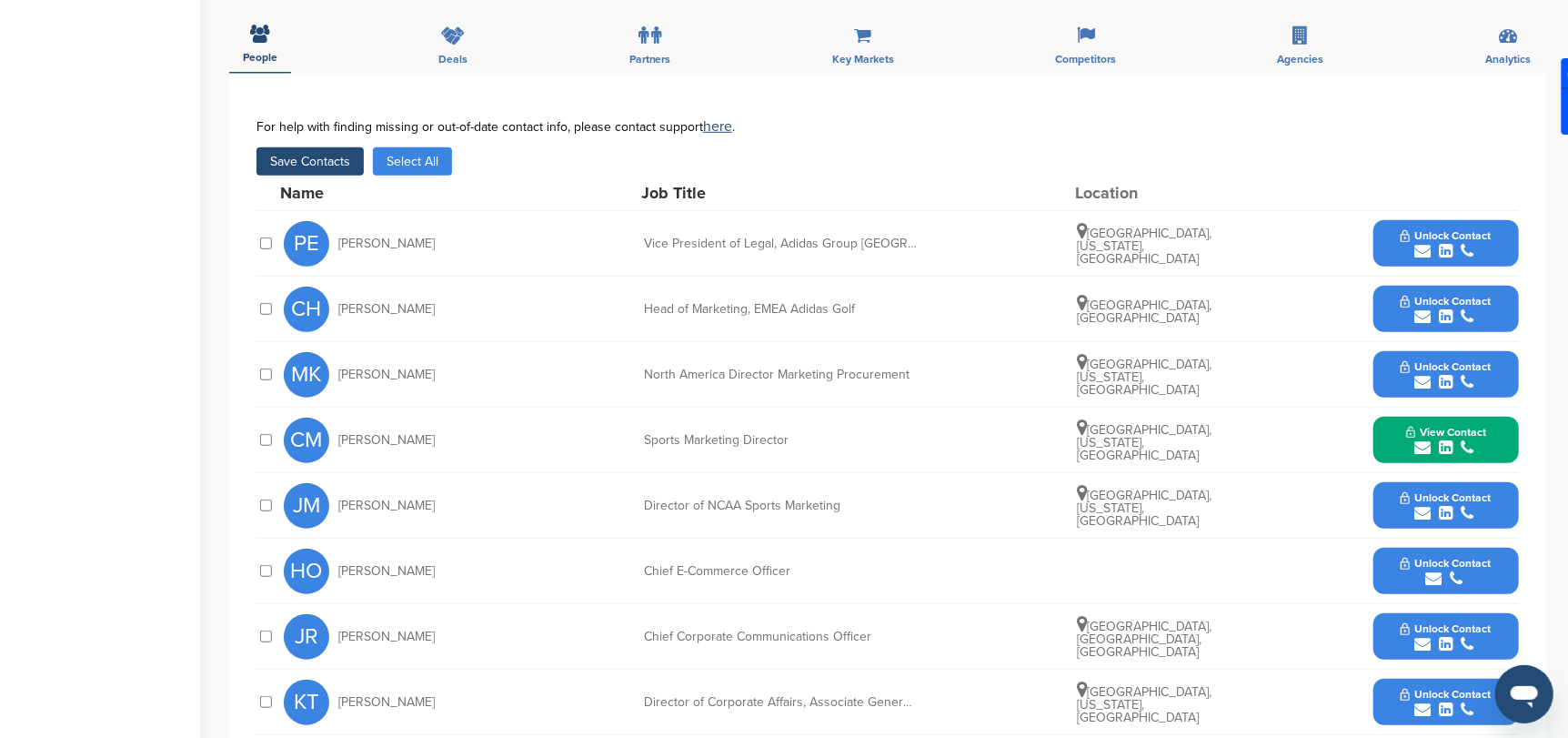
click at [1457, 360] on span "Unlock Contact" at bounding box center [1445, 366] width 90 height 13
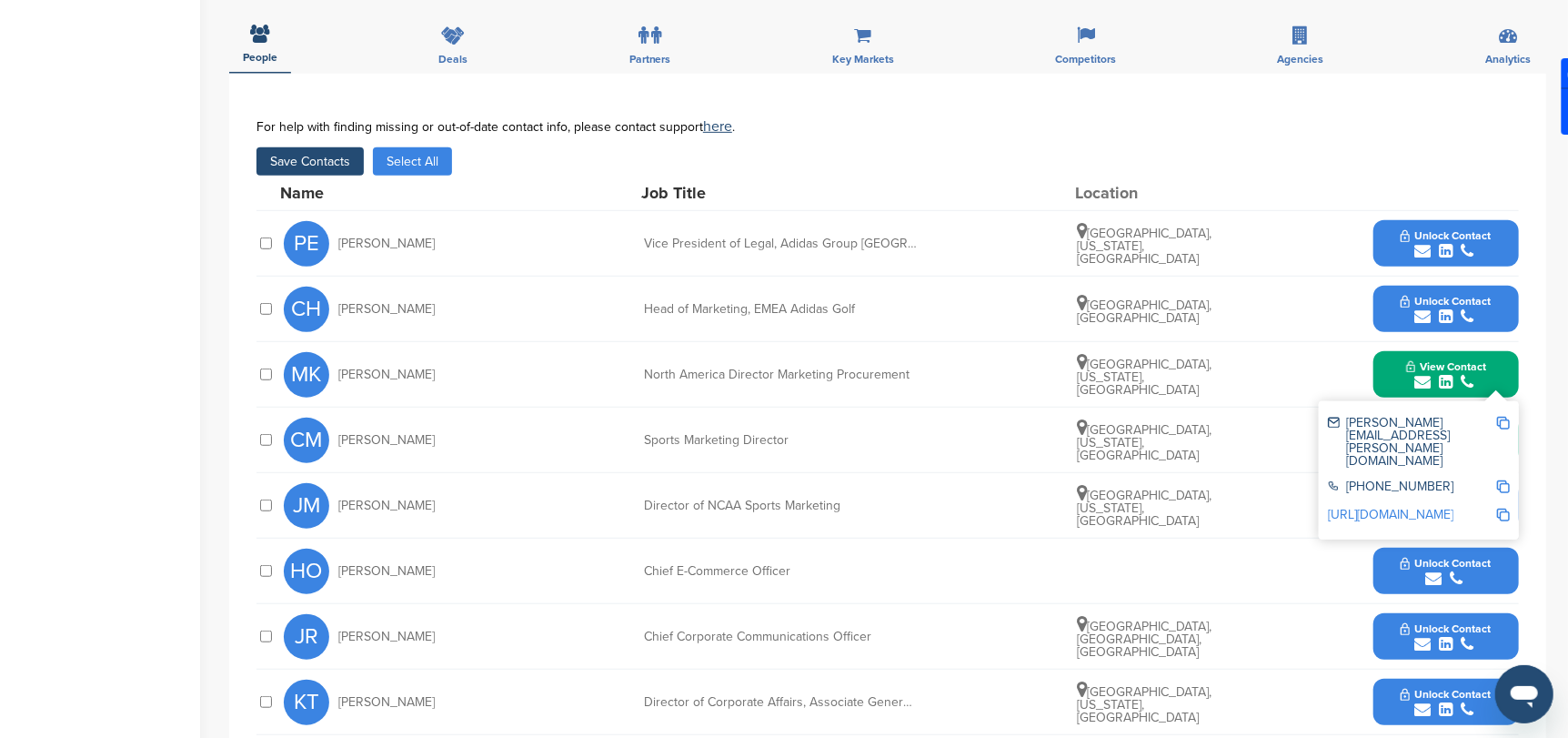
click at [323, 148] on button "Save Contacts" at bounding box center [310, 161] width 107 height 28
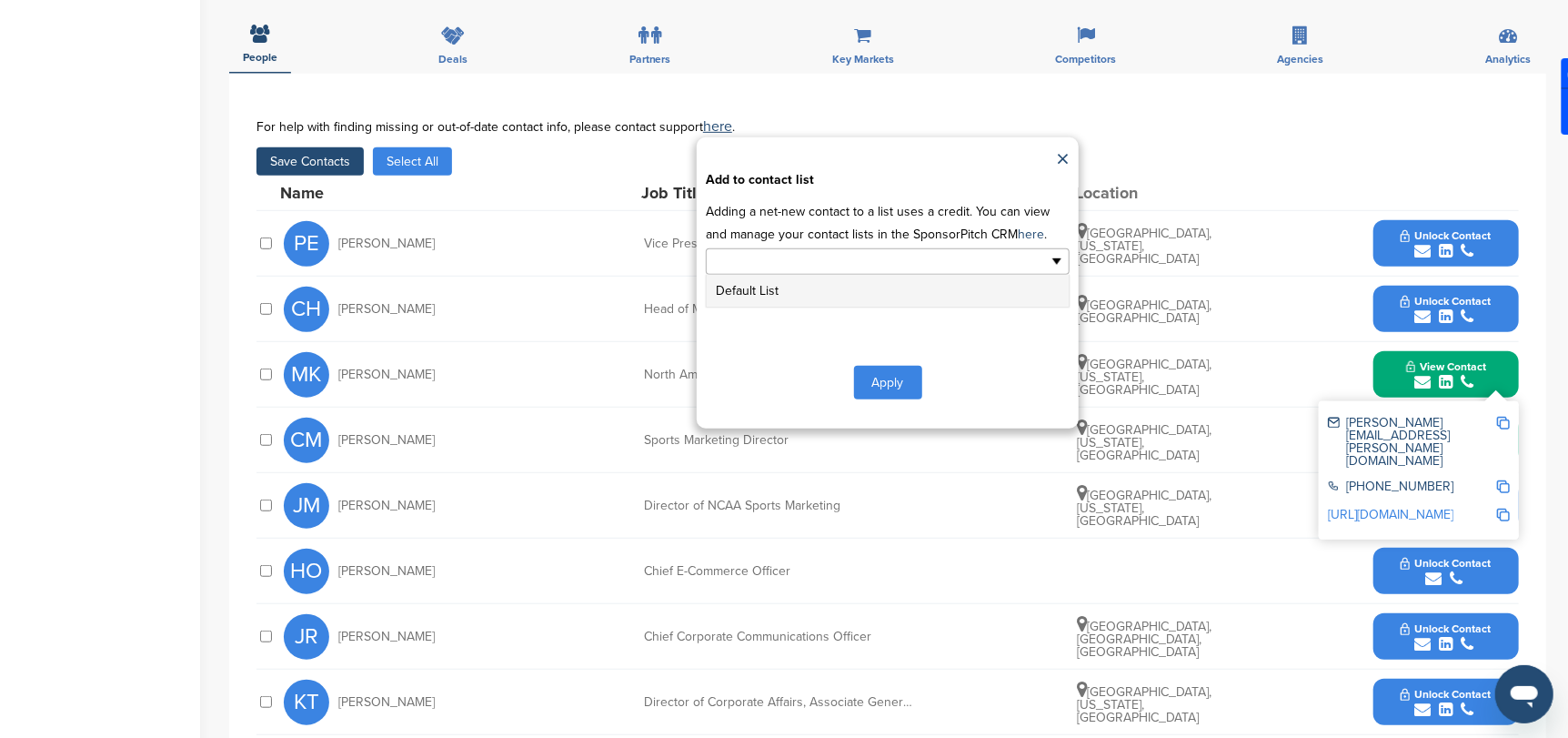
click at [1056, 248] on ul at bounding box center [887, 260] width 364 height 26
click at [888, 366] on button "Apply" at bounding box center [887, 382] width 68 height 34
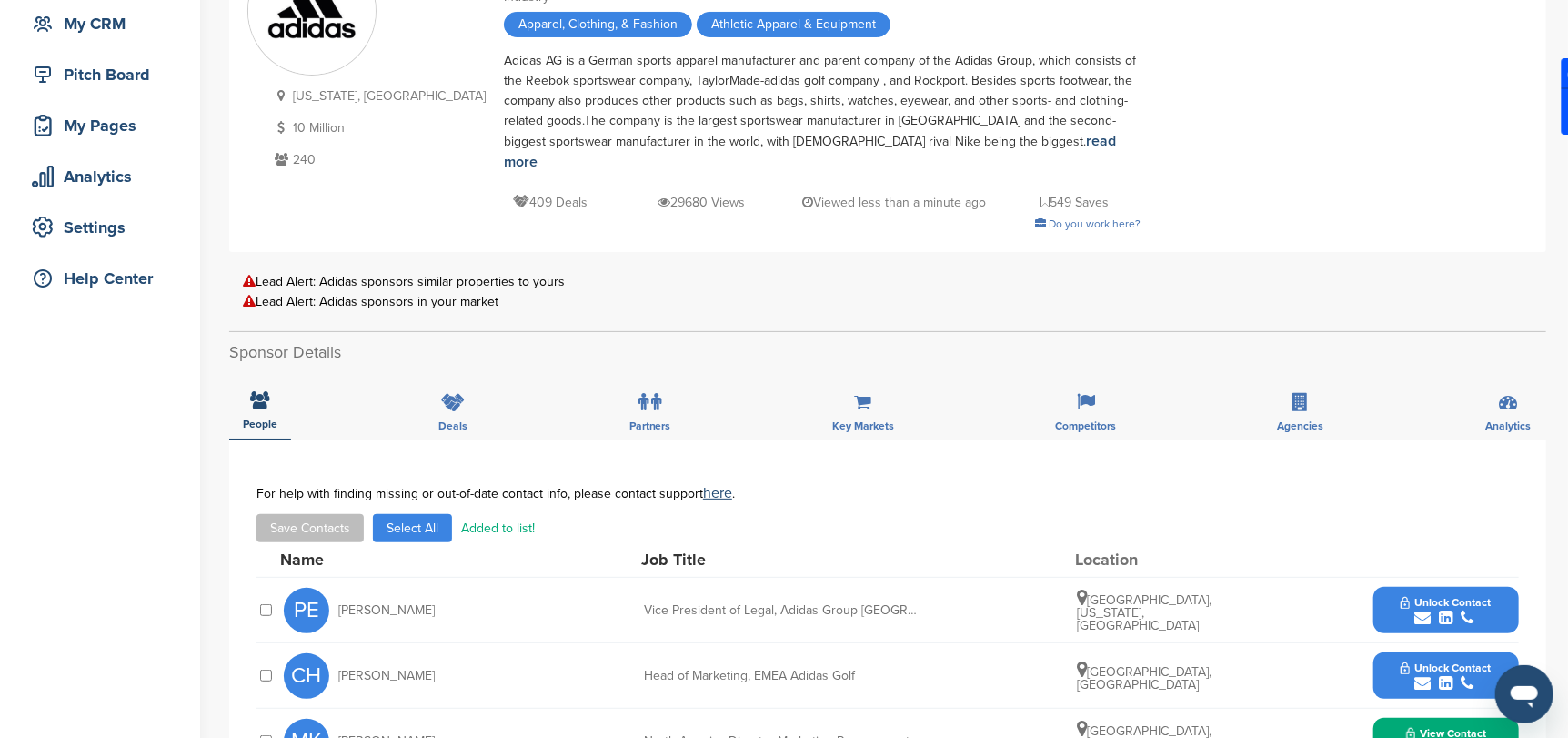
scroll to position [0, 0]
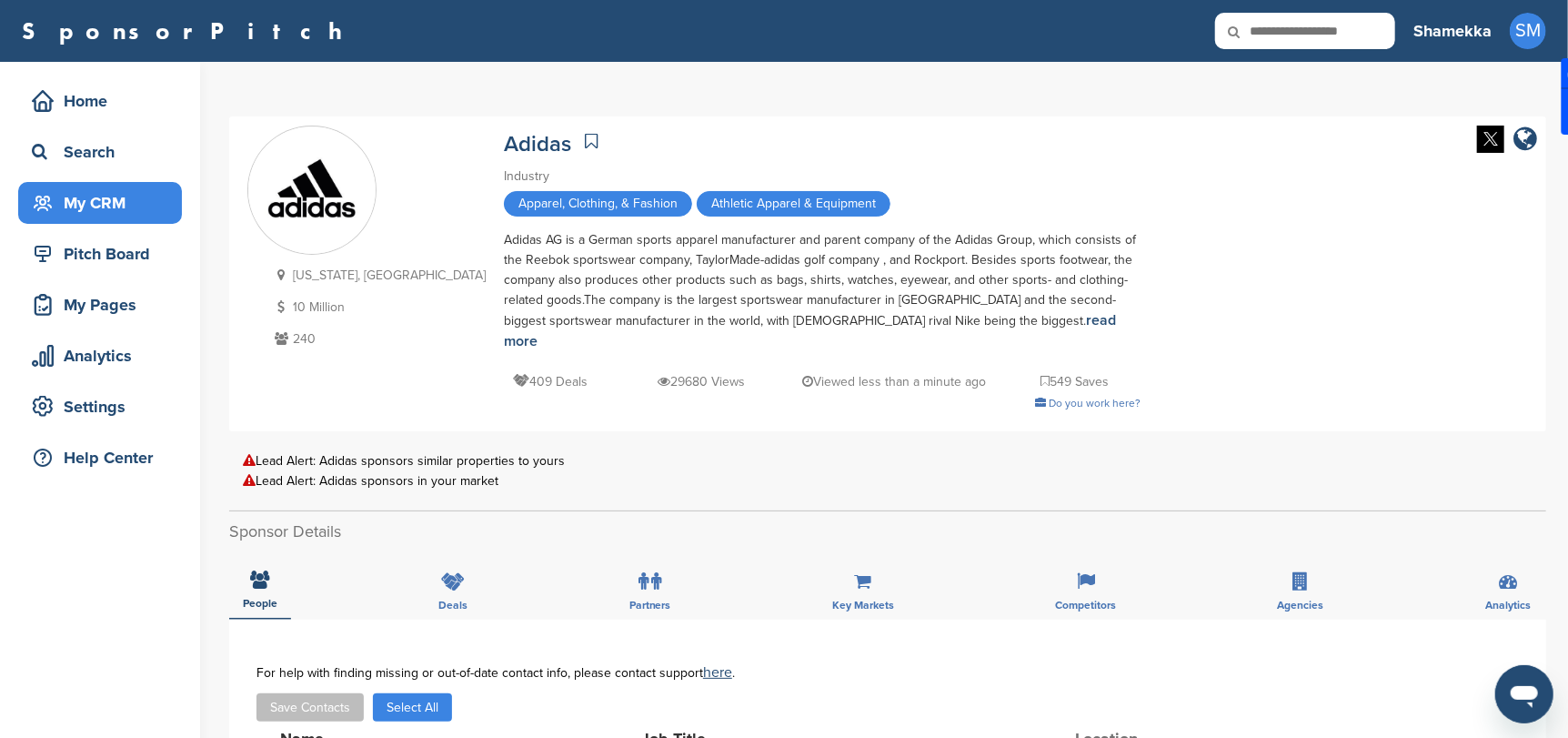
click at [114, 197] on div "My CRM" at bounding box center [104, 203] width 154 height 33
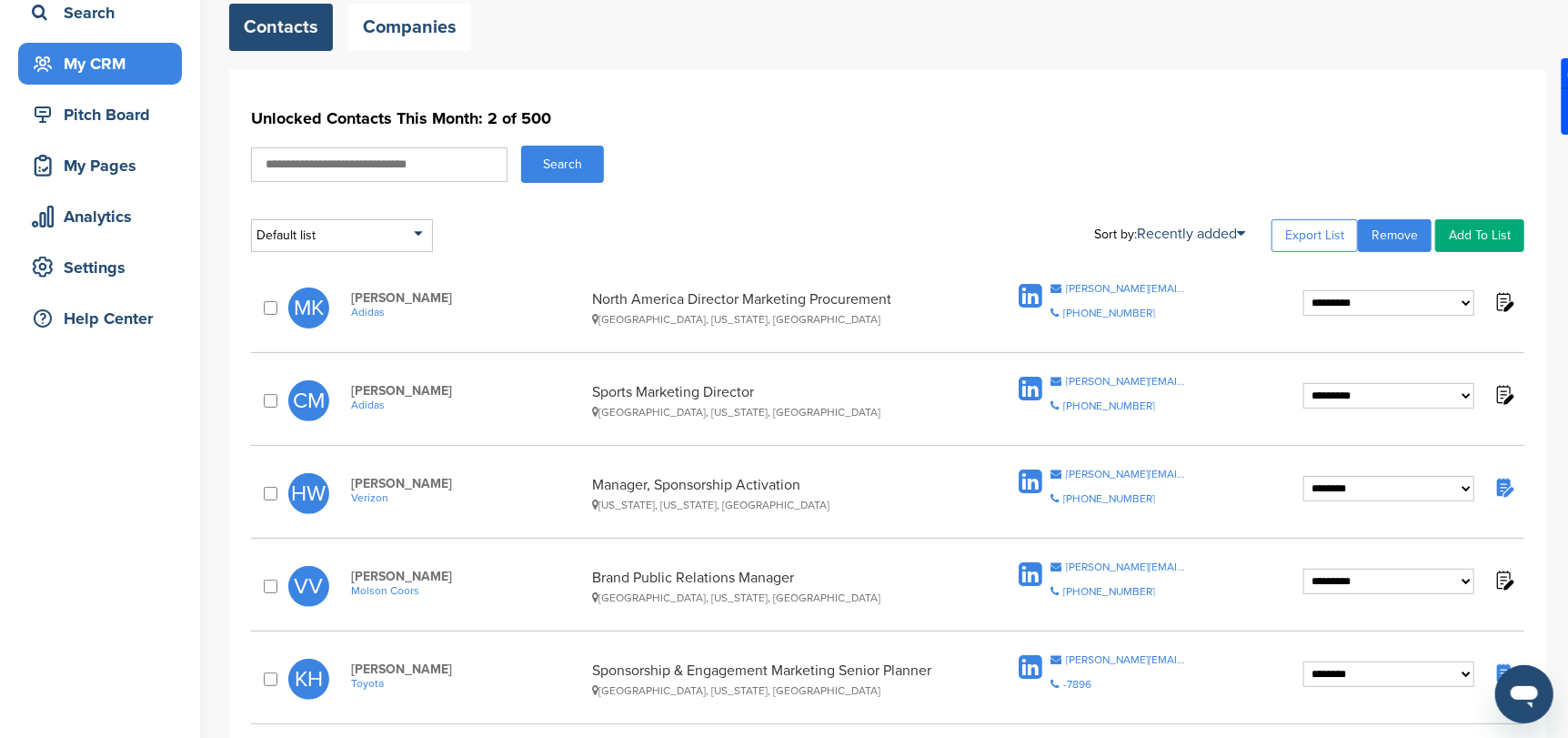
scroll to position [182, 0]
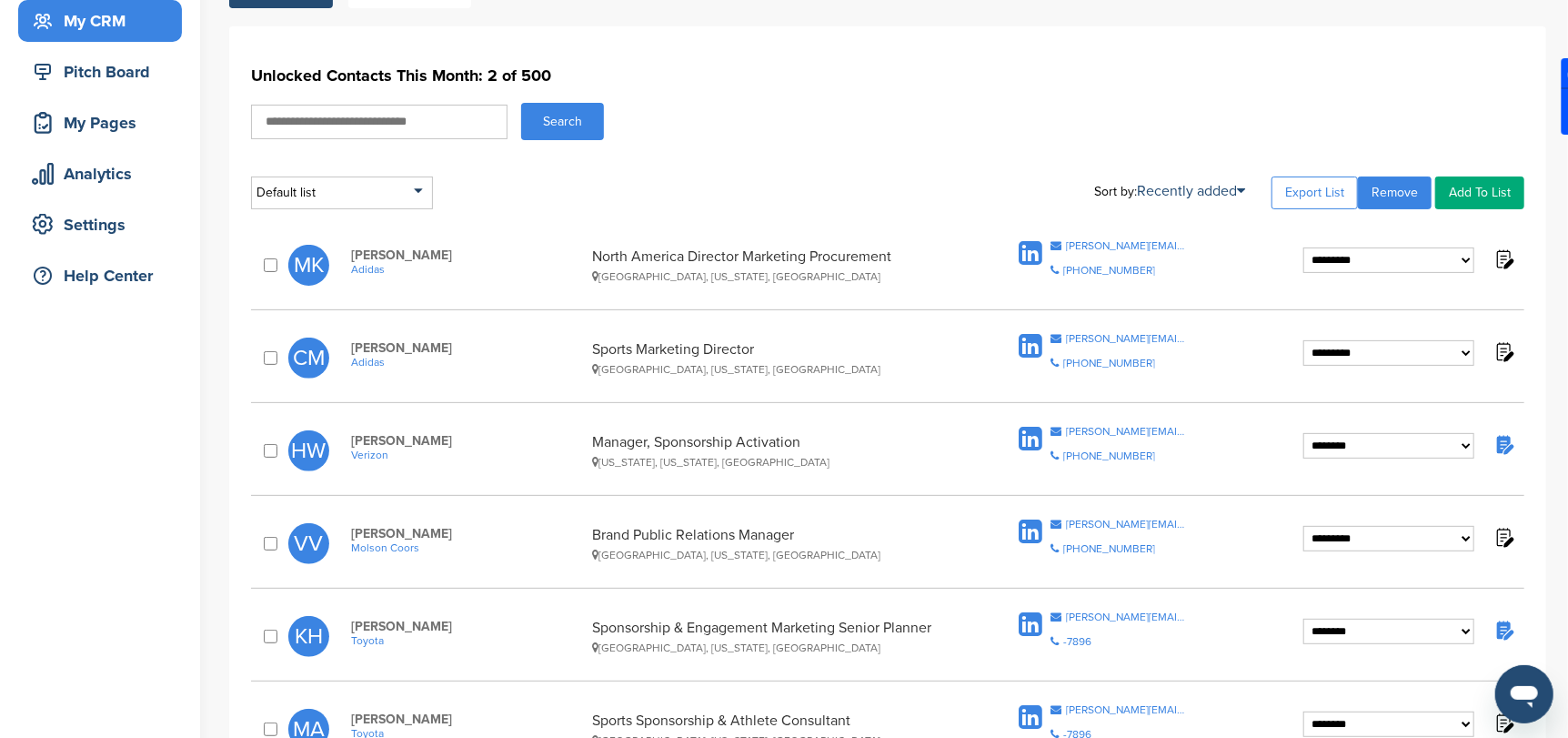
click at [1464, 257] on select "**********" at bounding box center [1388, 259] width 171 height 24
select select "********"
click at [1303, 247] on select "**********" at bounding box center [1388, 259] width 171 height 24
click at [1392, 272] on select "**********" at bounding box center [1388, 259] width 171 height 24
select select "********"
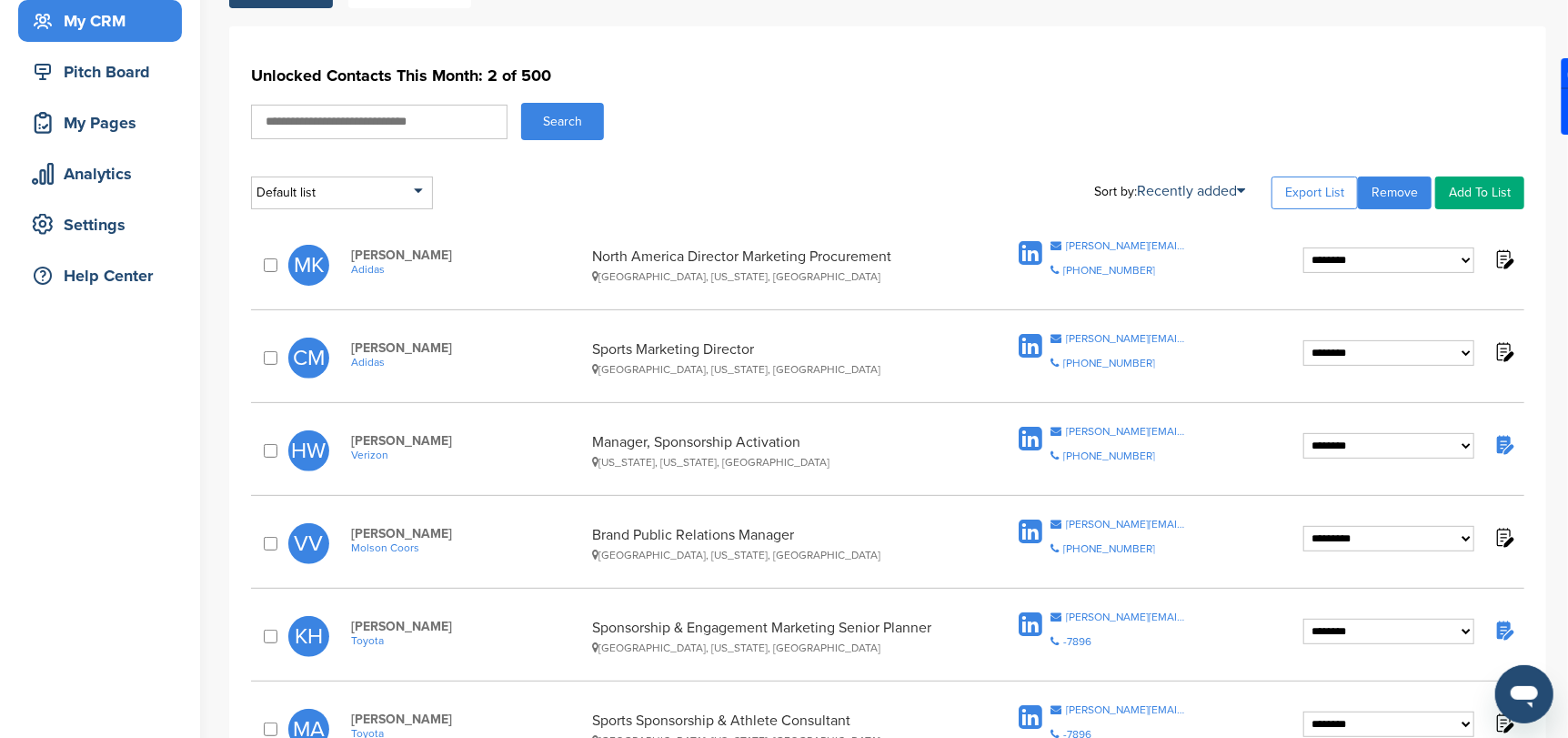
click at [1303, 272] on select "**********" at bounding box center [1388, 259] width 171 height 24
click at [1500, 250] on img at bounding box center [1503, 259] width 23 height 23
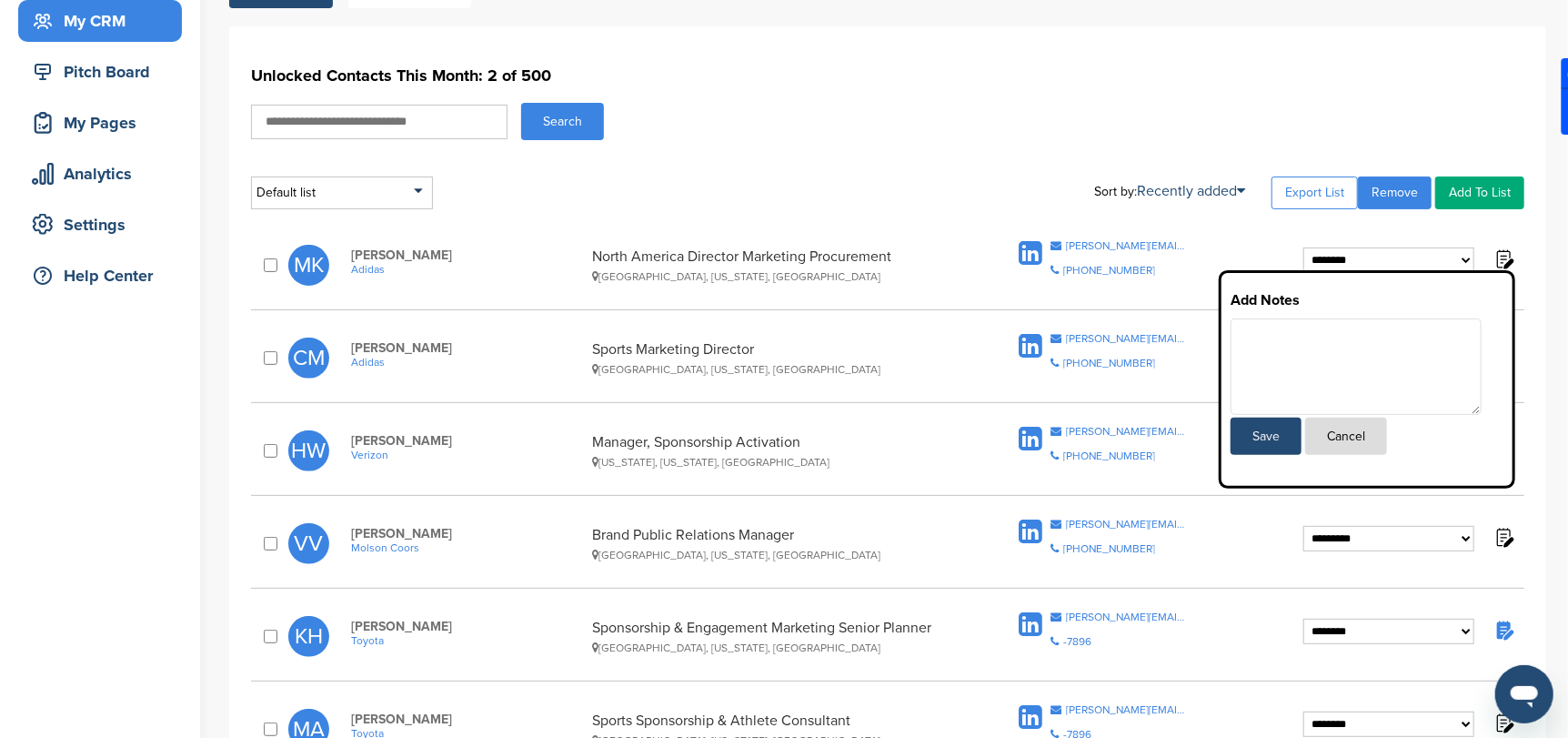
click at [1295, 318] on textarea at bounding box center [1356, 367] width 251 height 96
type textarea "**********"
click at [1266, 435] on button "Save" at bounding box center [1266, 436] width 71 height 38
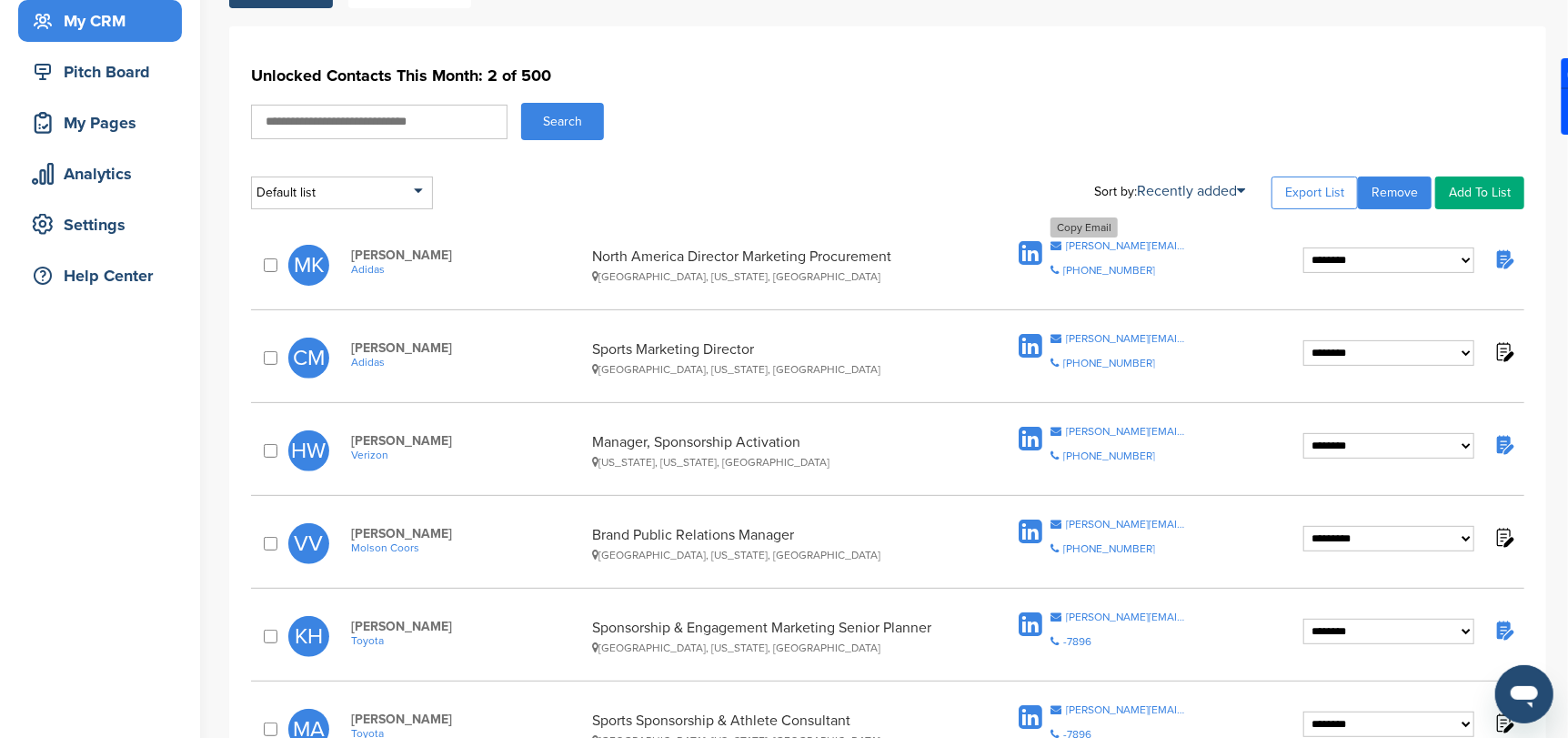
click at [1098, 244] on div "matt.kelly@adidas.com" at bounding box center [1125, 245] width 121 height 11
click at [1095, 340] on div "chris.mcguire@adidas.com" at bounding box center [1125, 338] width 121 height 11
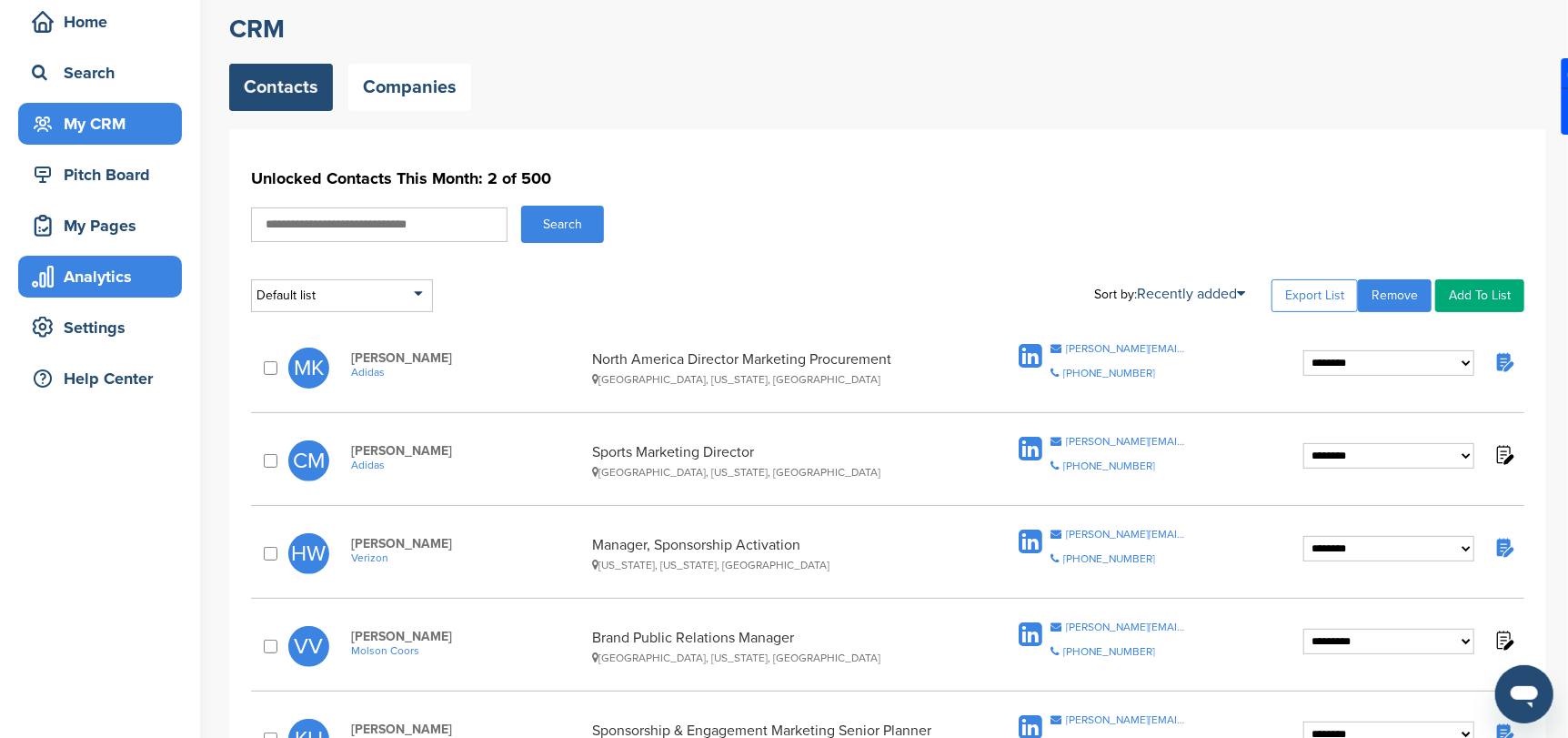
scroll to position [0, 0]
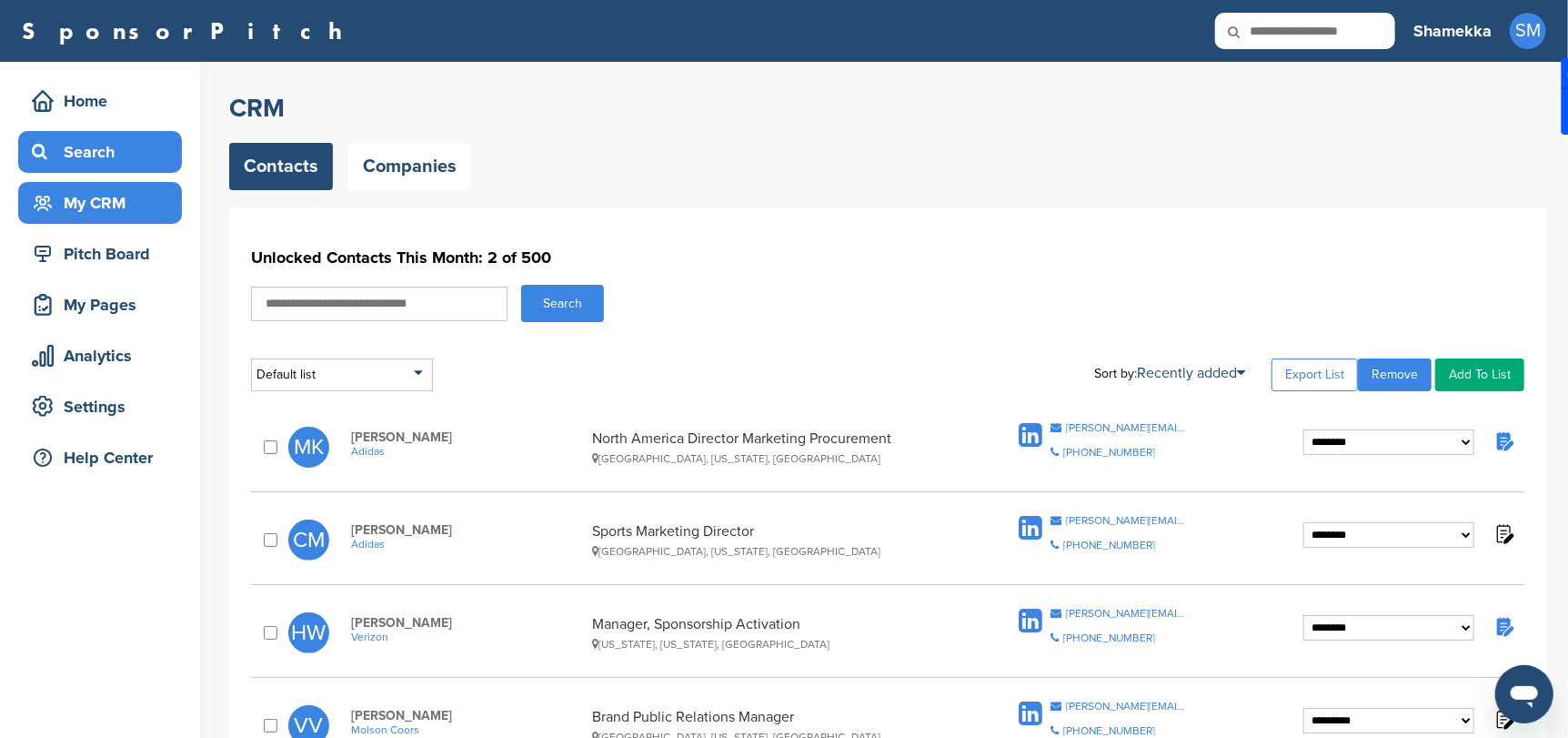
click at [88, 152] on div "Search" at bounding box center [104, 151] width 154 height 33
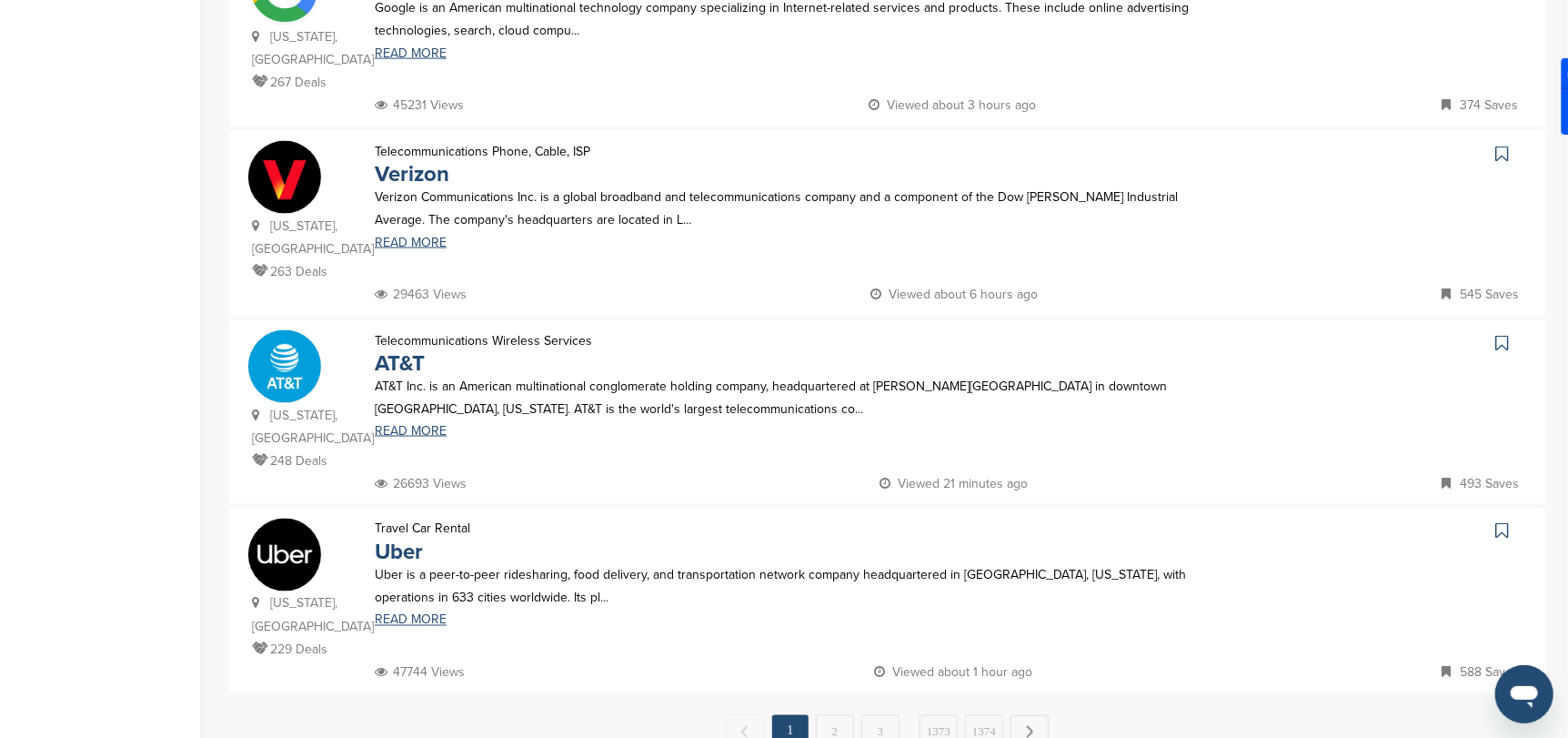
scroll to position [1636, 0]
